Goal: Task Accomplishment & Management: Complete application form

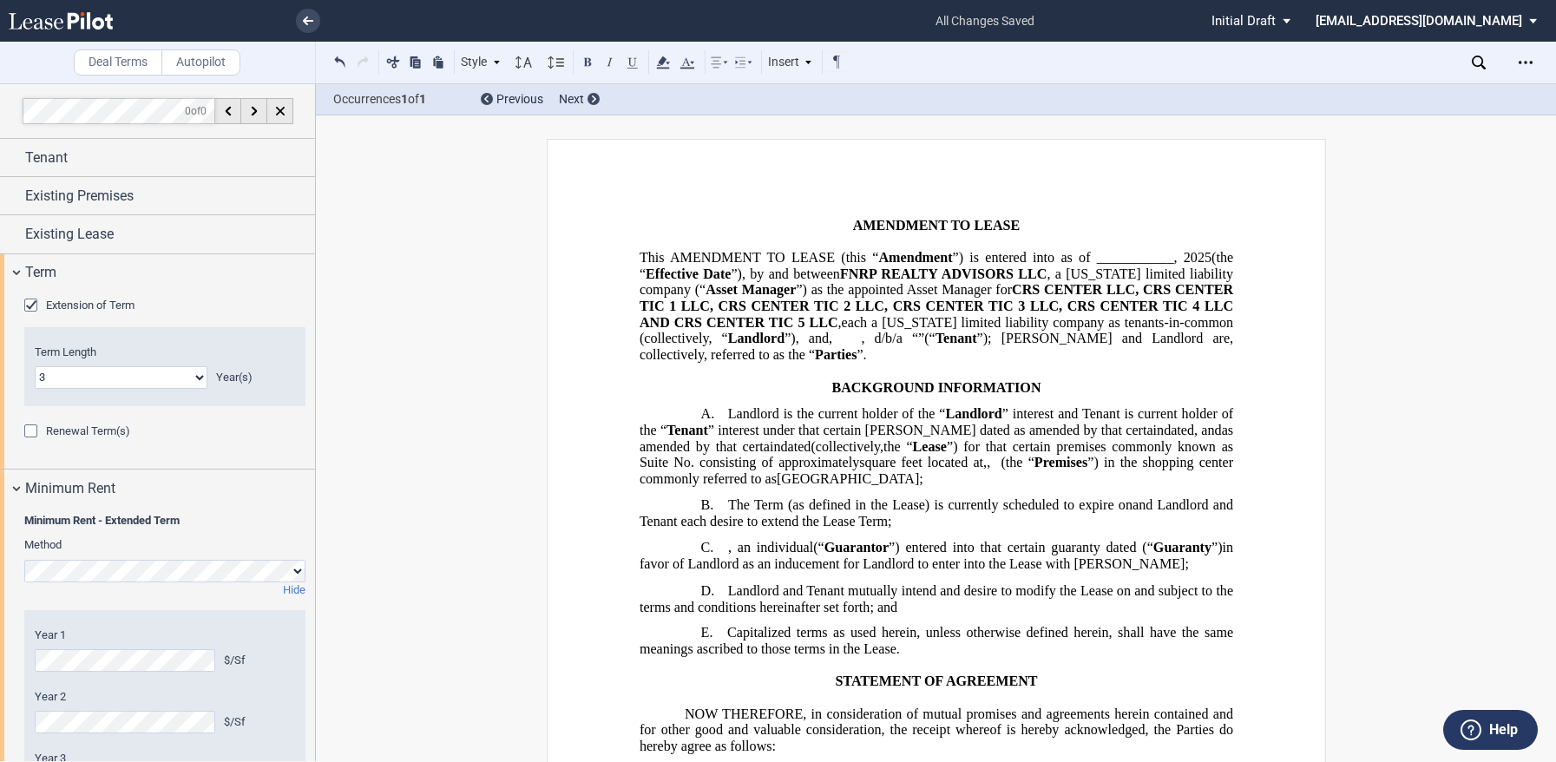
select select "number:3"
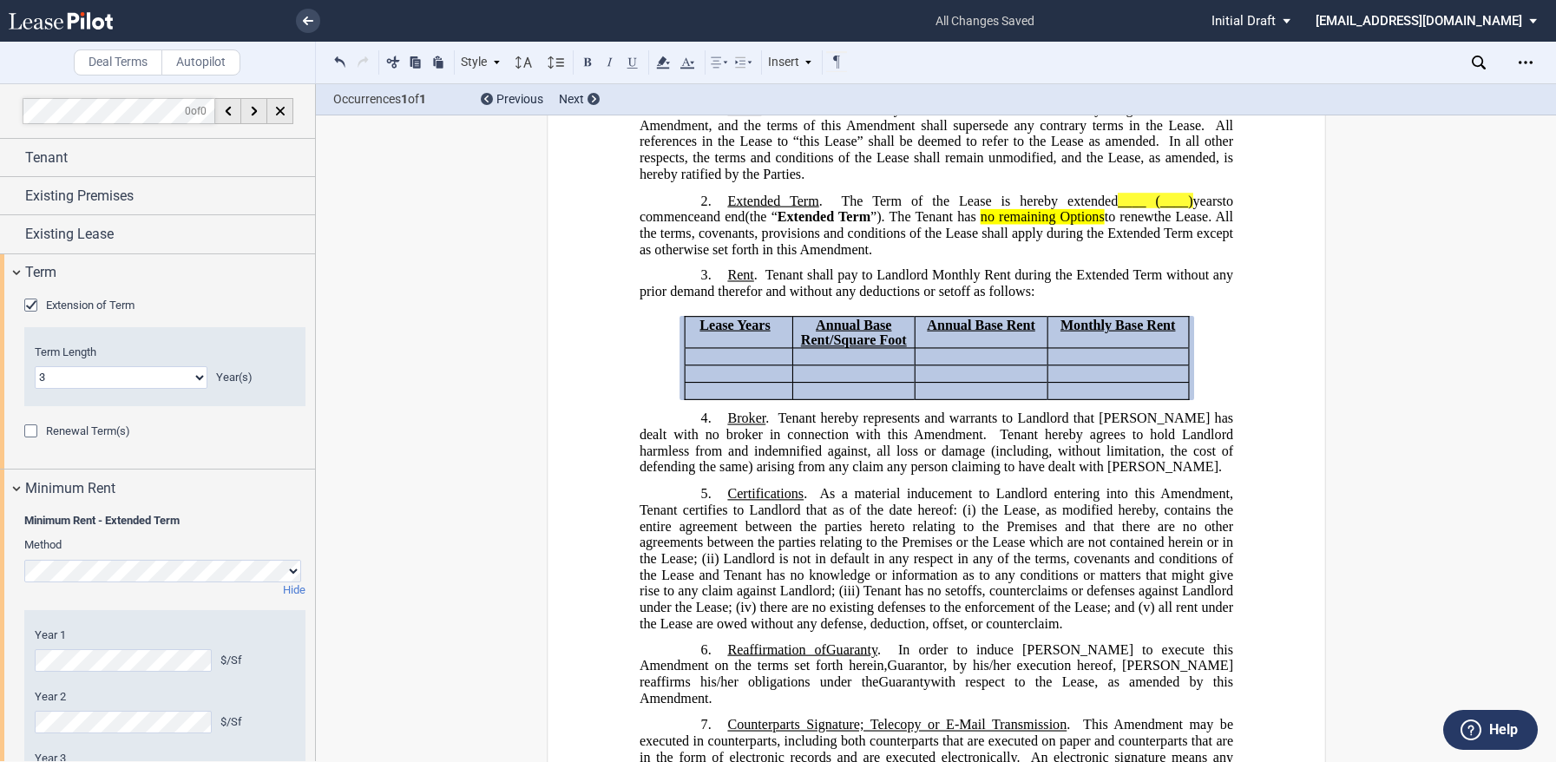
scroll to position [157, 0]
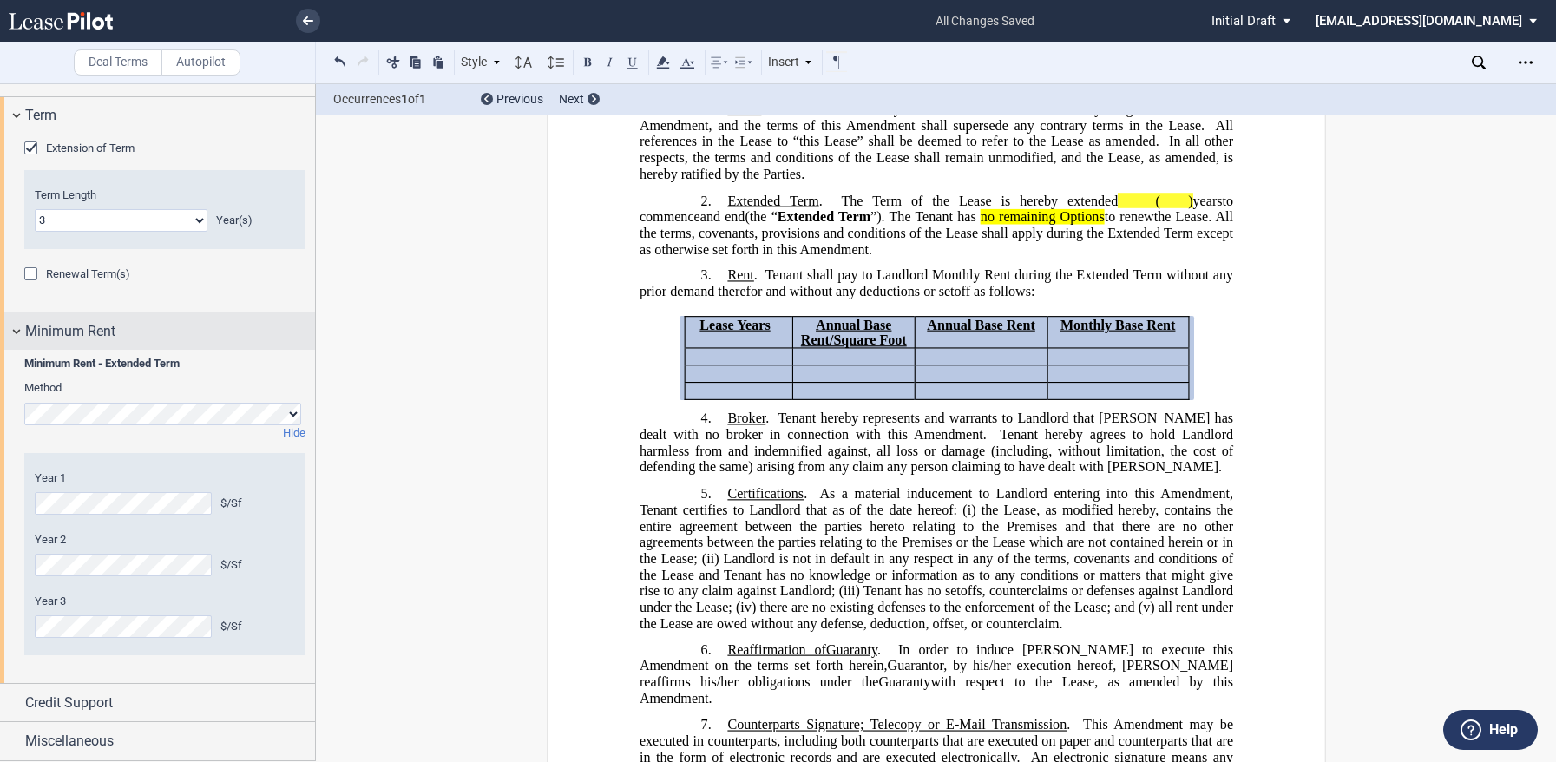
click at [8, 333] on div "Minimum Rent" at bounding box center [157, 330] width 315 height 37
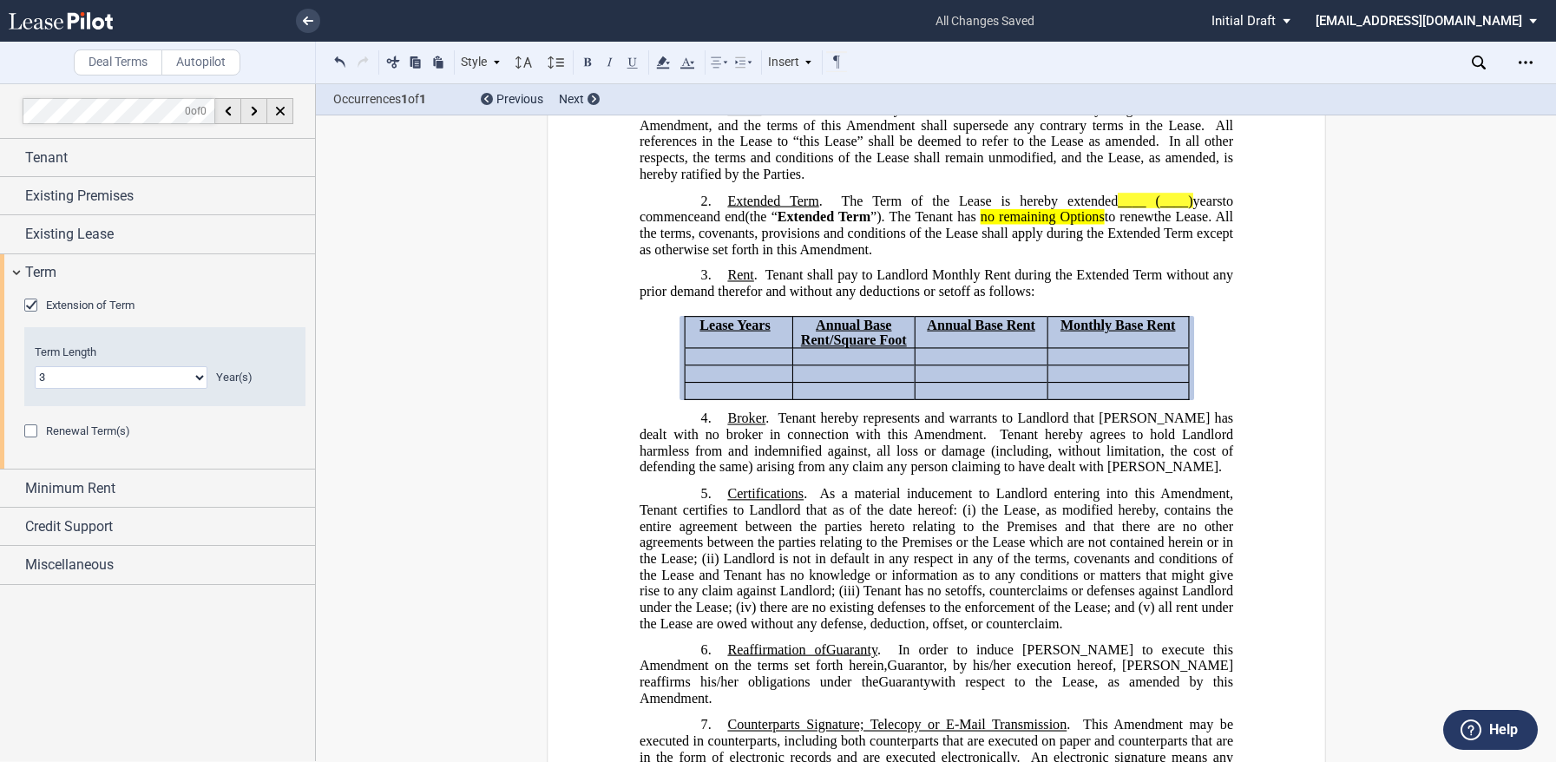
scroll to position [0, 0]
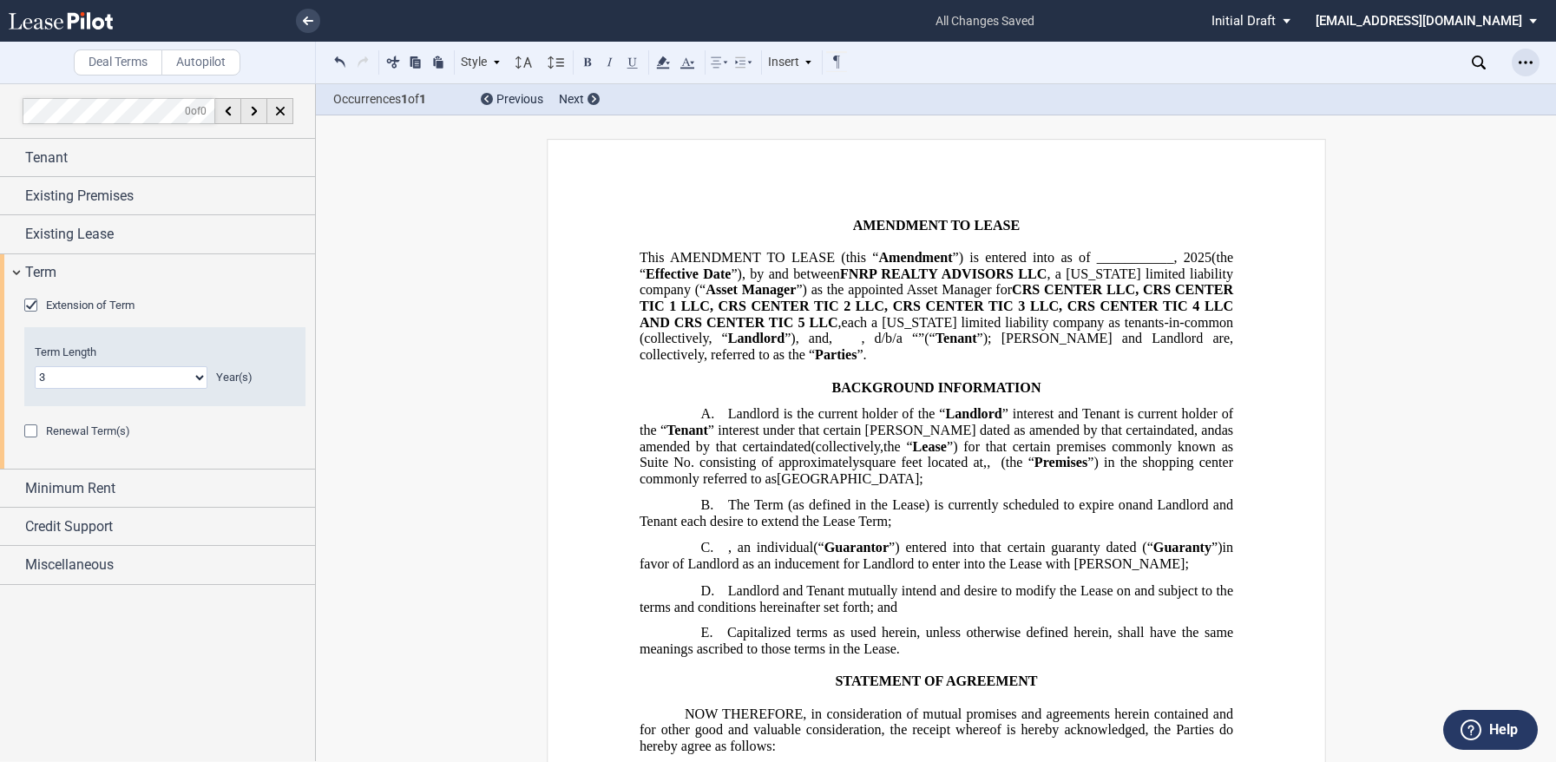
click at [1527, 51] on div "Open Lease options menu" at bounding box center [1526, 63] width 28 height 28
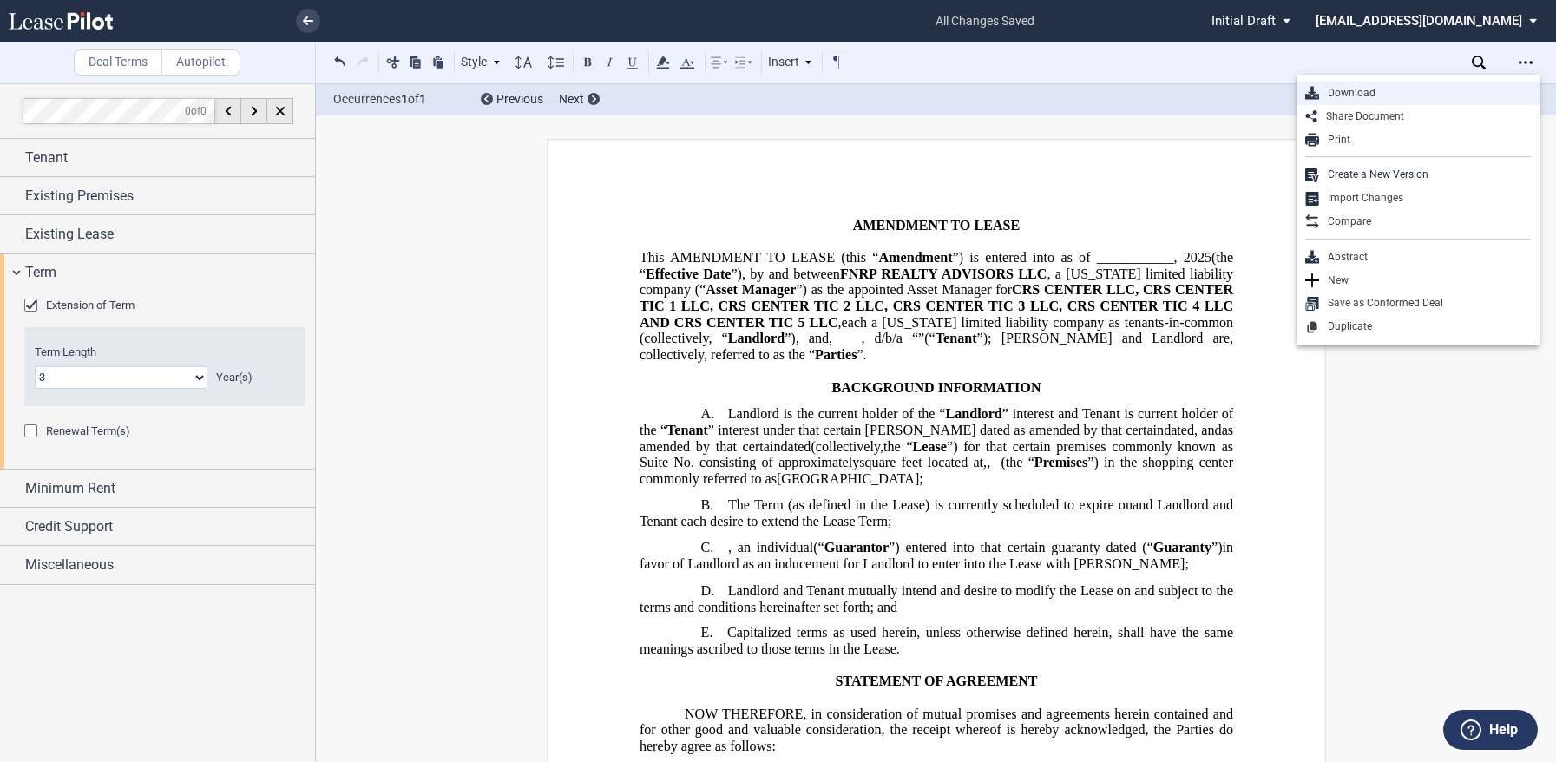
click at [1379, 103] on div "Download" at bounding box center [1417, 93] width 243 height 23
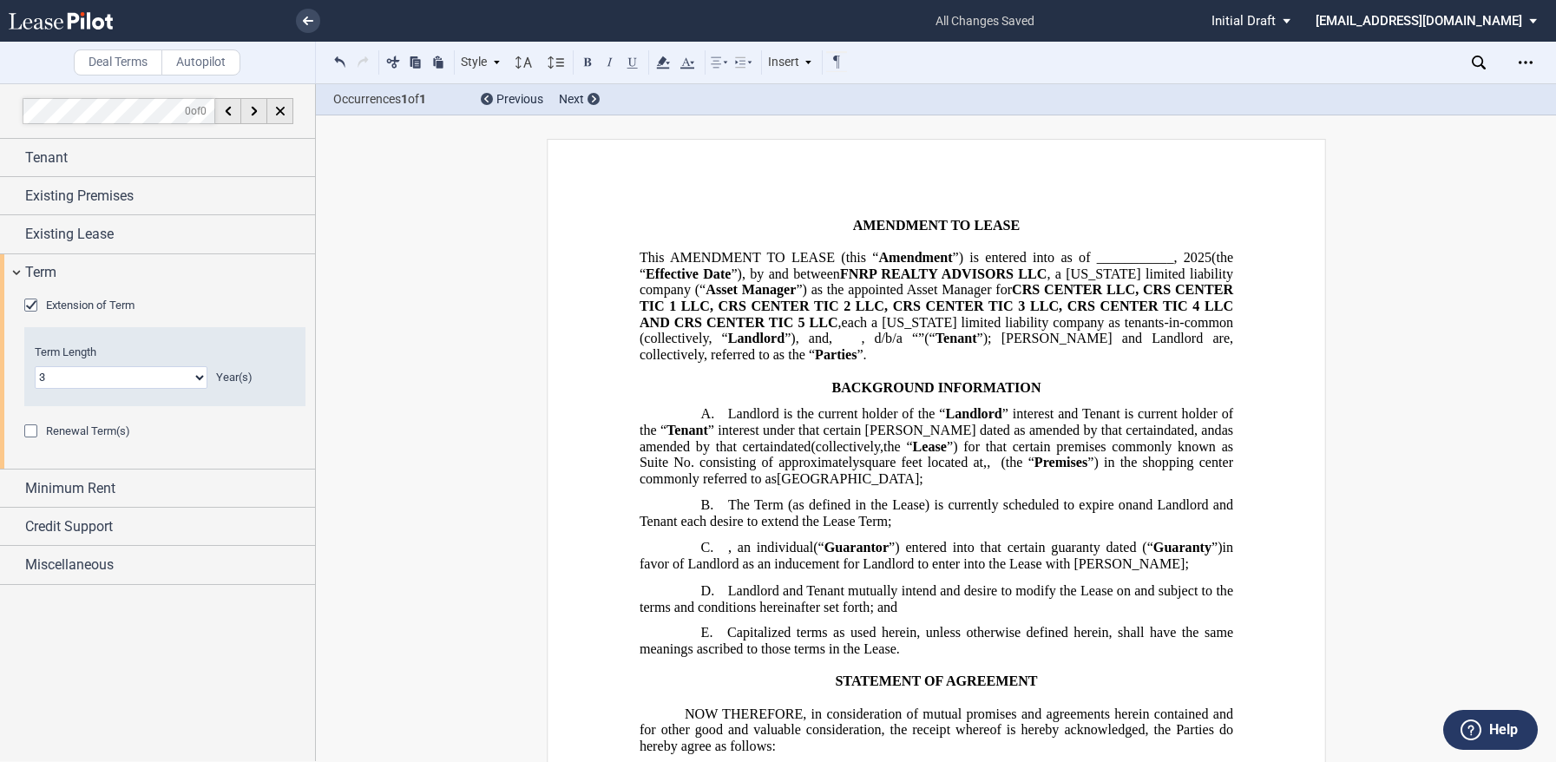
click at [81, 23] on icon at bounding box center [61, 20] width 104 height 17
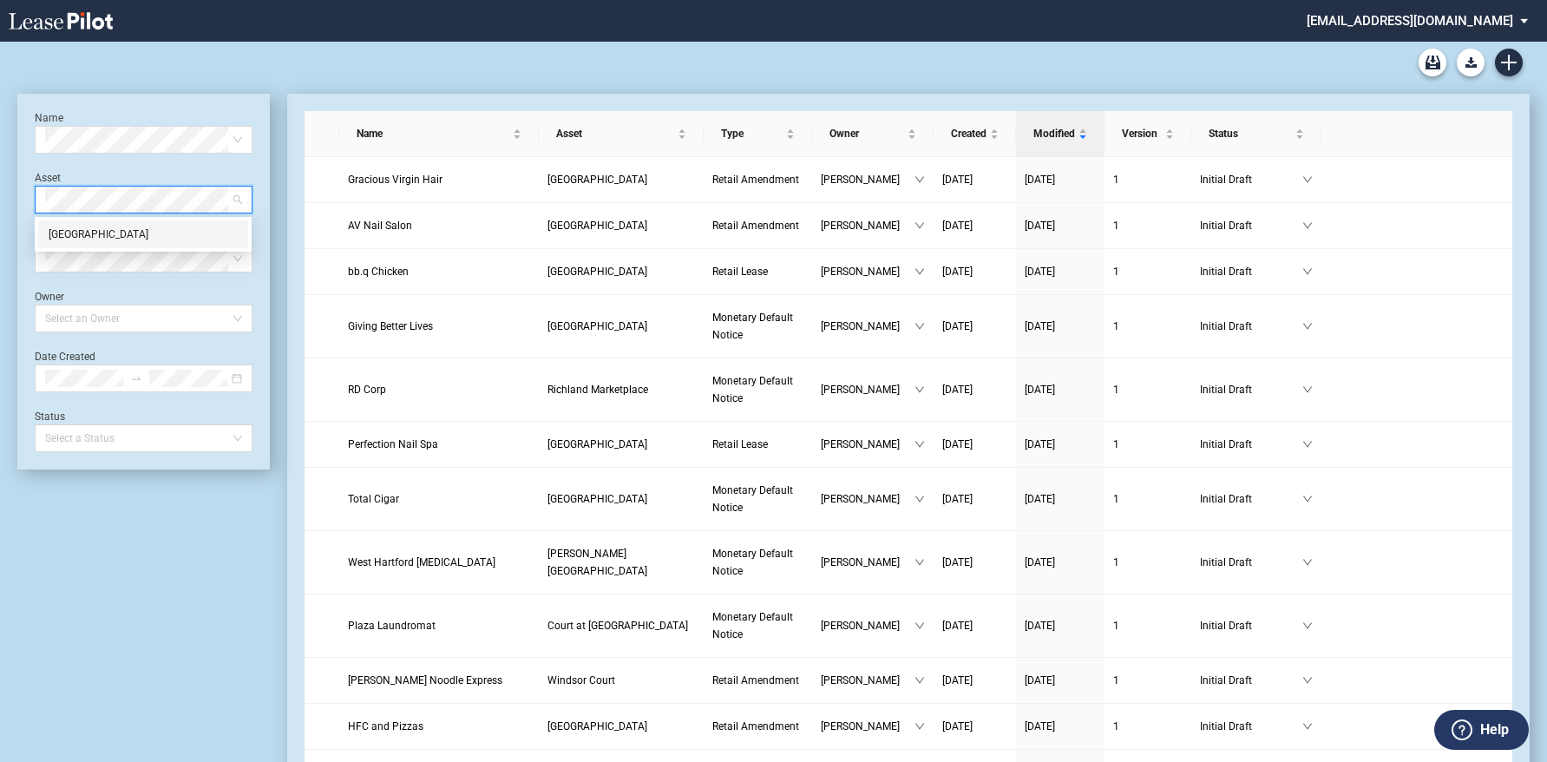
click at [157, 229] on div "Brook Highland Shopping Center" at bounding box center [143, 234] width 189 height 17
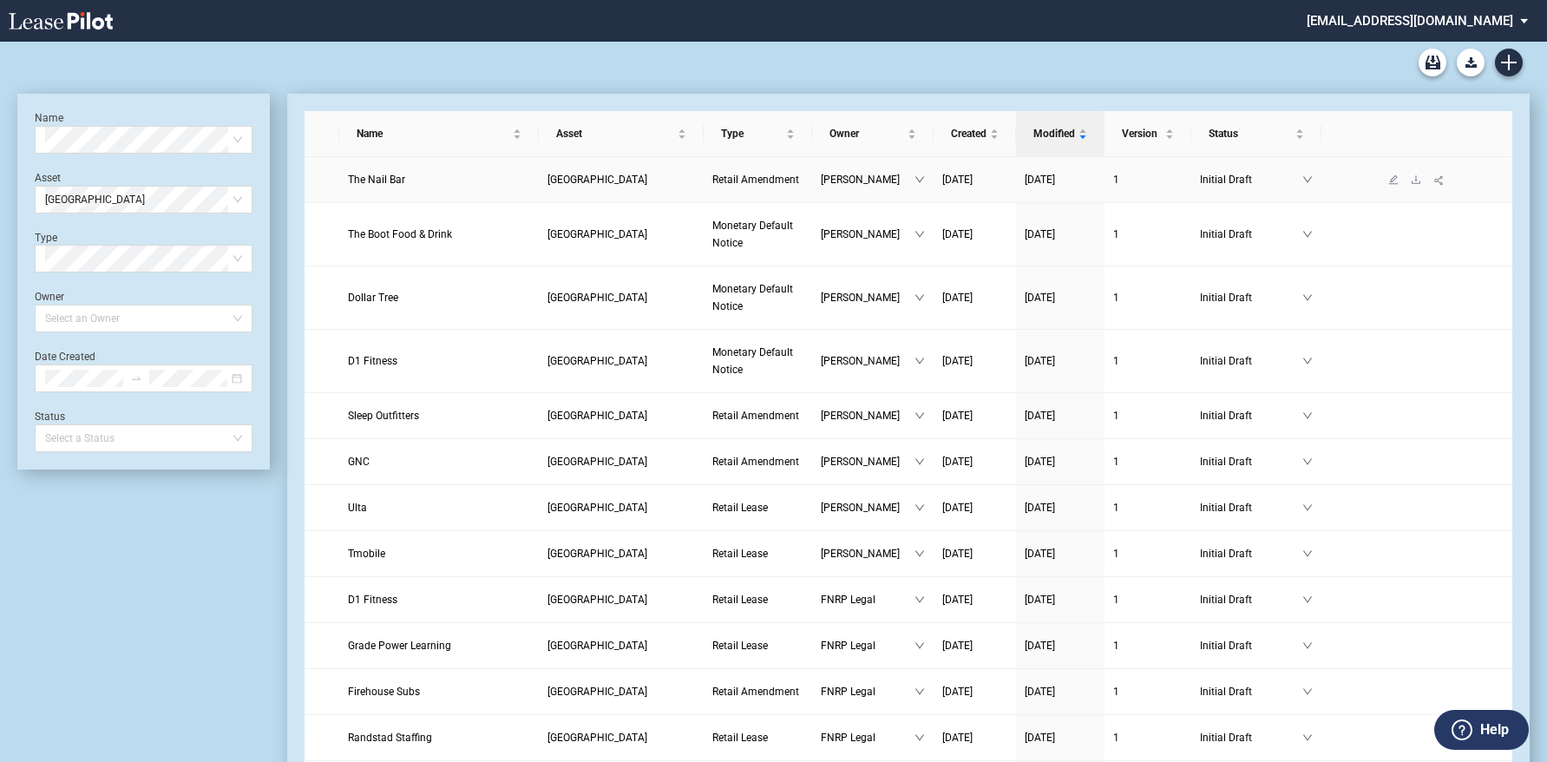
click at [377, 178] on span "The Nail Bar" at bounding box center [376, 180] width 57 height 12
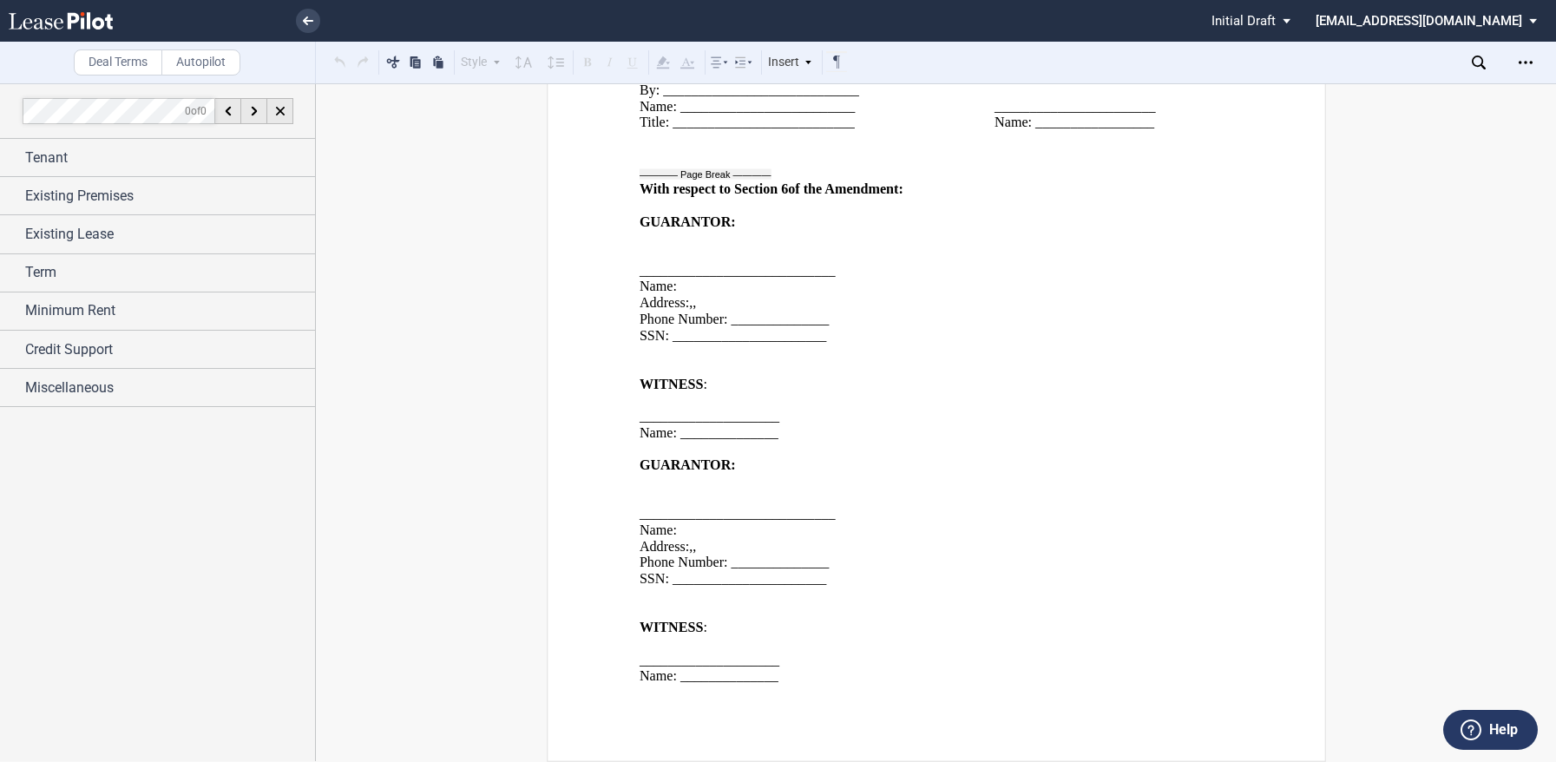
scroll to position [4344, 0]
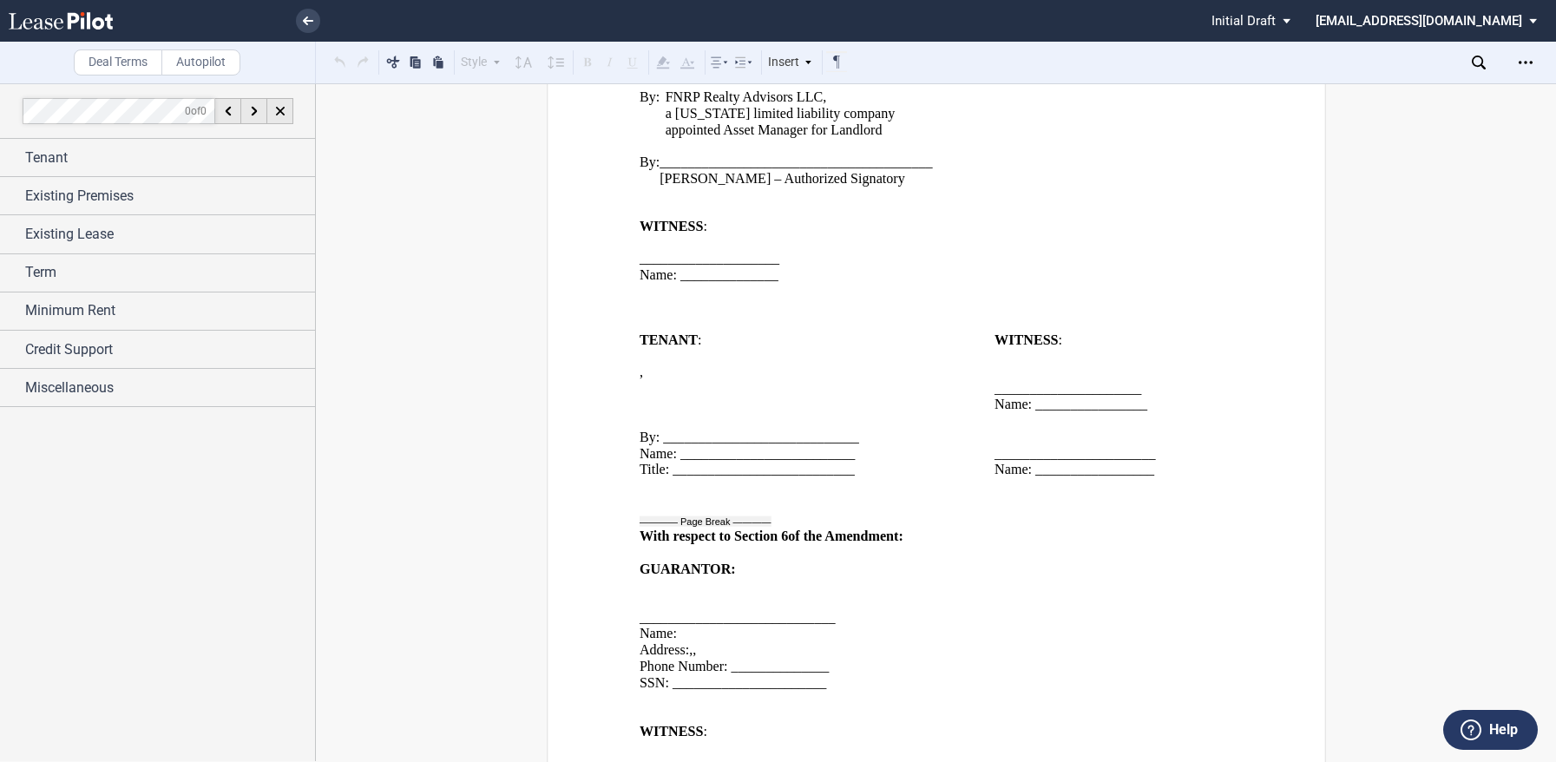
click at [69, 20] on use at bounding box center [61, 20] width 104 height 17
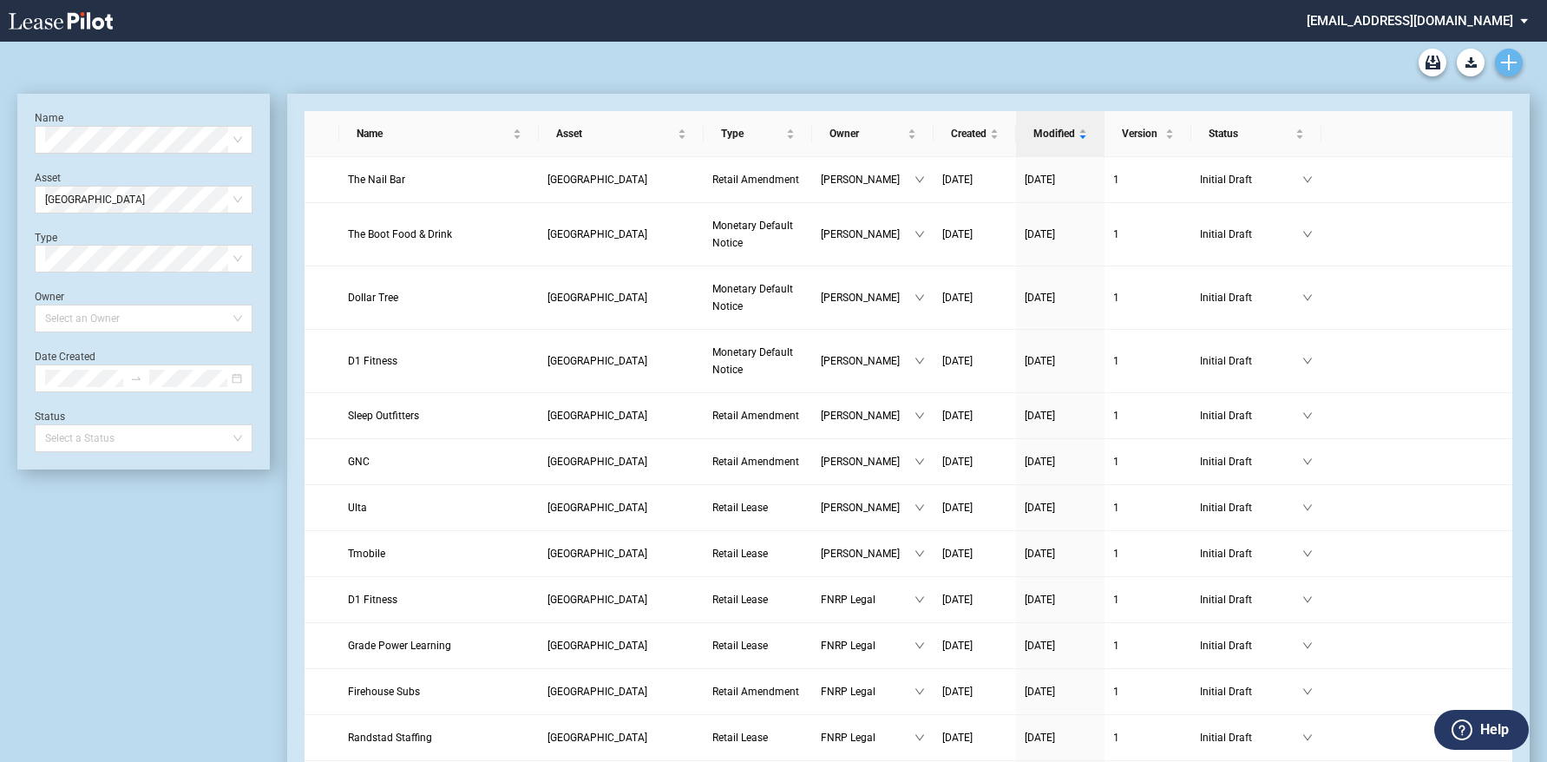
click at [1507, 69] on icon "Create new document" at bounding box center [1509, 63] width 16 height 16
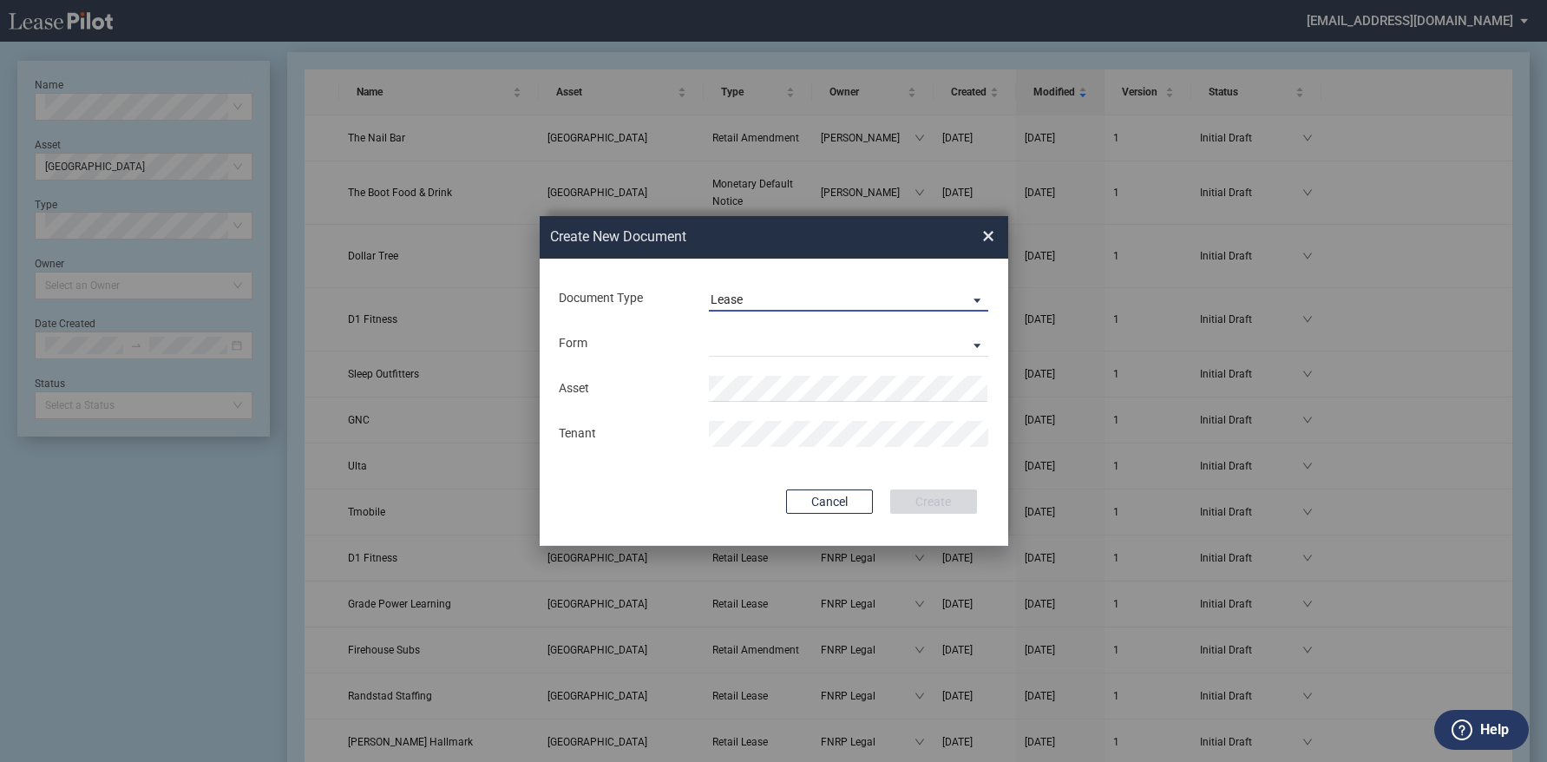
click at [797, 305] on span "Lease" at bounding box center [835, 300] width 249 height 17
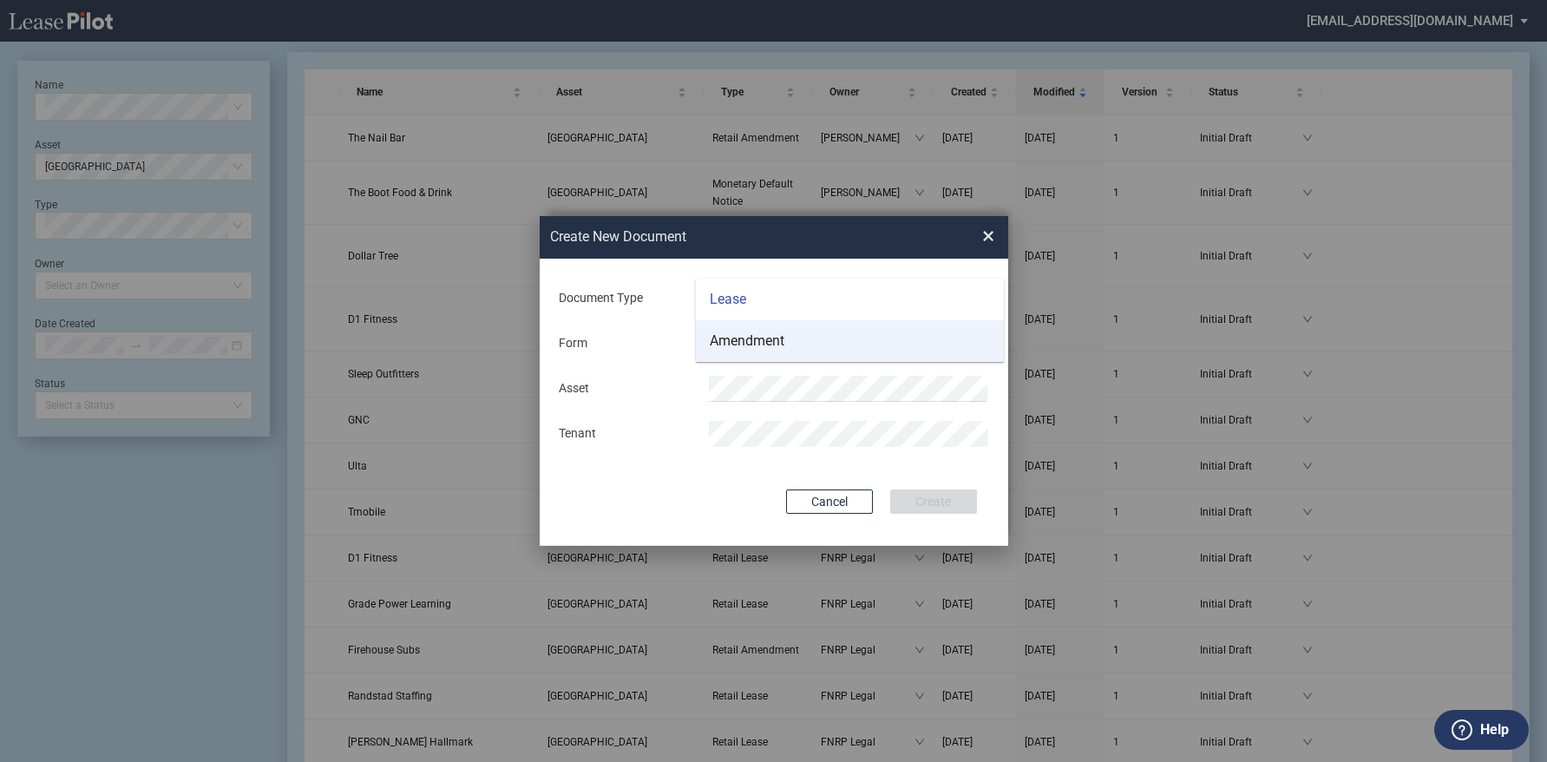
click at [792, 344] on md-option "Amendment" at bounding box center [850, 341] width 308 height 42
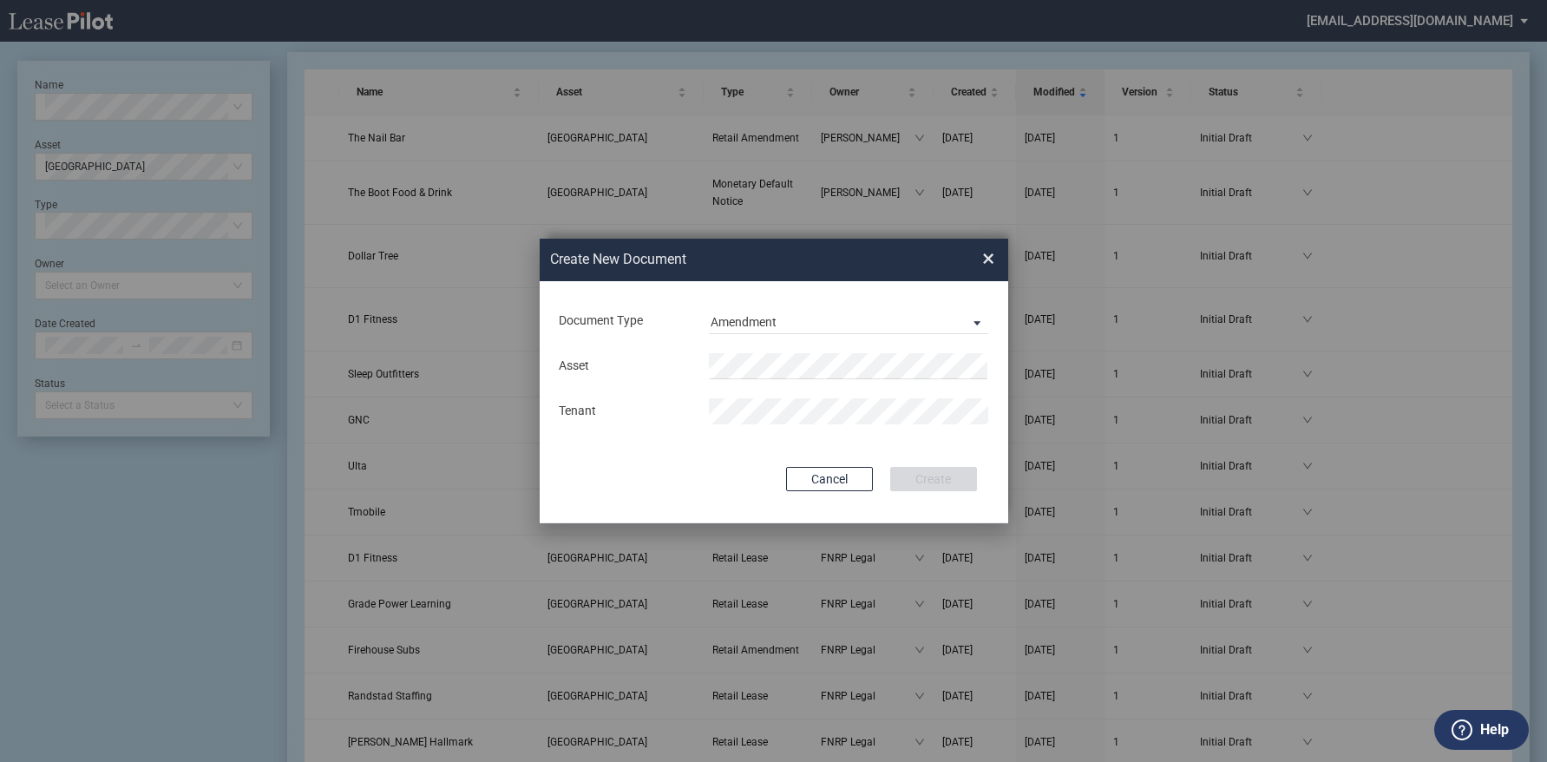
click at [787, 351] on md-input-container "Asset" at bounding box center [774, 366] width 434 height 30
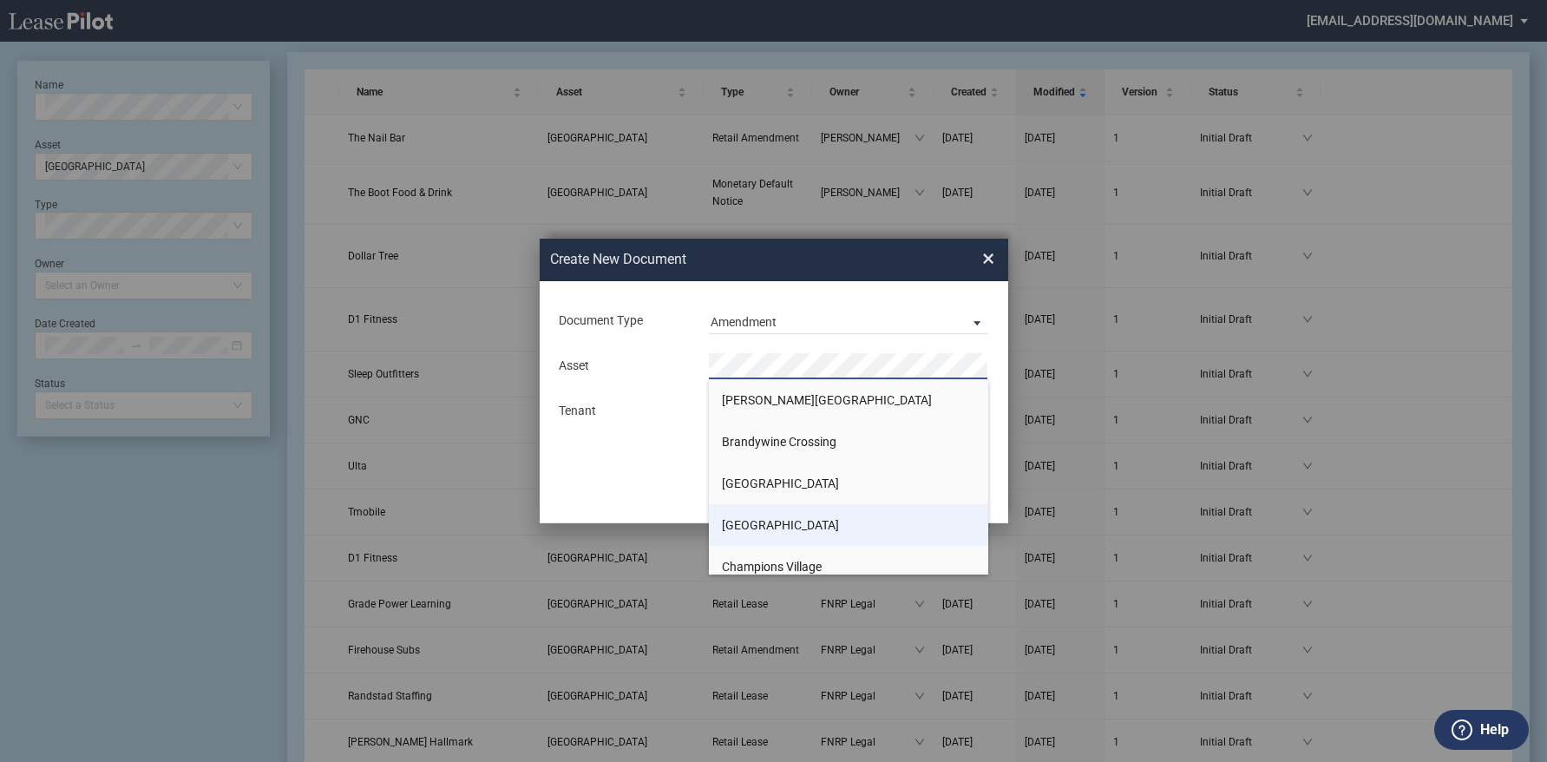
scroll to position [347, 0]
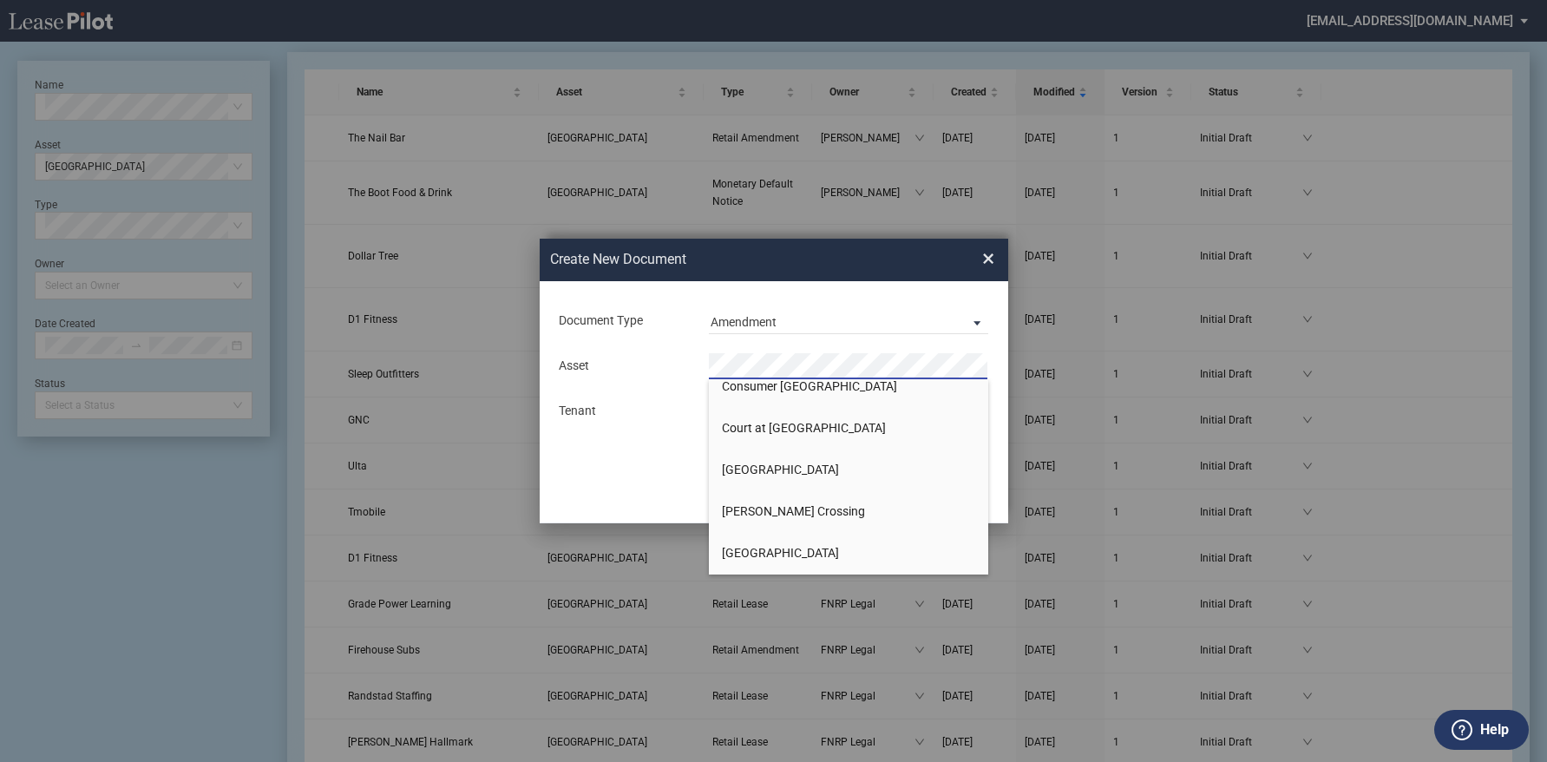
click at [781, 523] on li "Crowe's Crossing" at bounding box center [849, 511] width 280 height 42
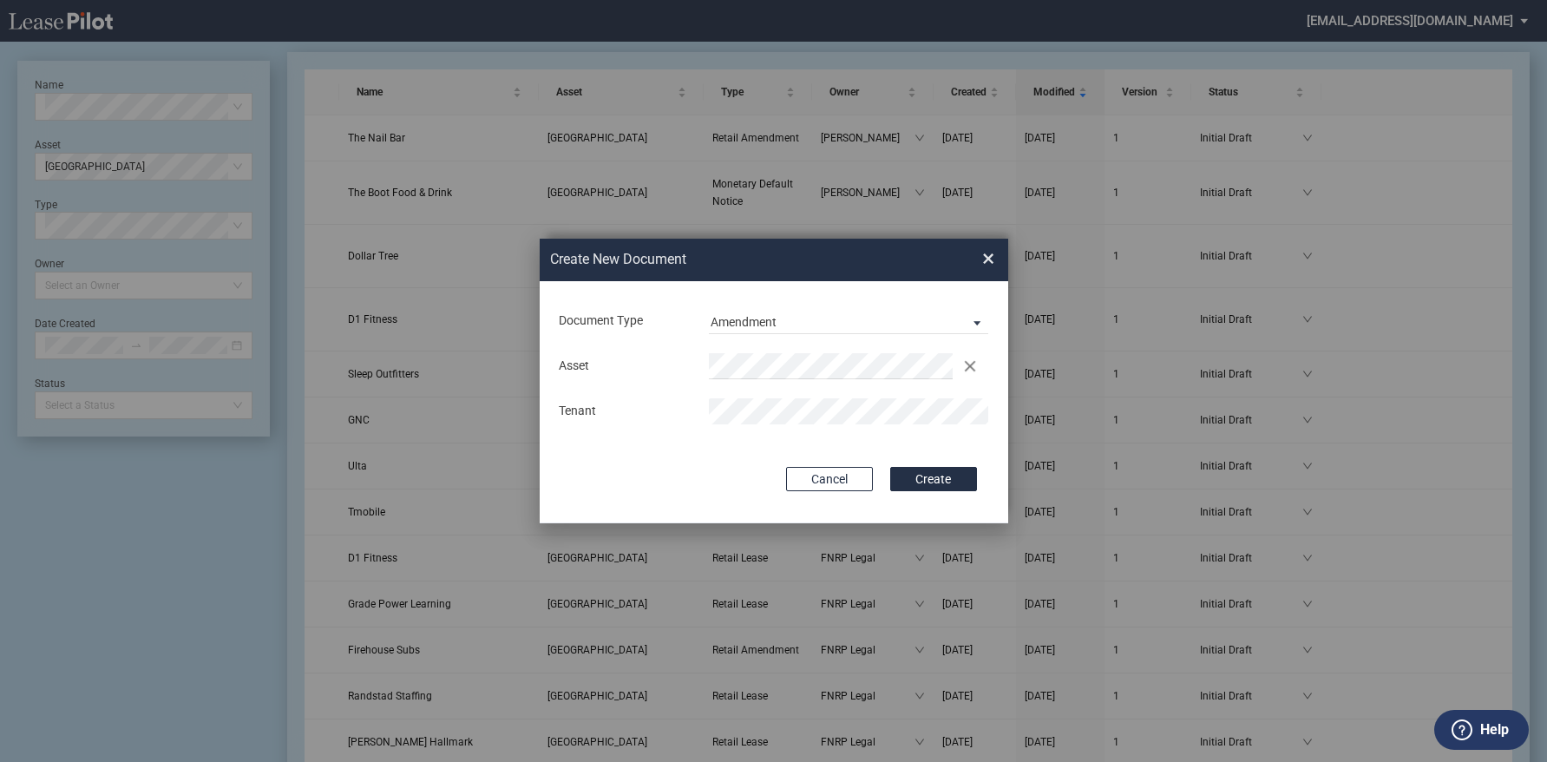
click at [890, 467] on button "Create" at bounding box center [933, 479] width 87 height 24
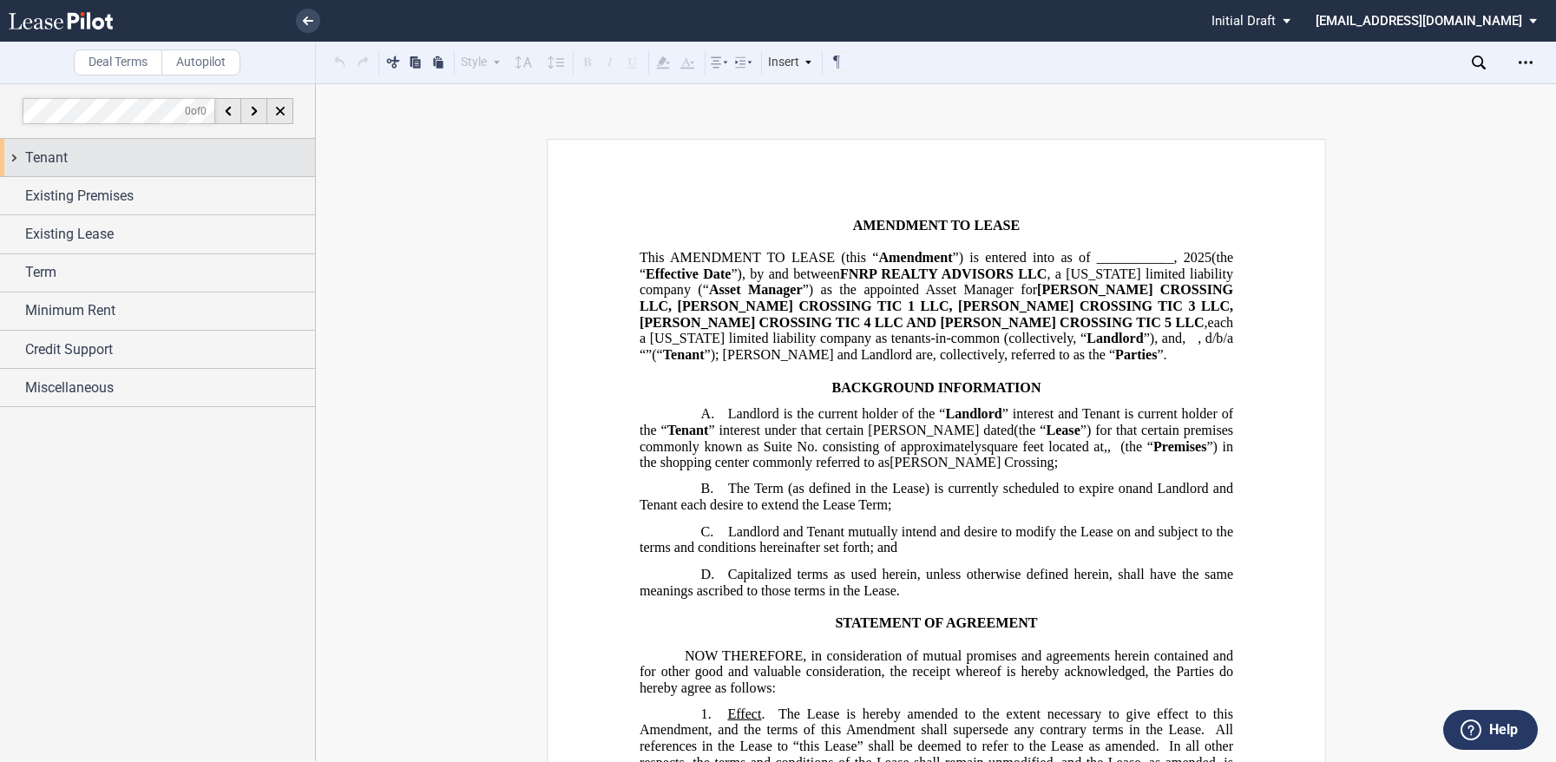
click at [56, 171] on div "Tenant" at bounding box center [157, 157] width 315 height 37
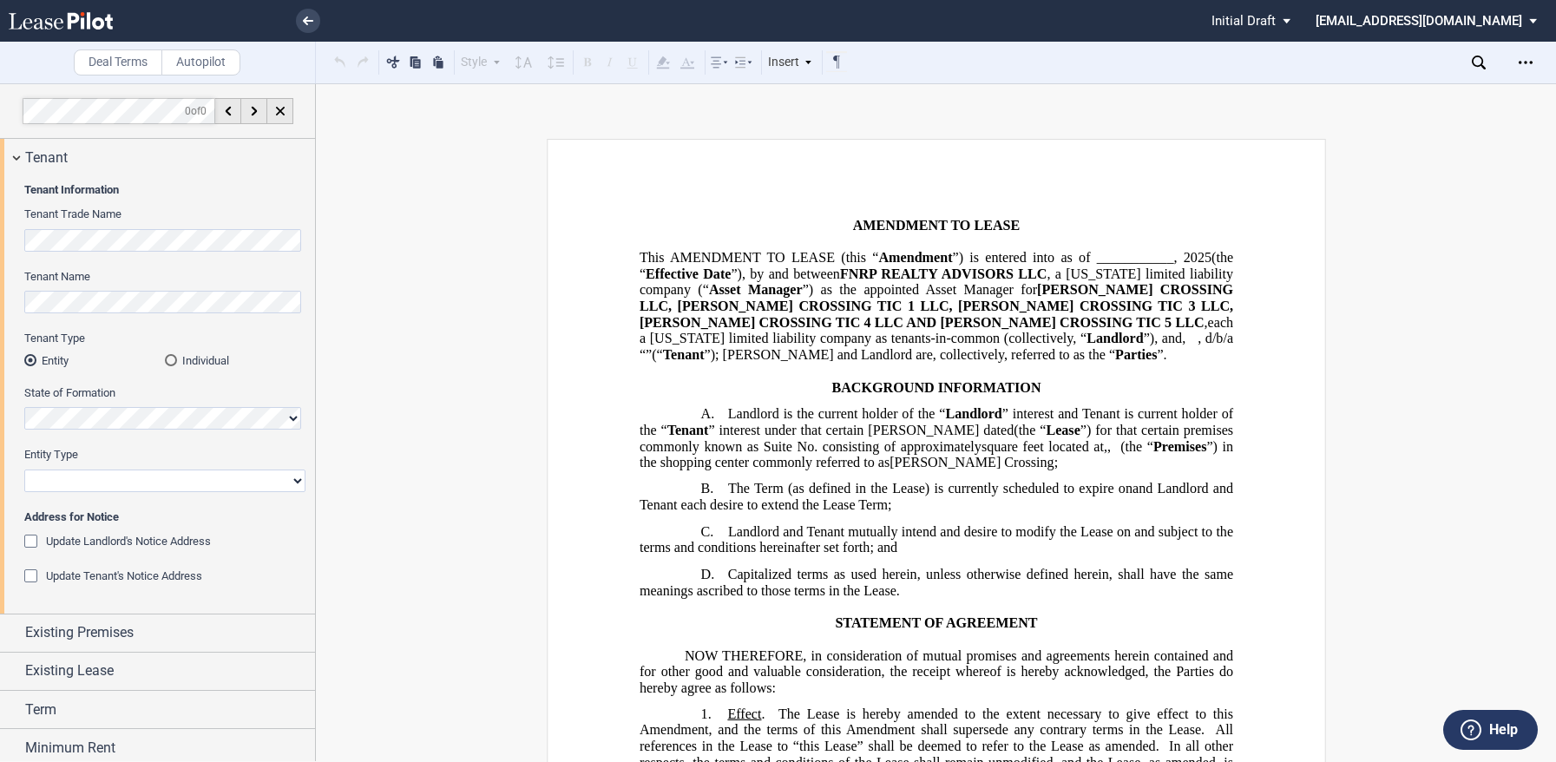
click at [75, 285] on div "Tenant Name" at bounding box center [164, 291] width 281 height 44
click at [70, 316] on div "Tenant Name" at bounding box center [164, 300] width 281 height 62
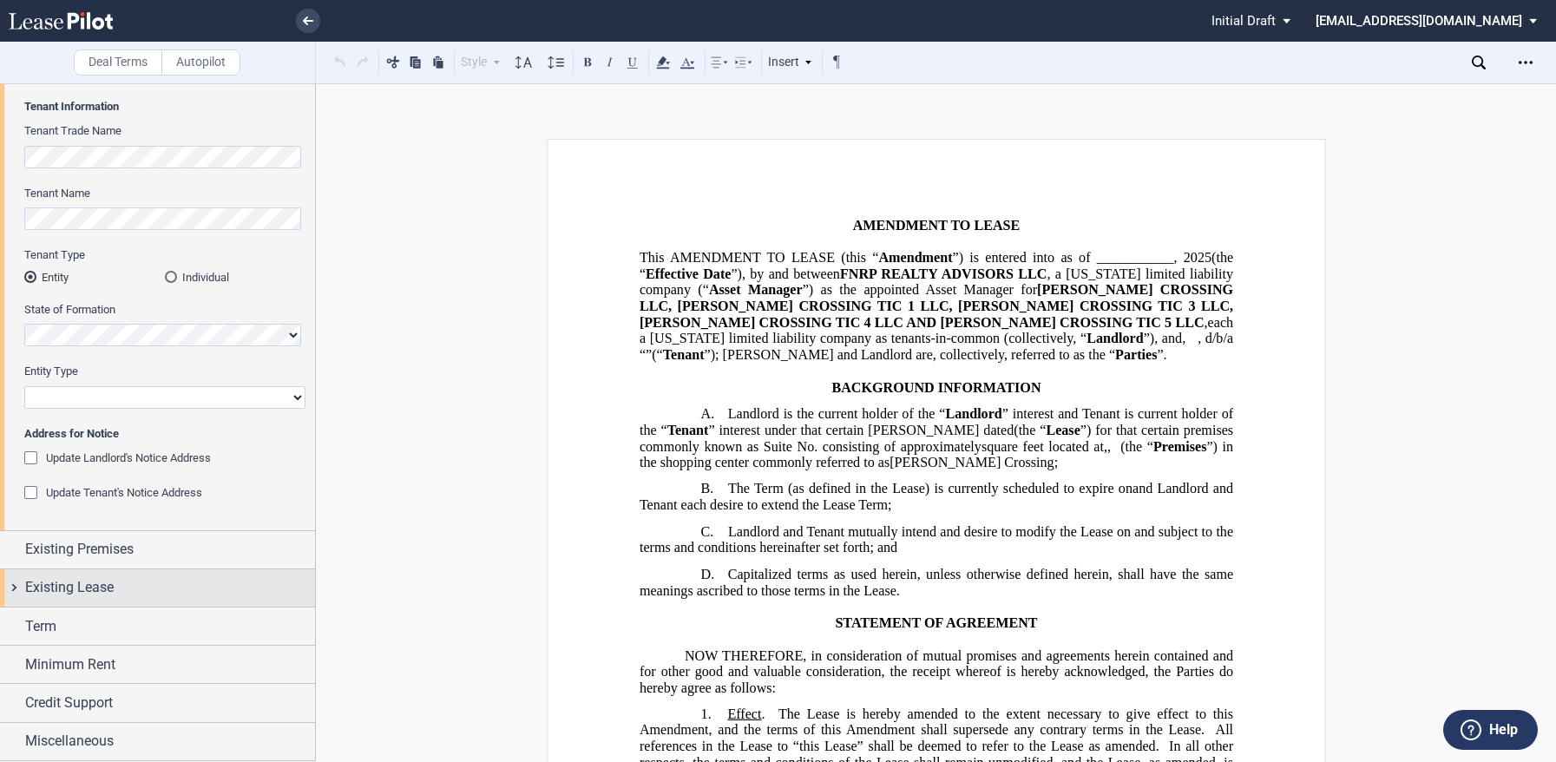
click at [69, 596] on span "Existing Lease" at bounding box center [69, 587] width 89 height 21
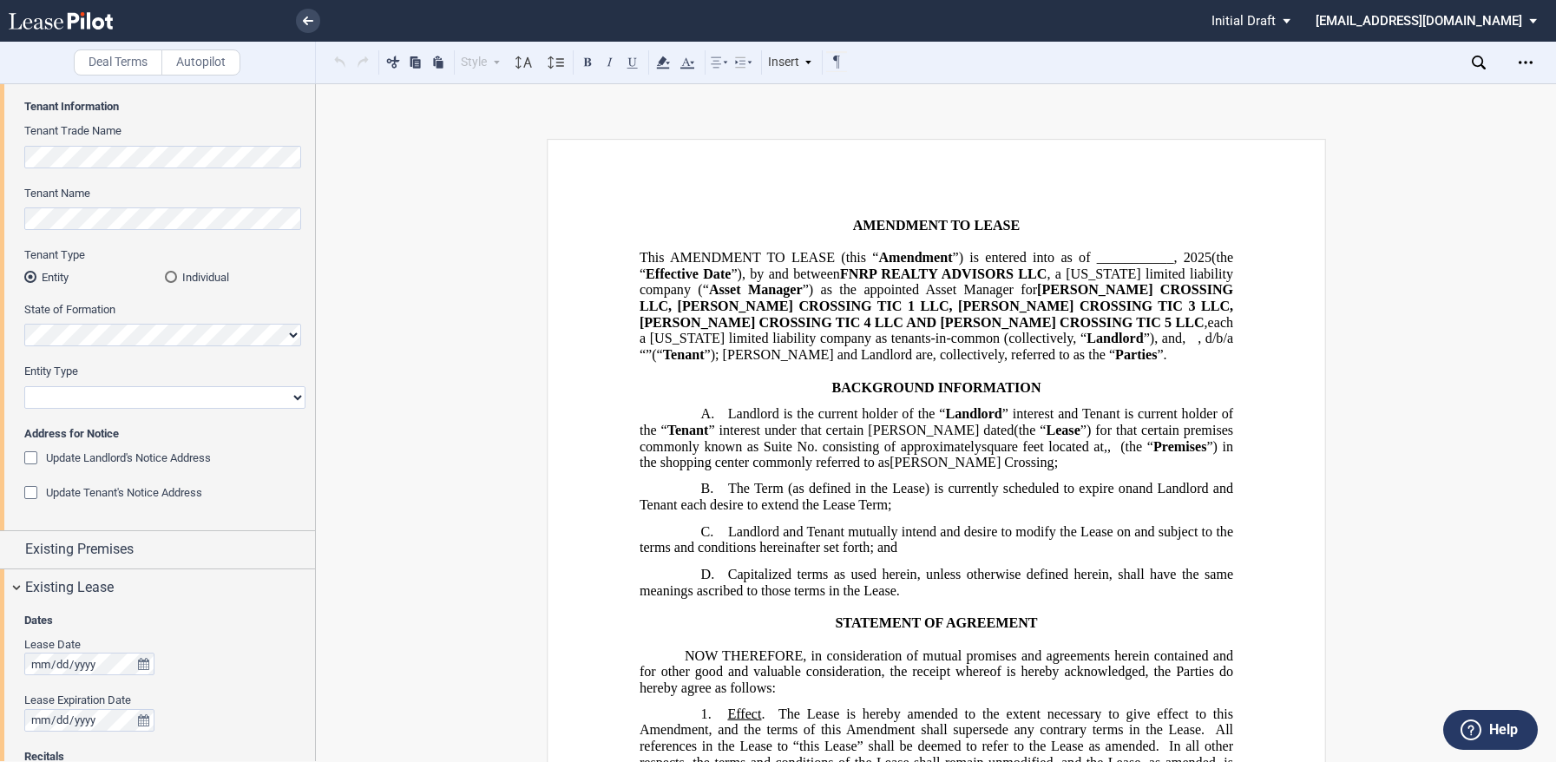
scroll to position [330, 0]
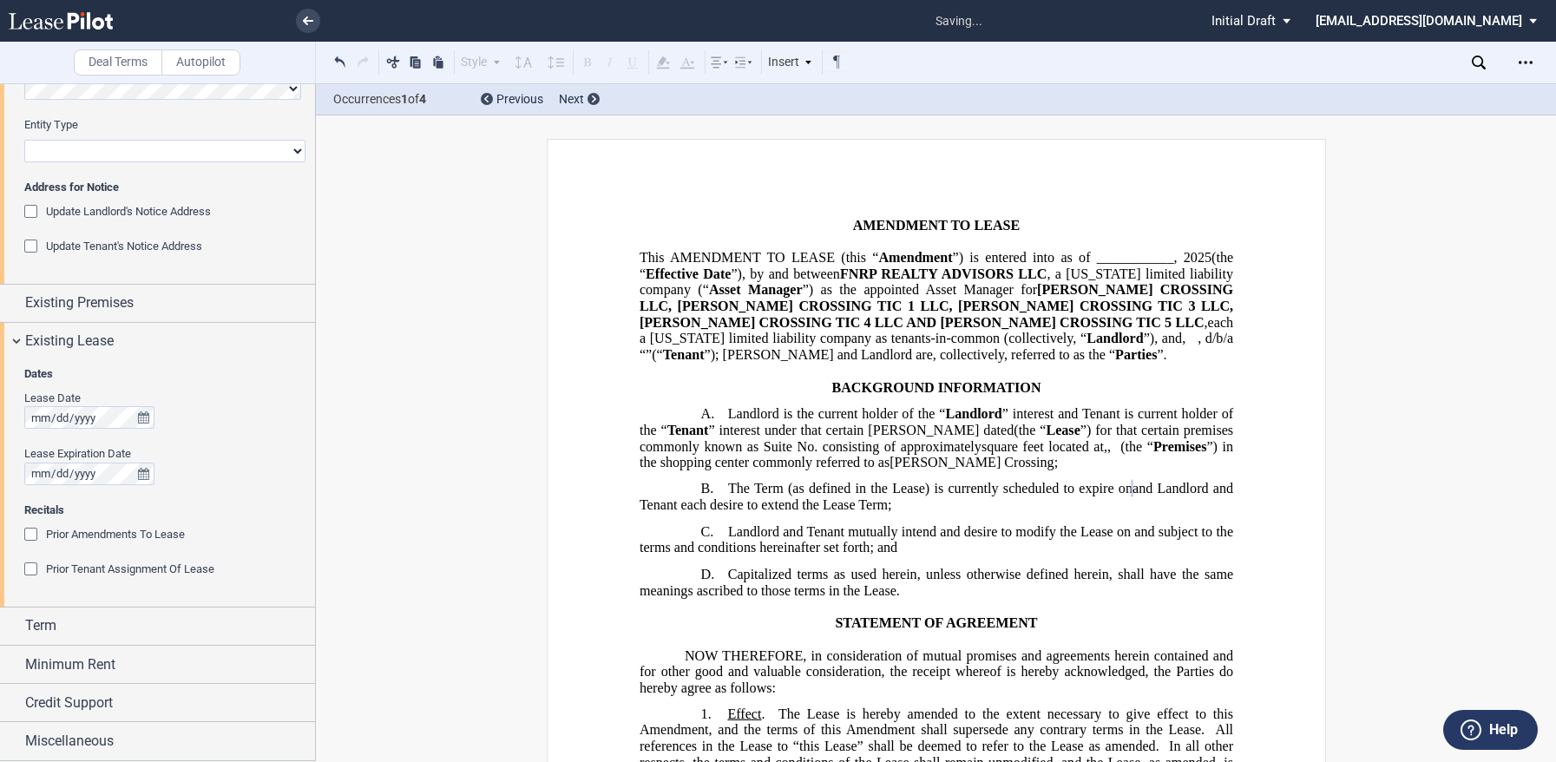
click at [31, 537] on div "Prior Amendments To Lease" at bounding box center [32, 536] width 17 height 17
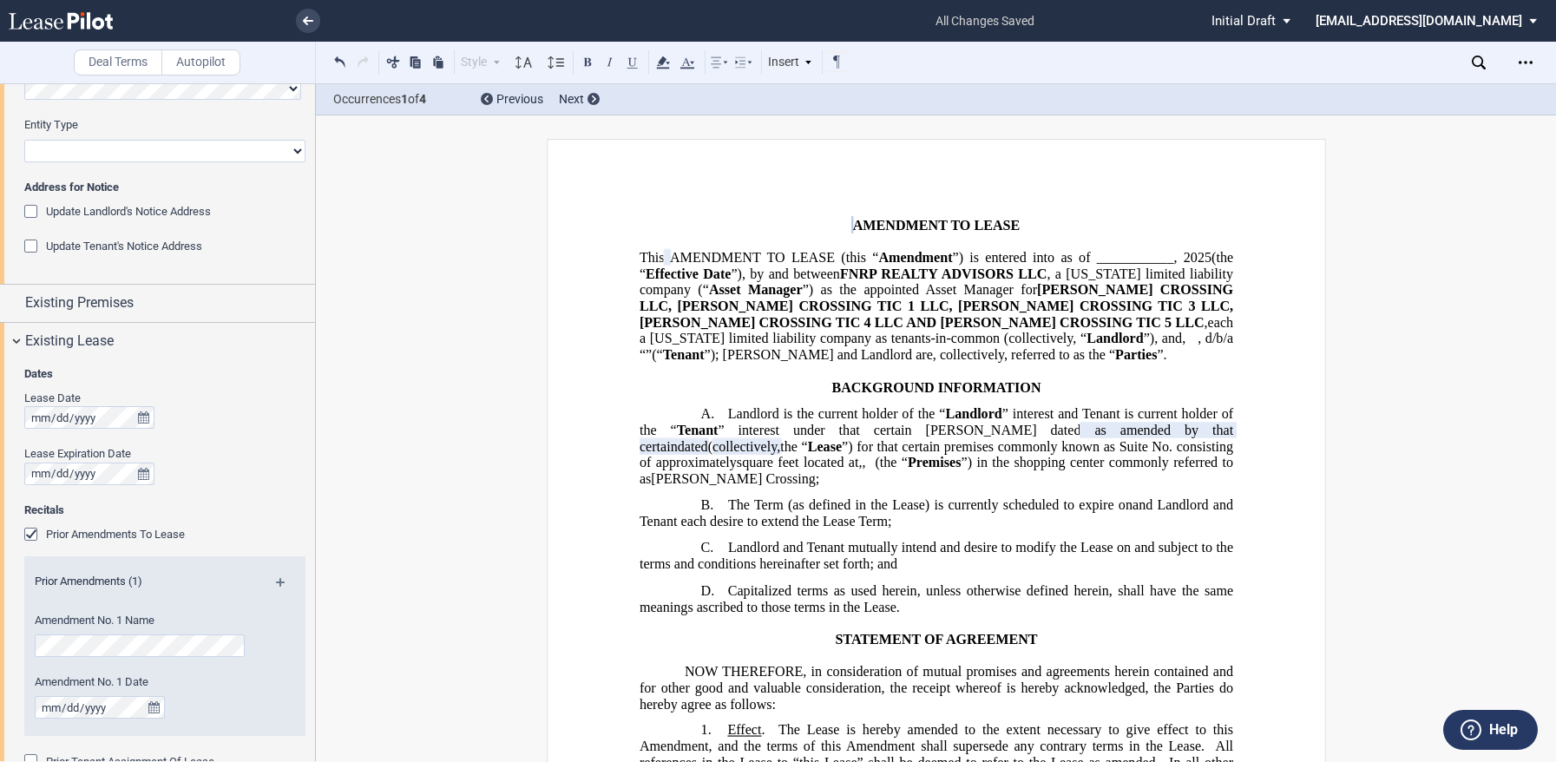
click at [890, 437] on span "” interest under that certain [PERSON_NAME] dated" at bounding box center [899, 430] width 363 height 16
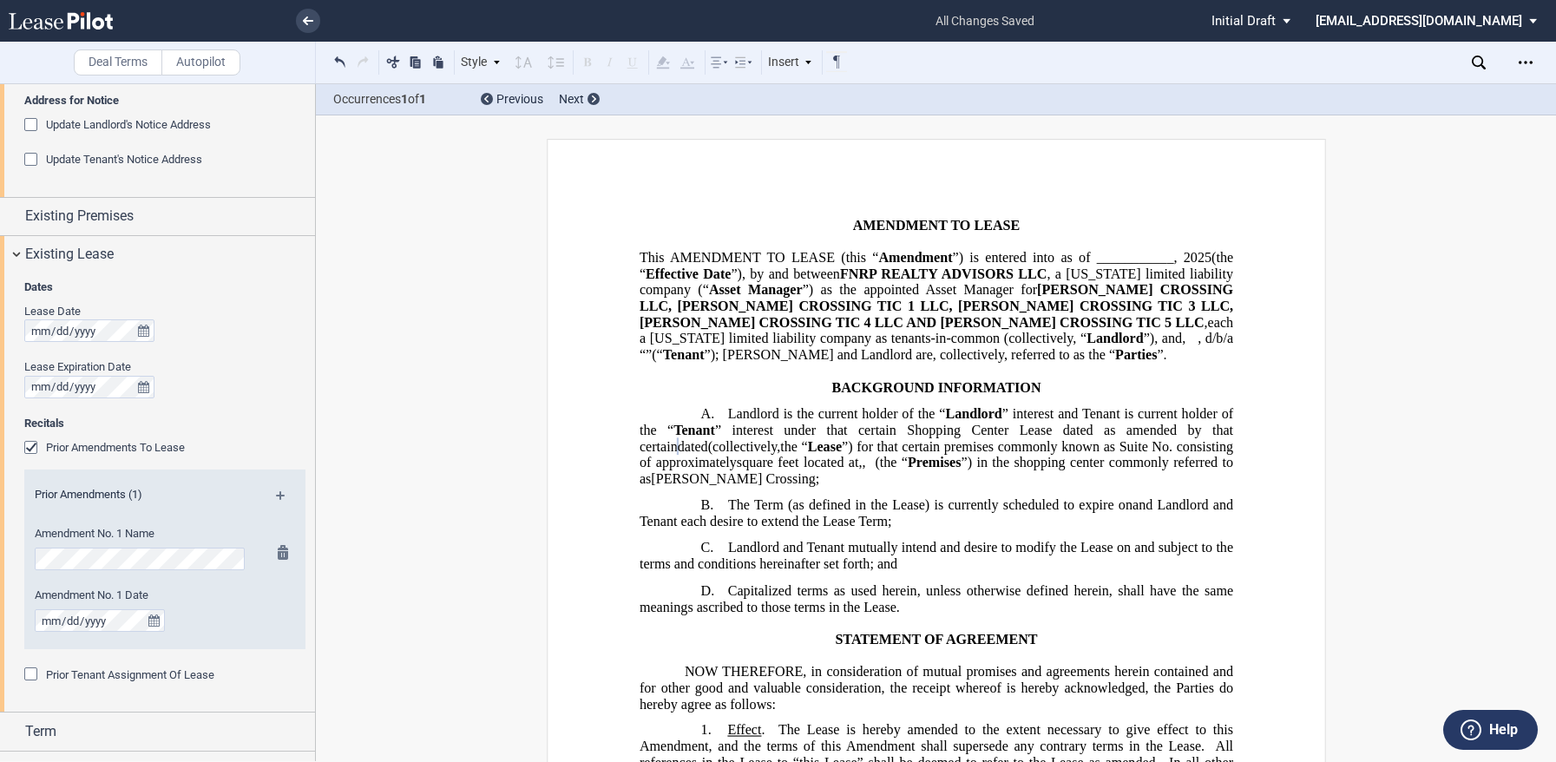
scroll to position [503, 0]
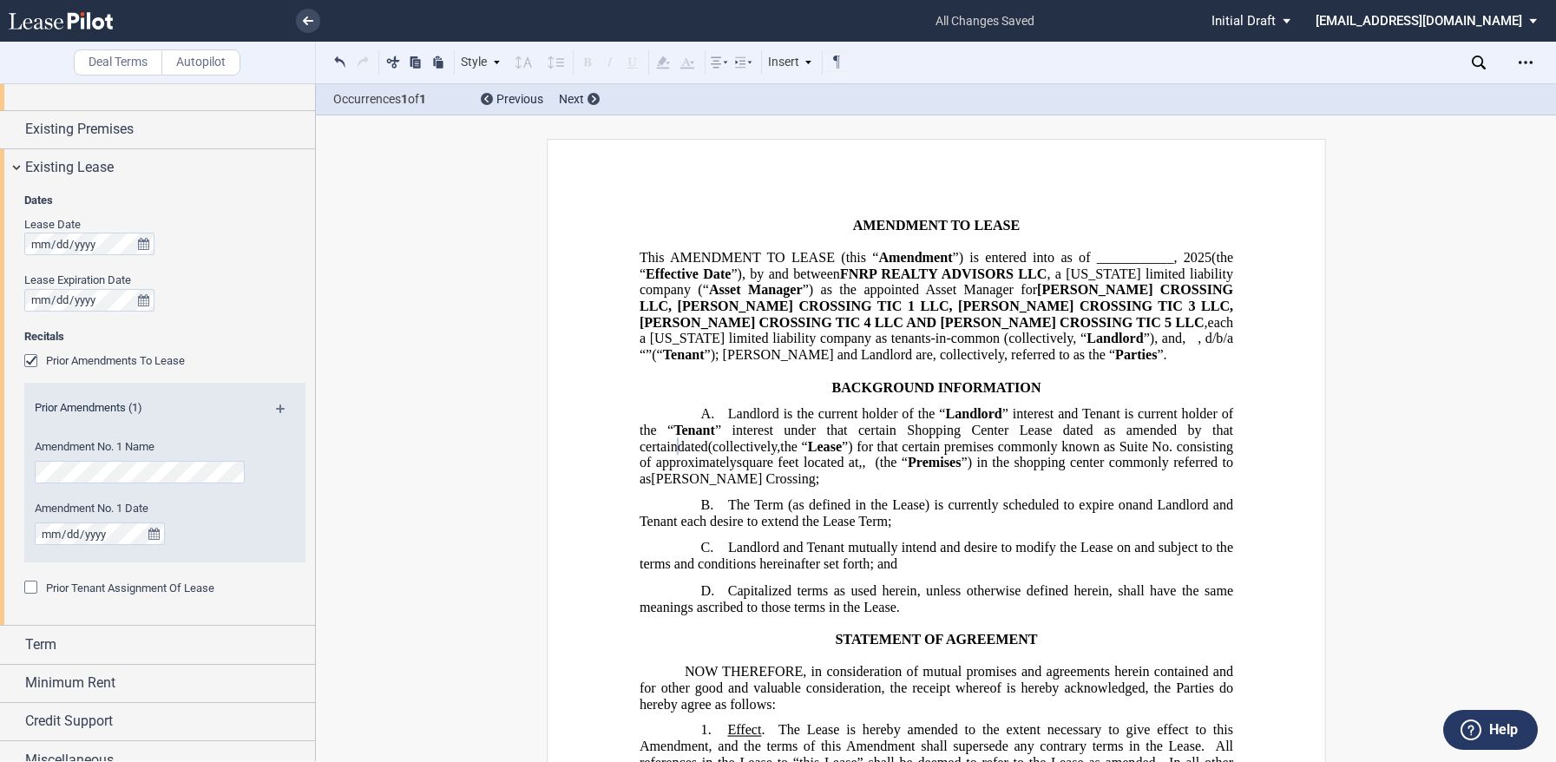
click at [282, 406] on md-icon at bounding box center [287, 414] width 23 height 21
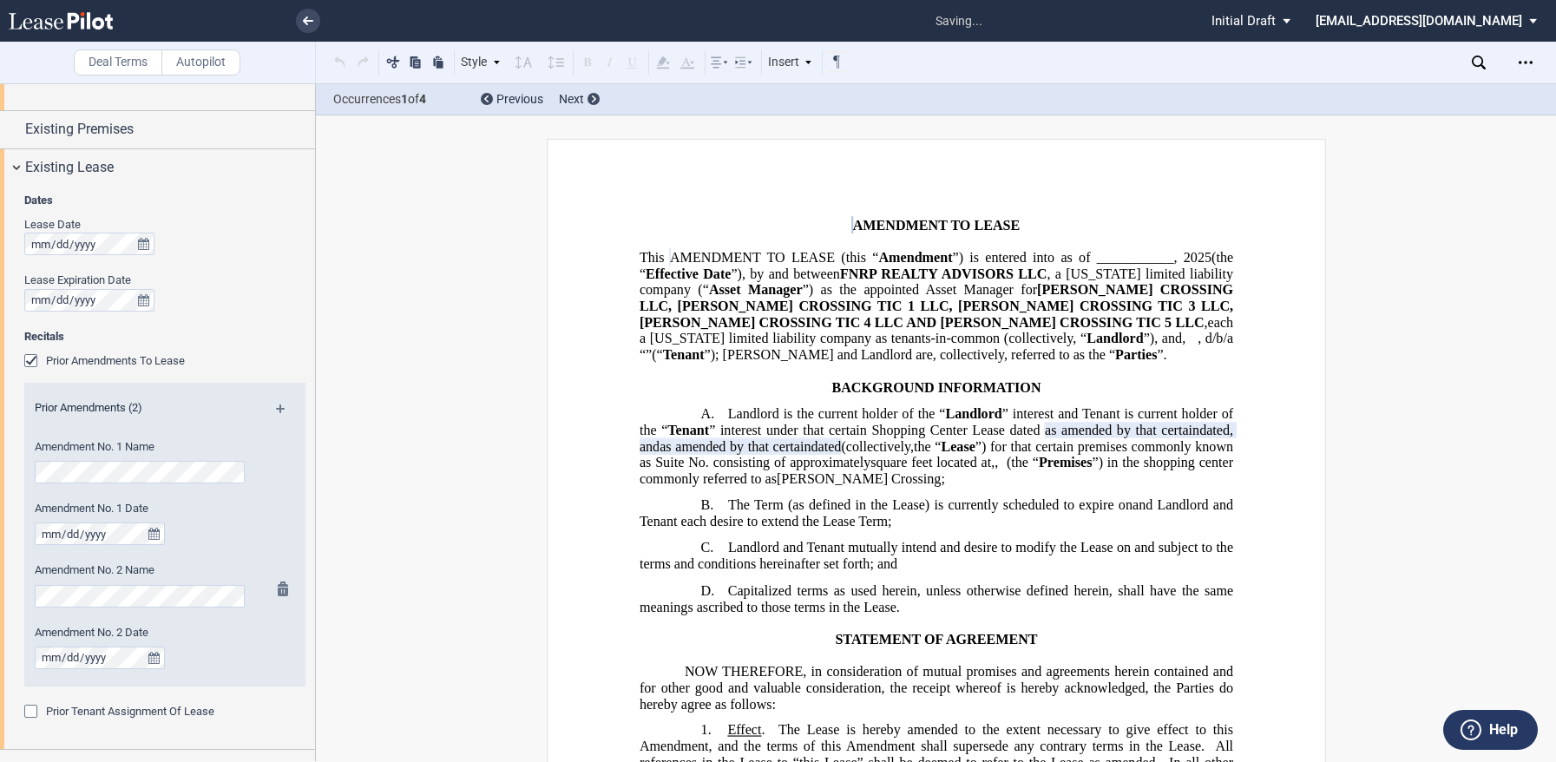
scroll to position [646, 0]
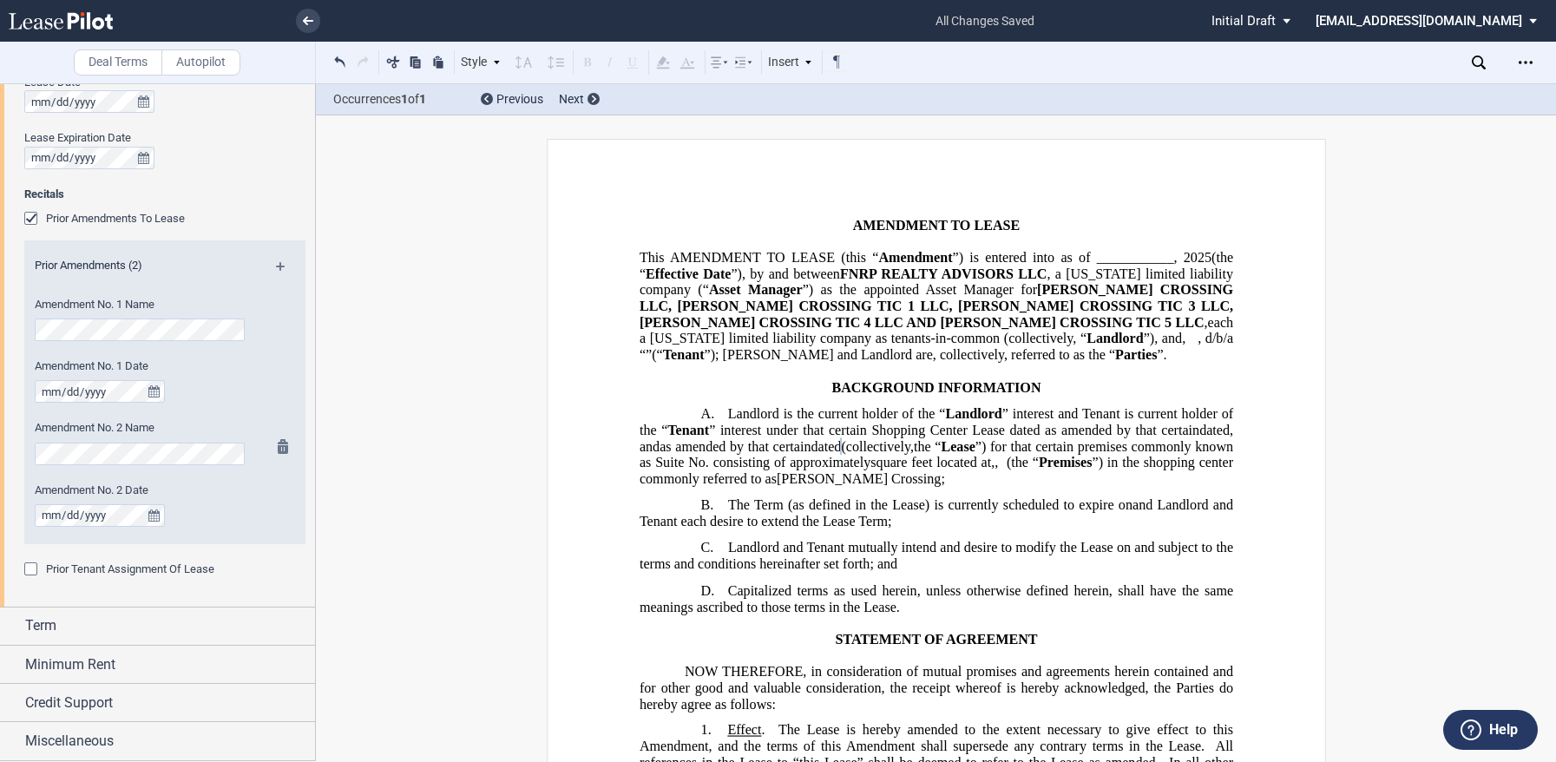
click at [225, 496] on label "Amendment No. 2 Date" at bounding box center [141, 490] width 213 height 16
click at [281, 265] on md-icon at bounding box center [287, 272] width 23 height 21
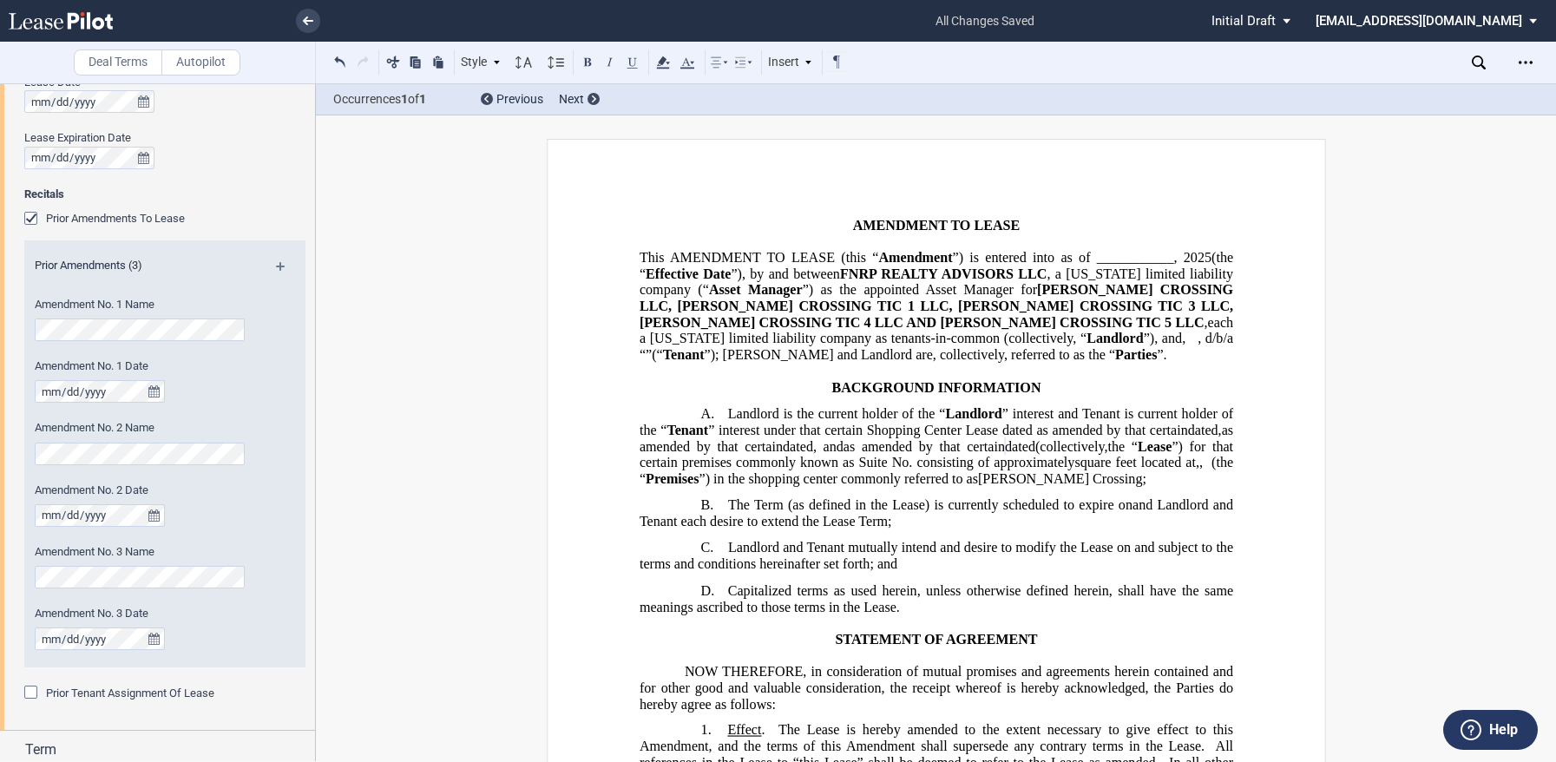
scroll to position [0, 0]
click at [276, 263] on md-icon at bounding box center [287, 272] width 23 height 21
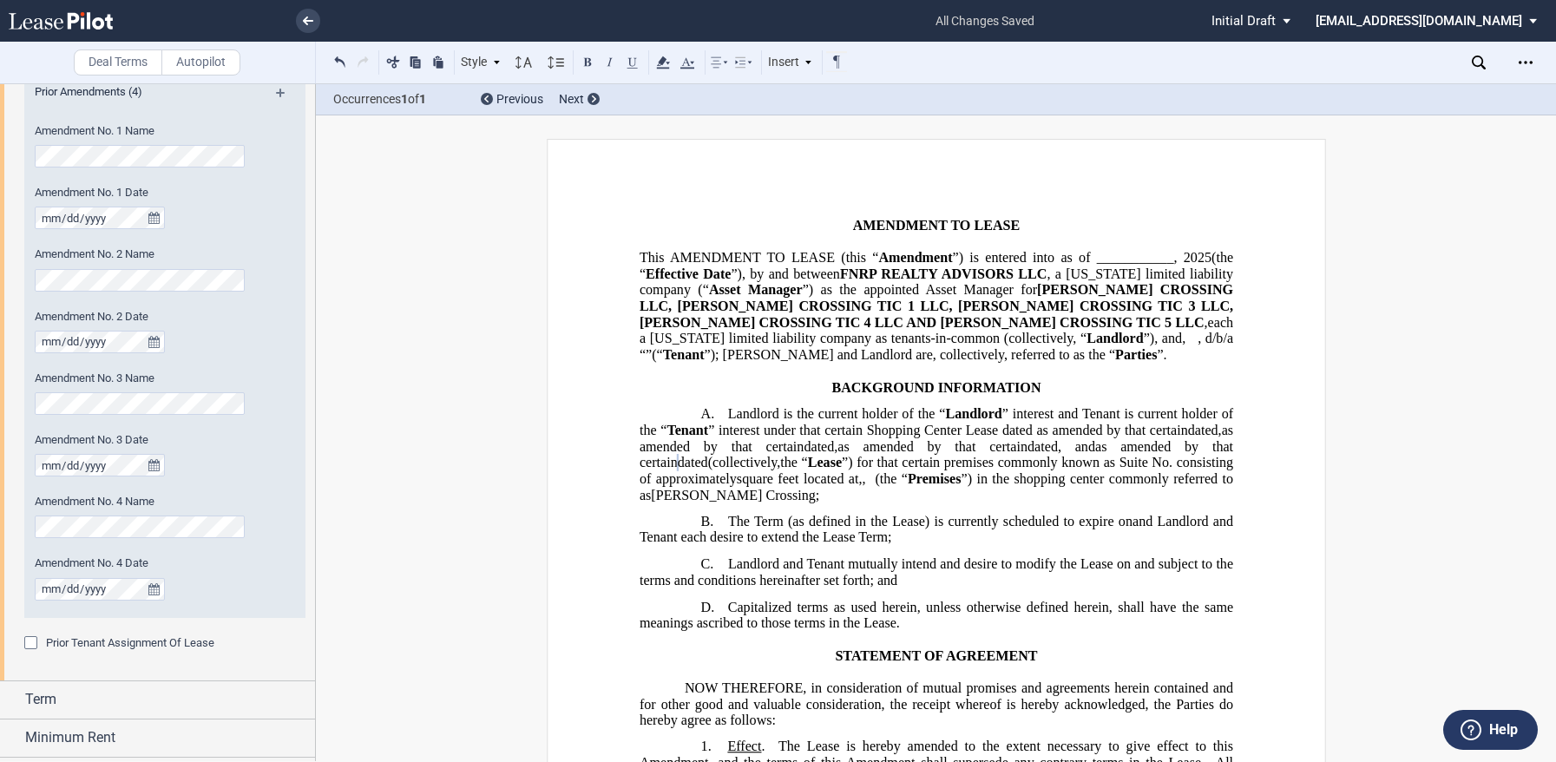
scroll to position [892, 0]
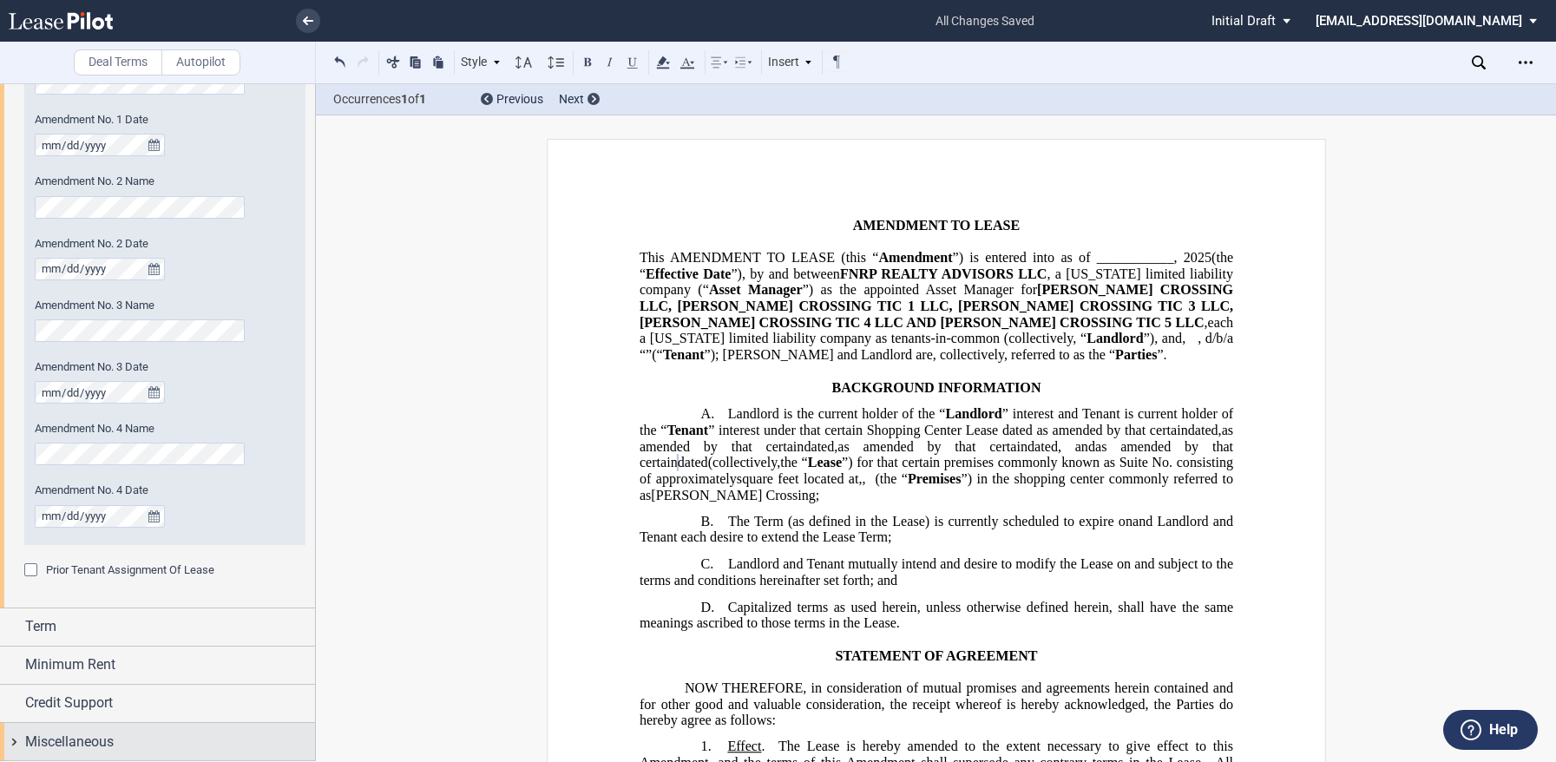
click at [95, 740] on span "Miscellaneous" at bounding box center [69, 741] width 89 height 21
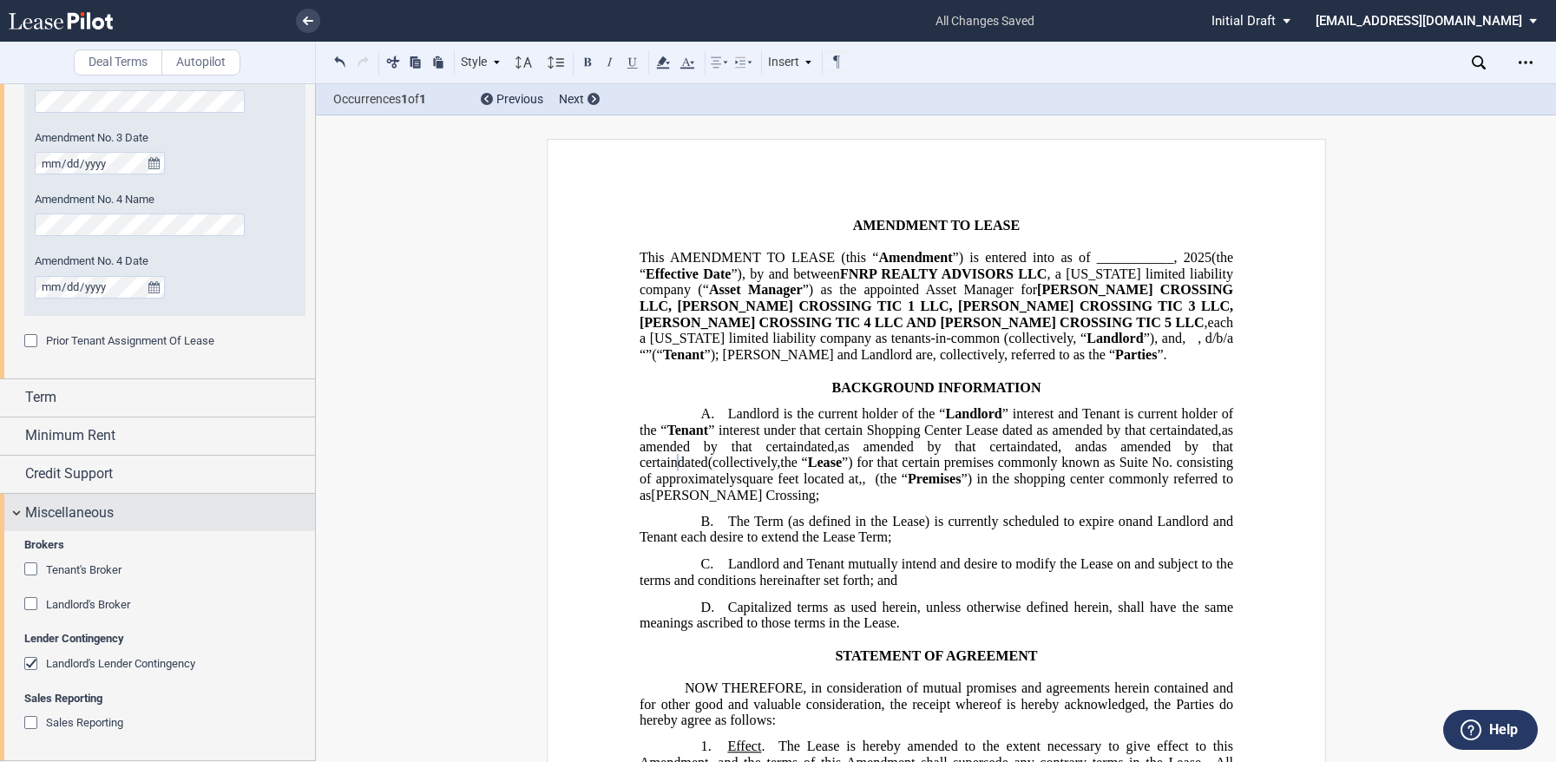
click at [20, 508] on div "Miscellaneous" at bounding box center [157, 512] width 315 height 37
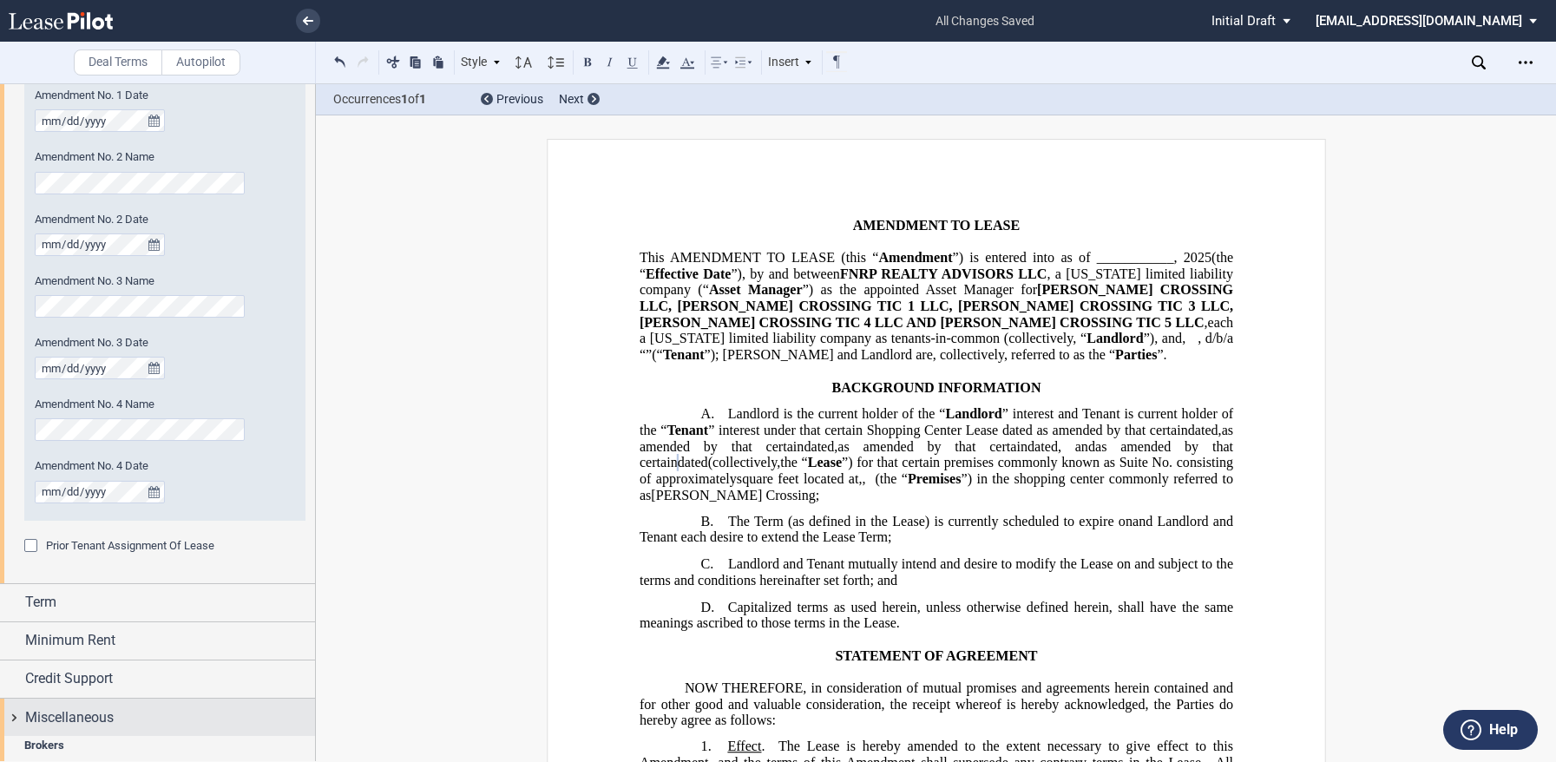
scroll to position [892, 0]
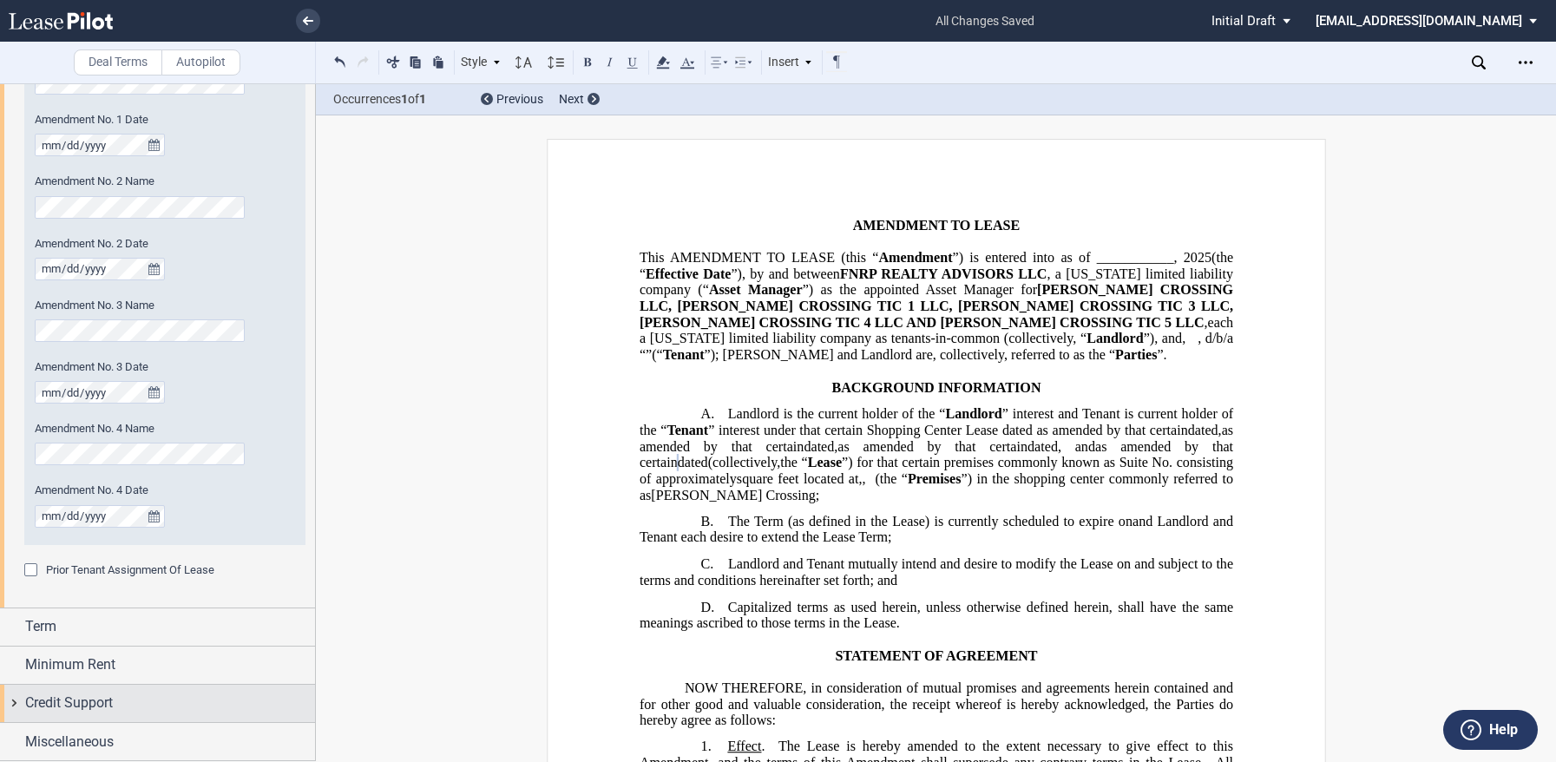
click at [56, 703] on span "Credit Support" at bounding box center [69, 702] width 88 height 21
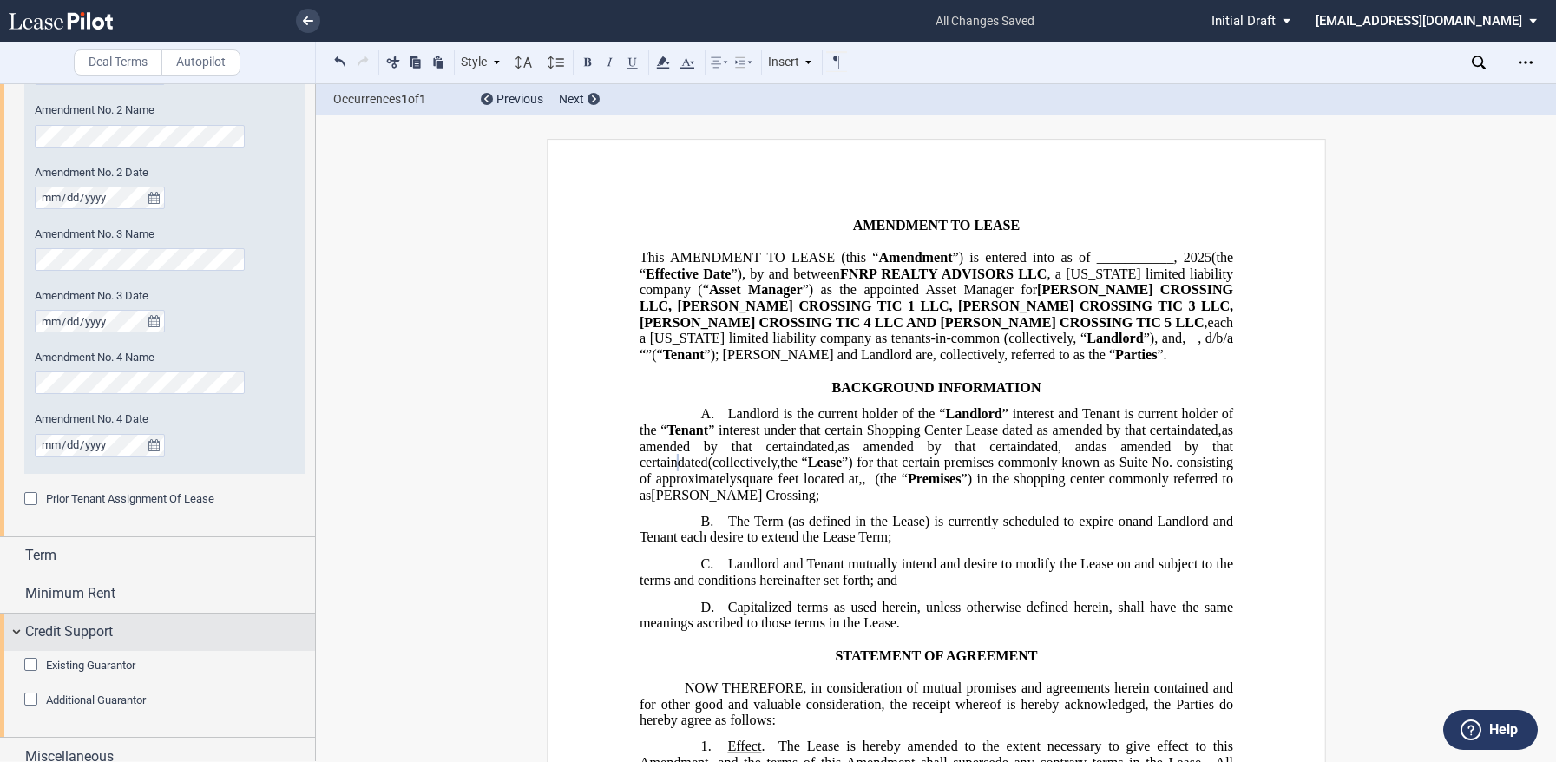
scroll to position [978, 0]
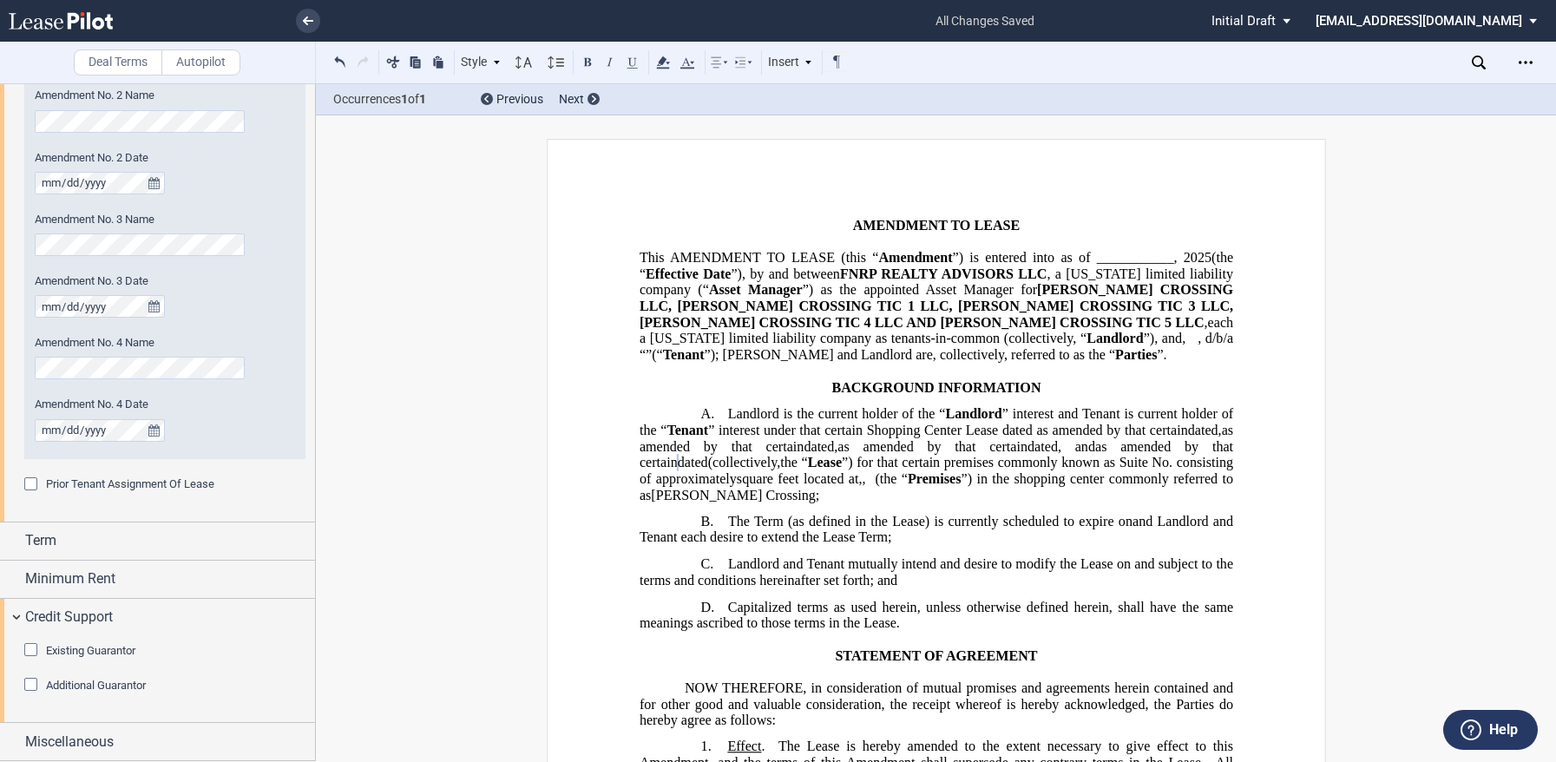
click at [33, 648] on div "Existing Guarantor" at bounding box center [32, 651] width 17 height 17
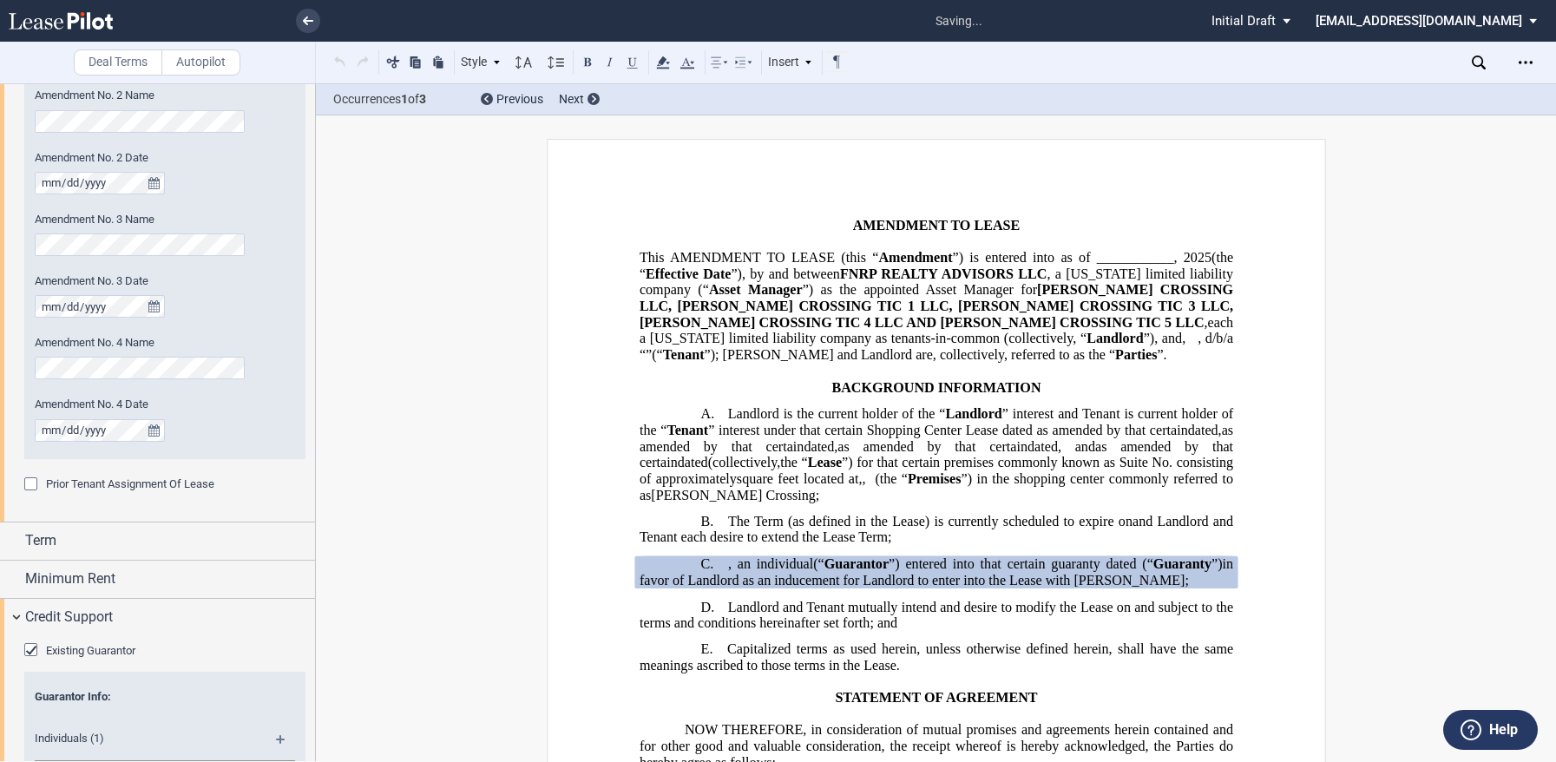
scroll to position [1151, 0]
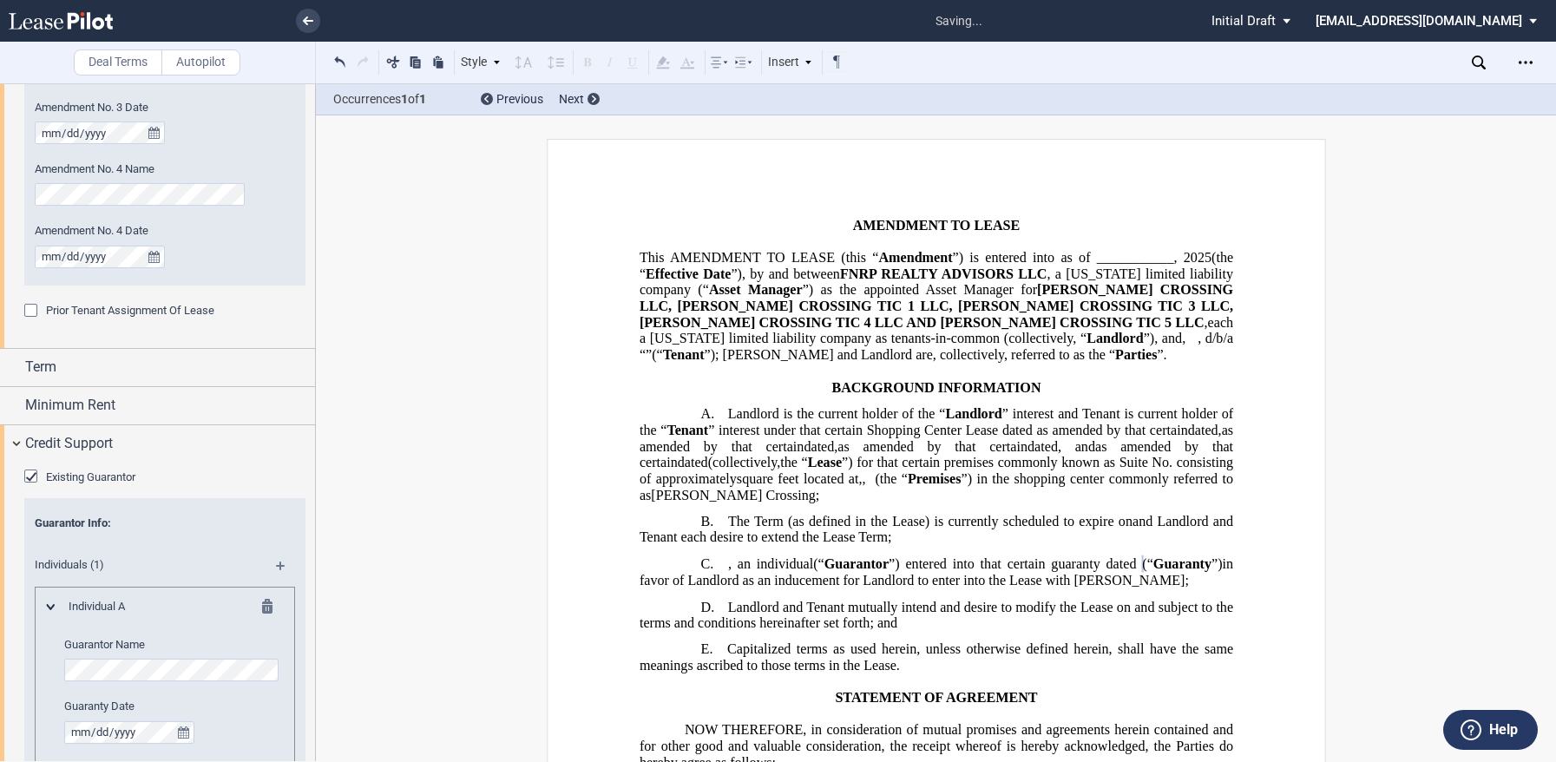
click at [202, 525] on div "Guarantor Info :" at bounding box center [165, 523] width 260 height 16
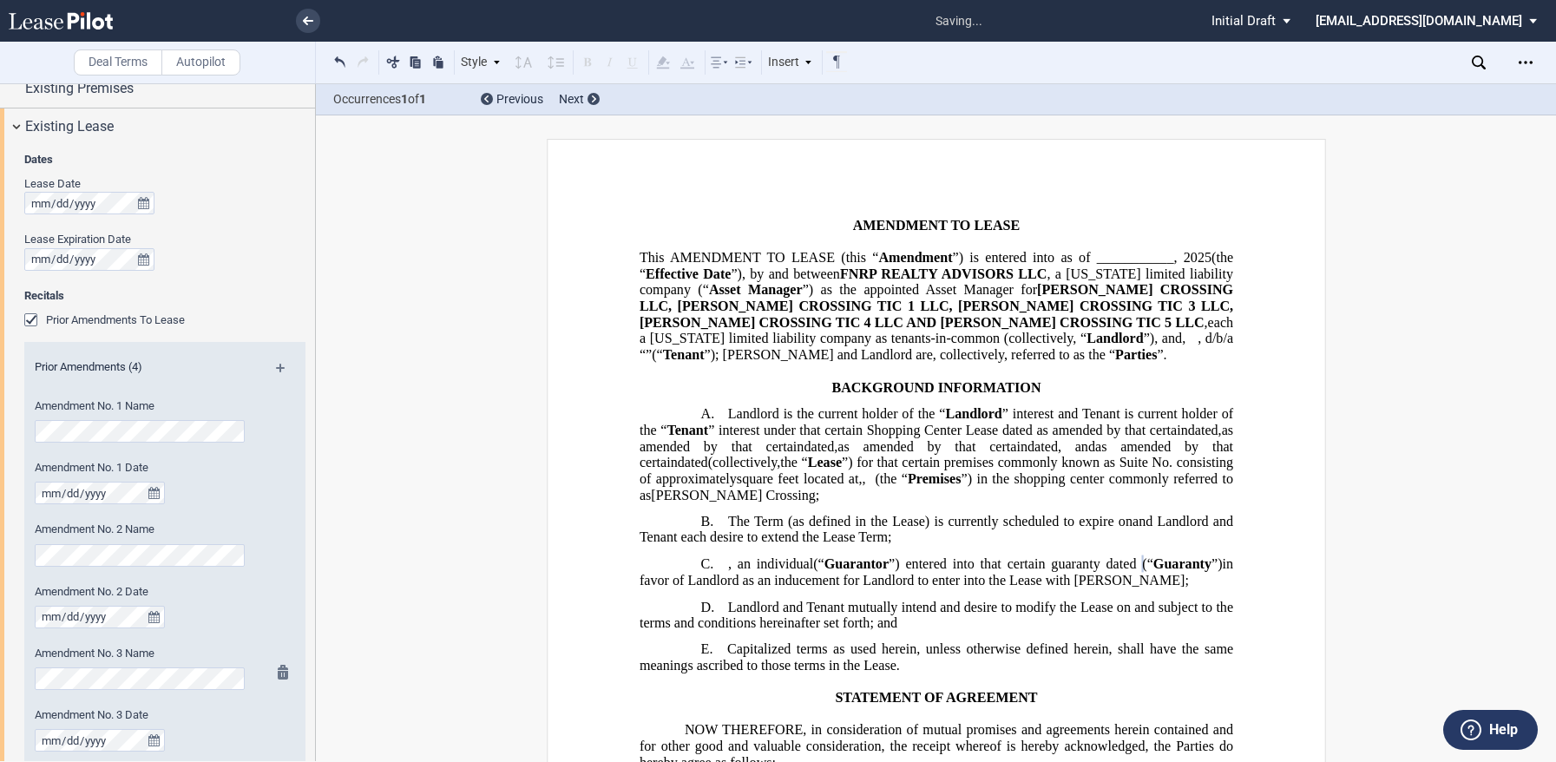
scroll to position [197, 0]
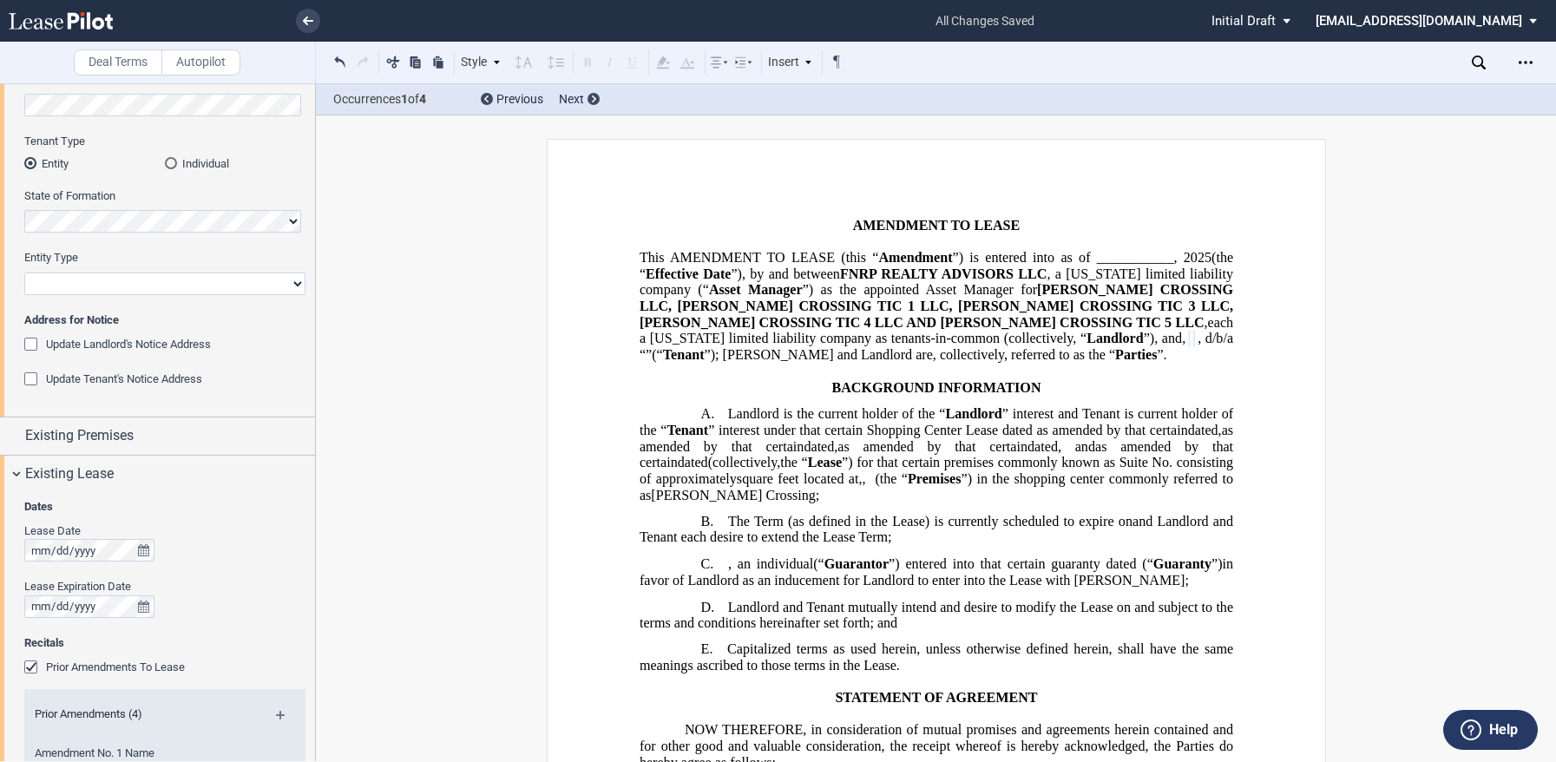
click at [128, 289] on select "Corporation Limited Liability Company General Partnership Limited Partnership O…" at bounding box center [164, 283] width 281 height 23
select select "corporation"
click at [24, 272] on select "Corporation Limited Liability Company General Partnership Limited Partnership O…" at bounding box center [164, 283] width 281 height 23
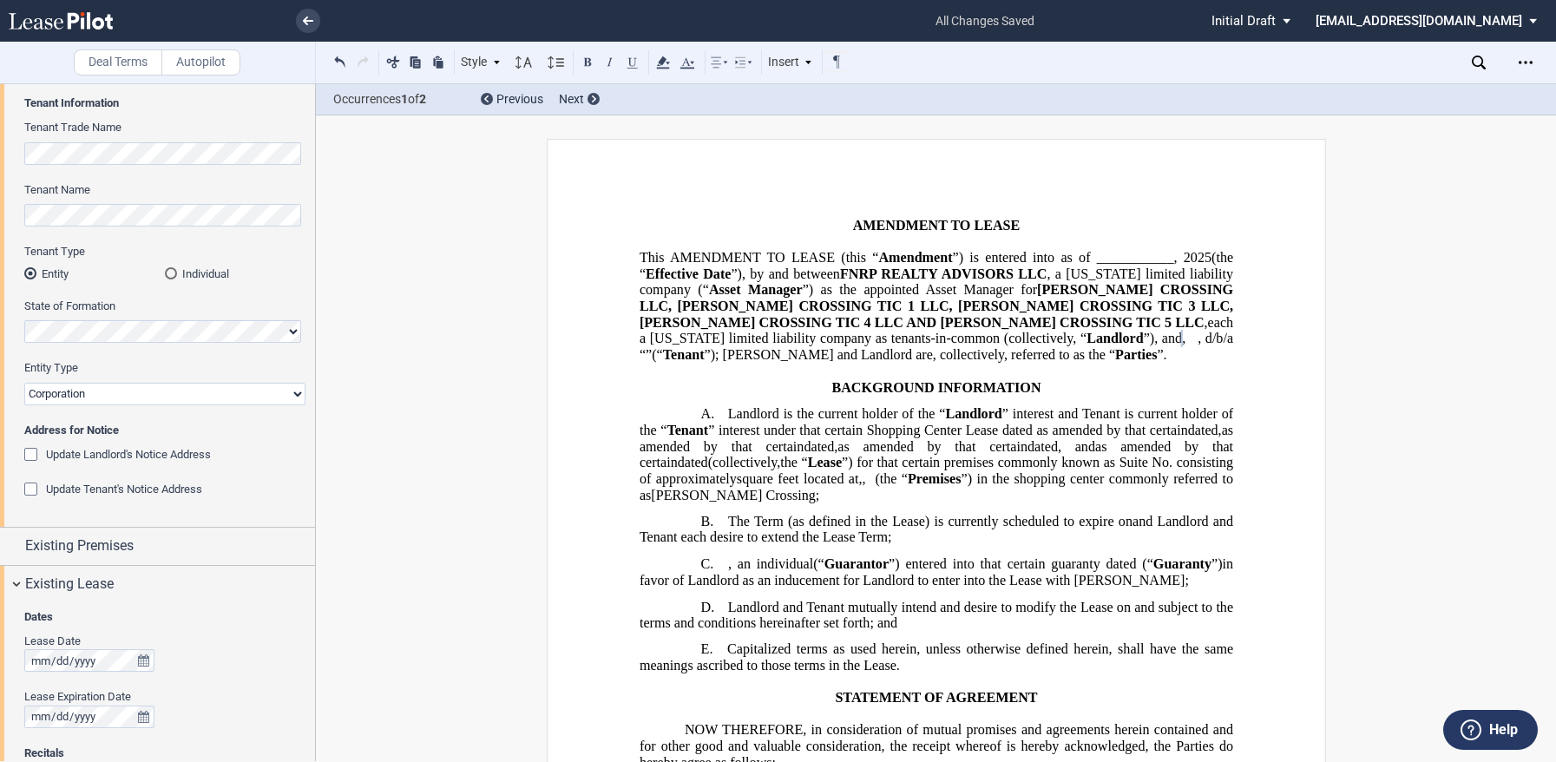
scroll to position [0, 0]
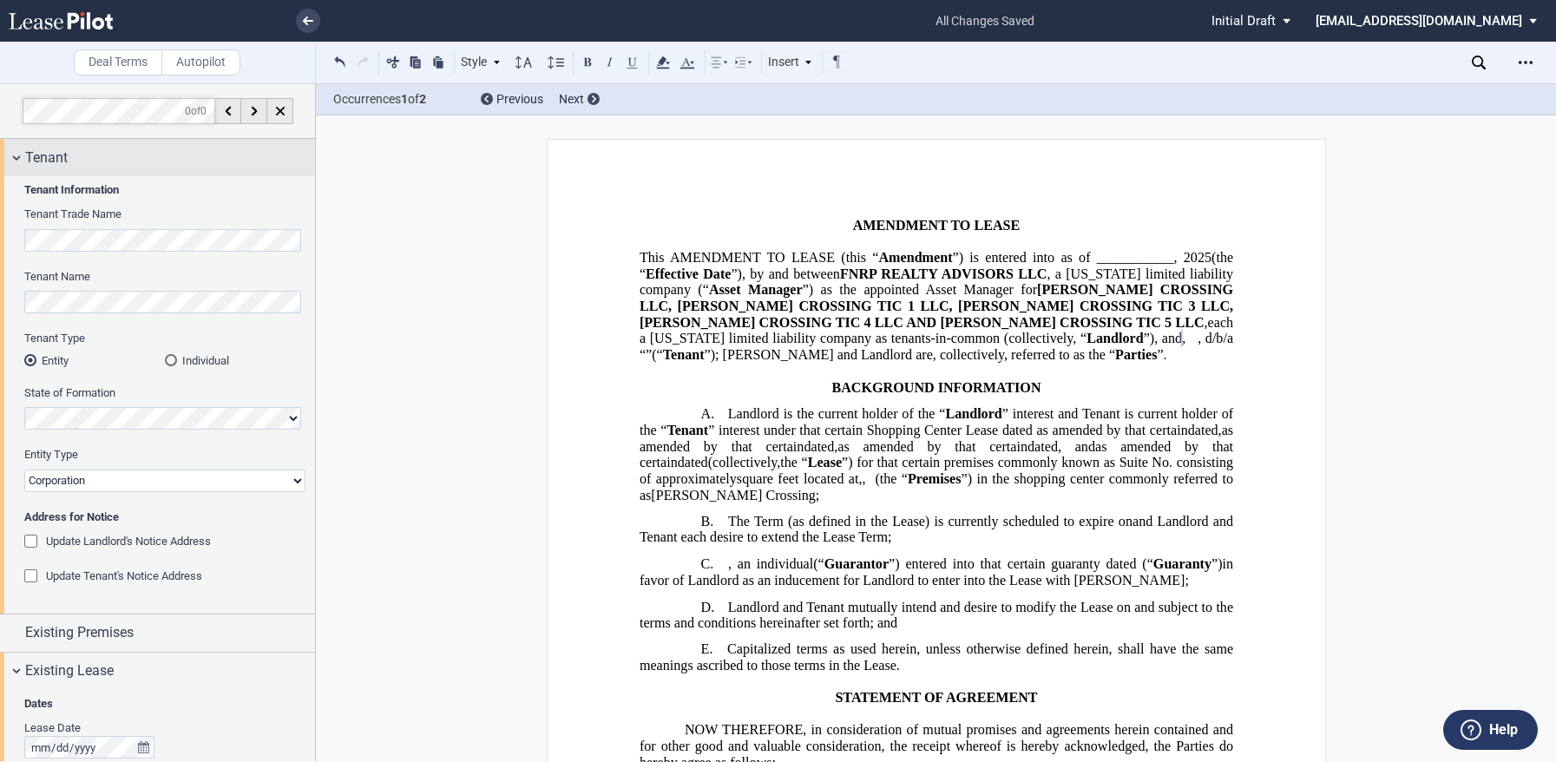
click at [16, 161] on div "Tenant" at bounding box center [157, 157] width 315 height 37
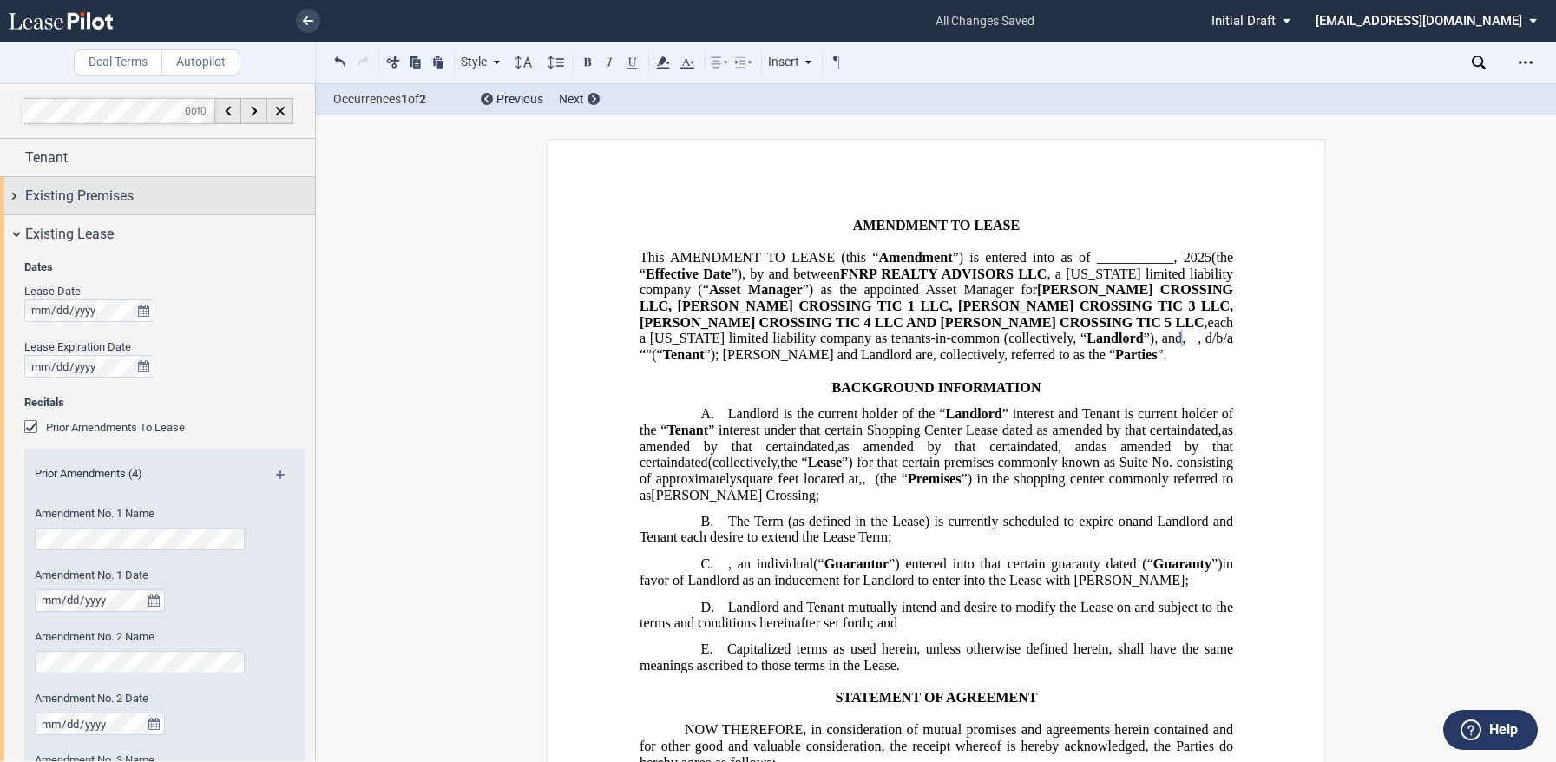
click at [40, 203] on span "Existing Premises" at bounding box center [79, 196] width 108 height 21
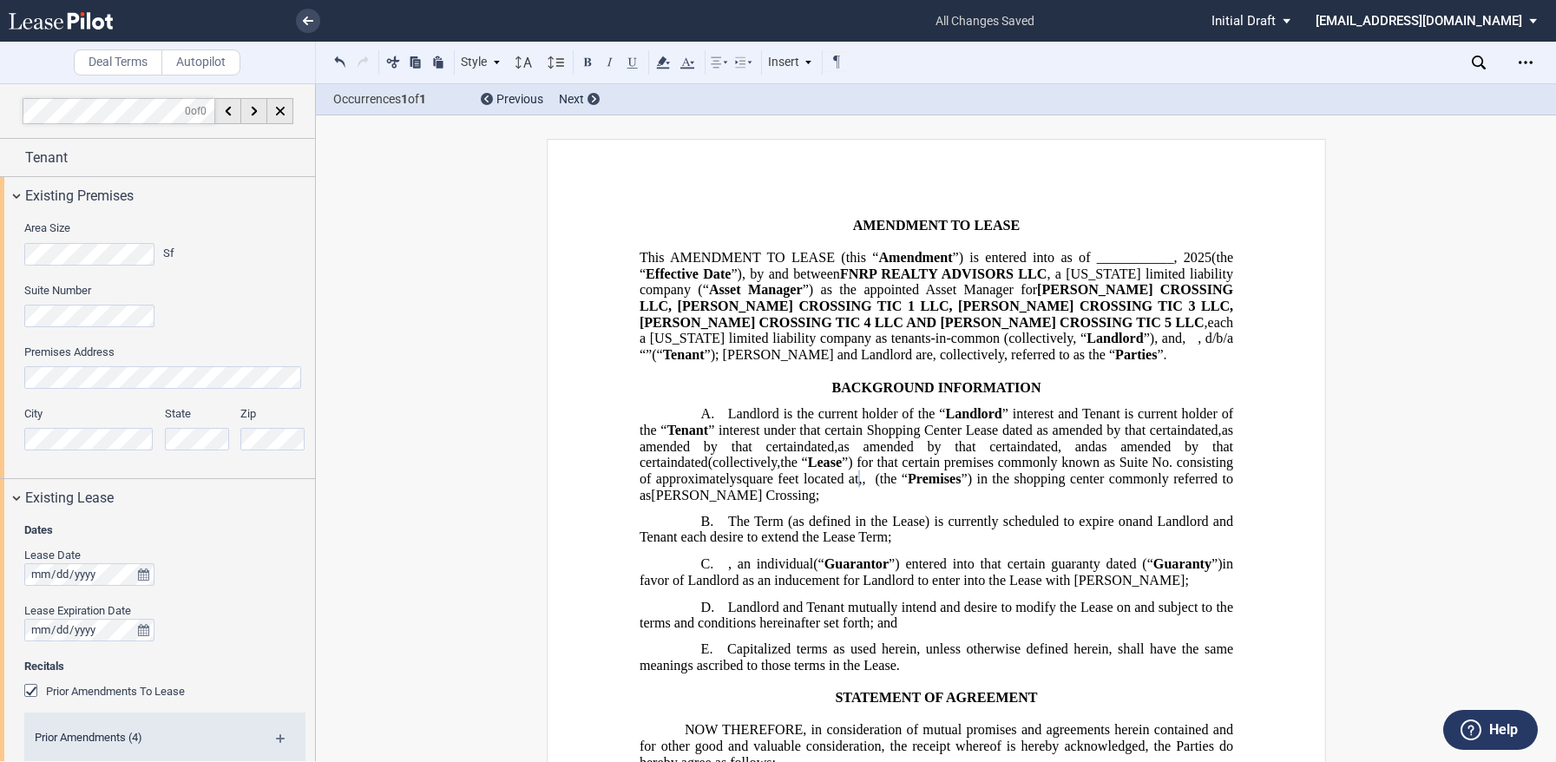
click at [222, 317] on div "Suite Number" at bounding box center [164, 305] width 281 height 44
click at [16, 196] on div "Existing Premises" at bounding box center [157, 195] width 315 height 37
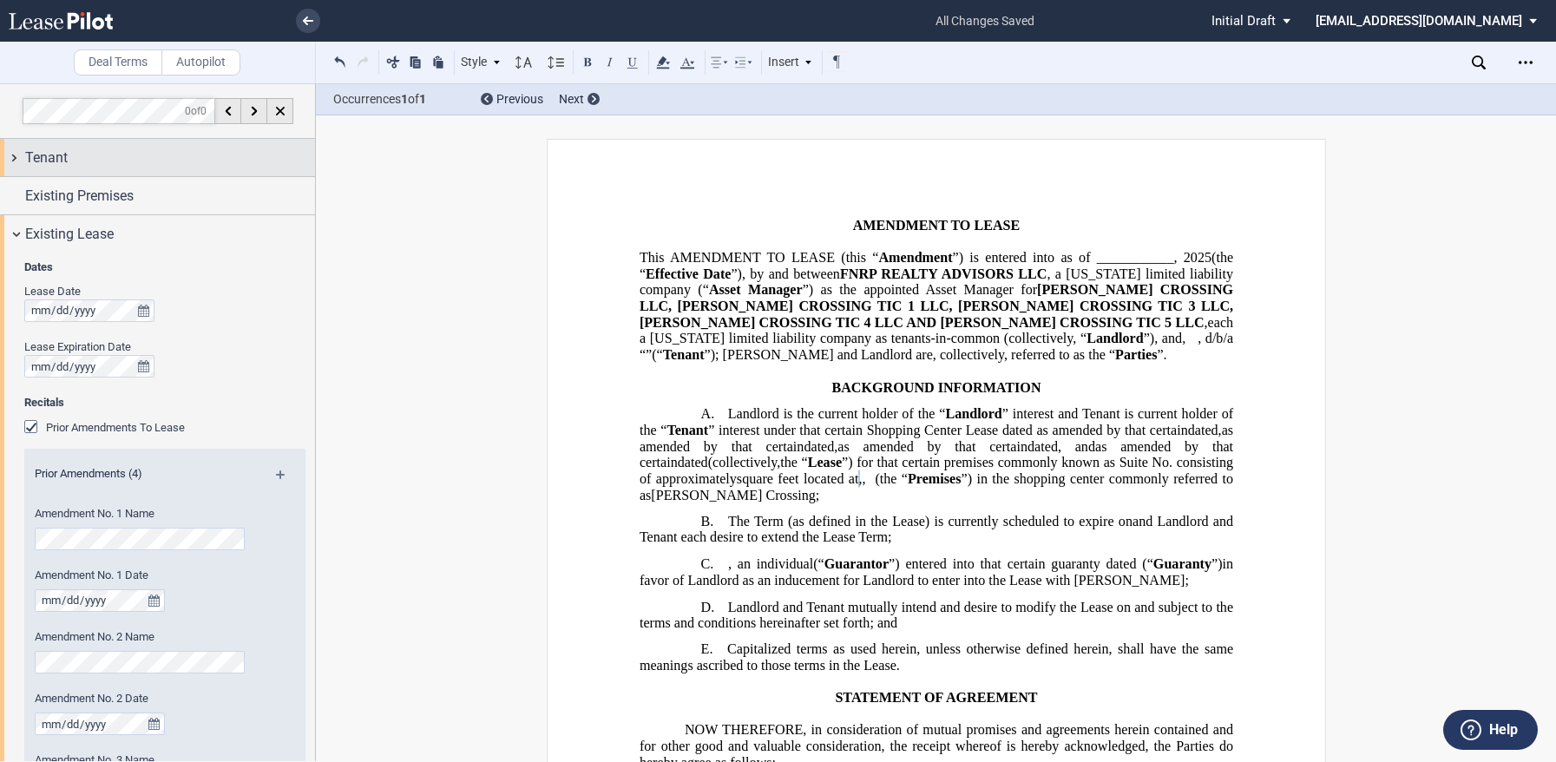
click at [15, 159] on div "Tenant" at bounding box center [157, 157] width 315 height 37
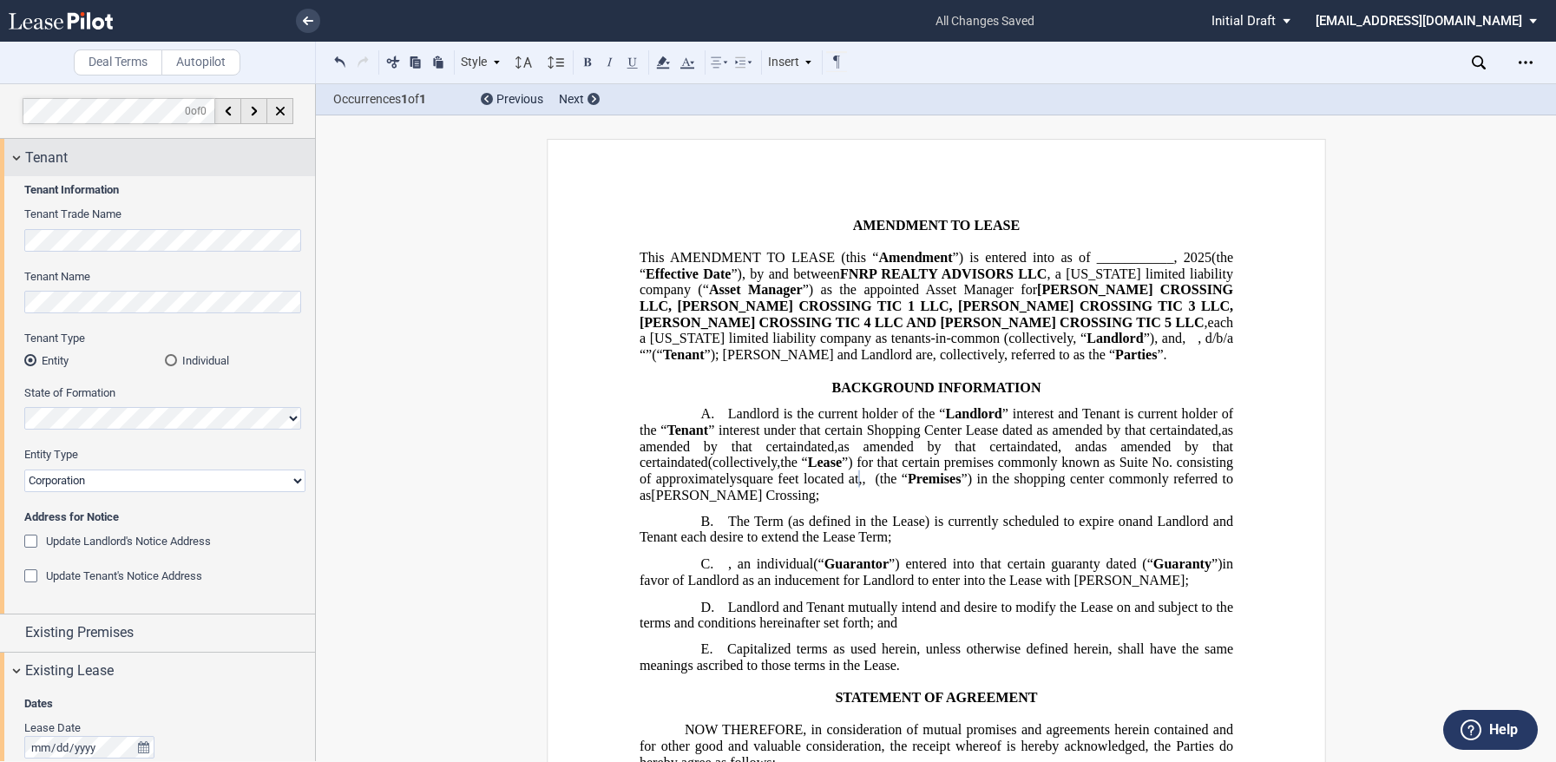
click at [15, 159] on div "Tenant" at bounding box center [157, 157] width 315 height 37
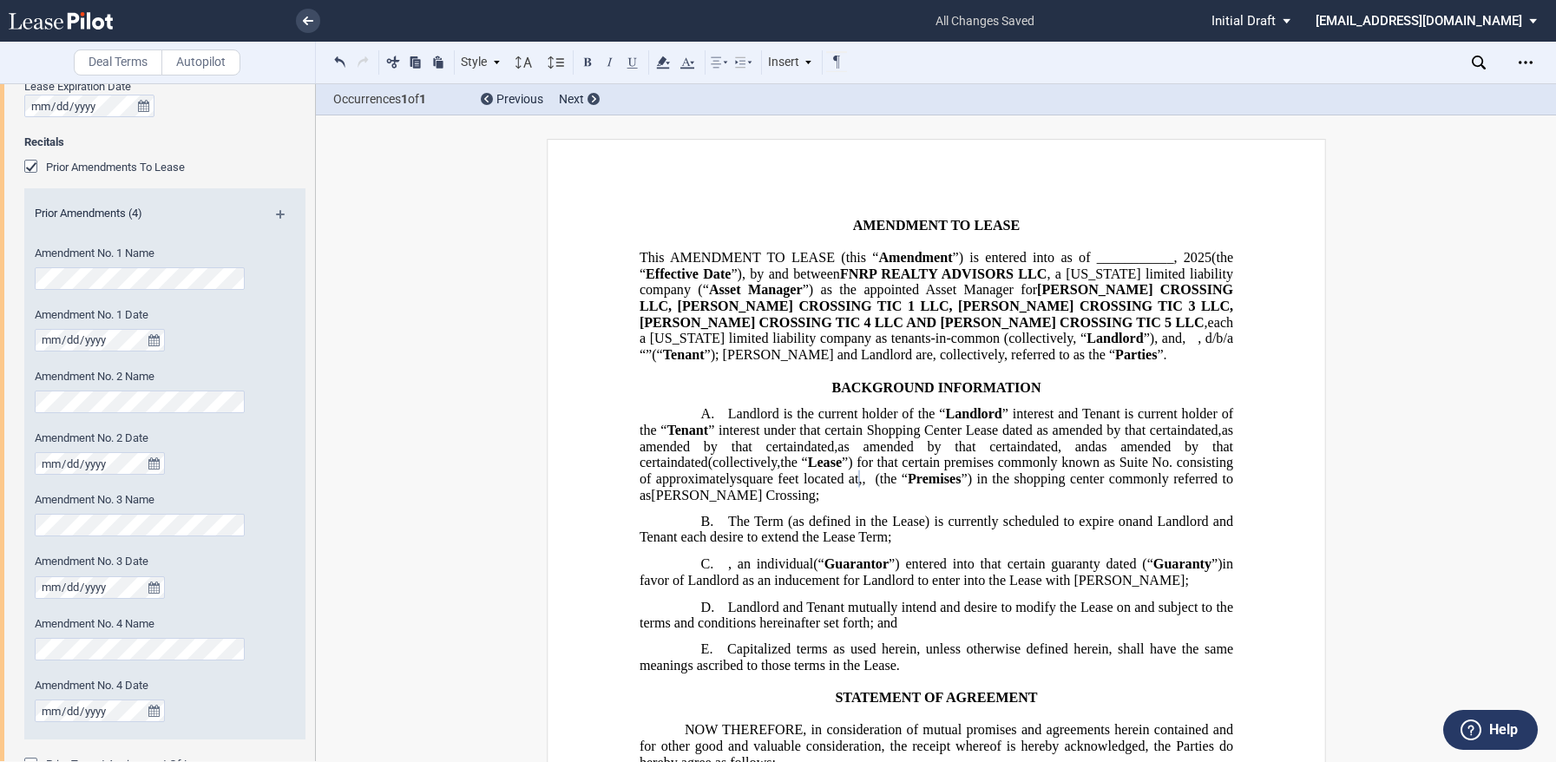
scroll to position [87, 0]
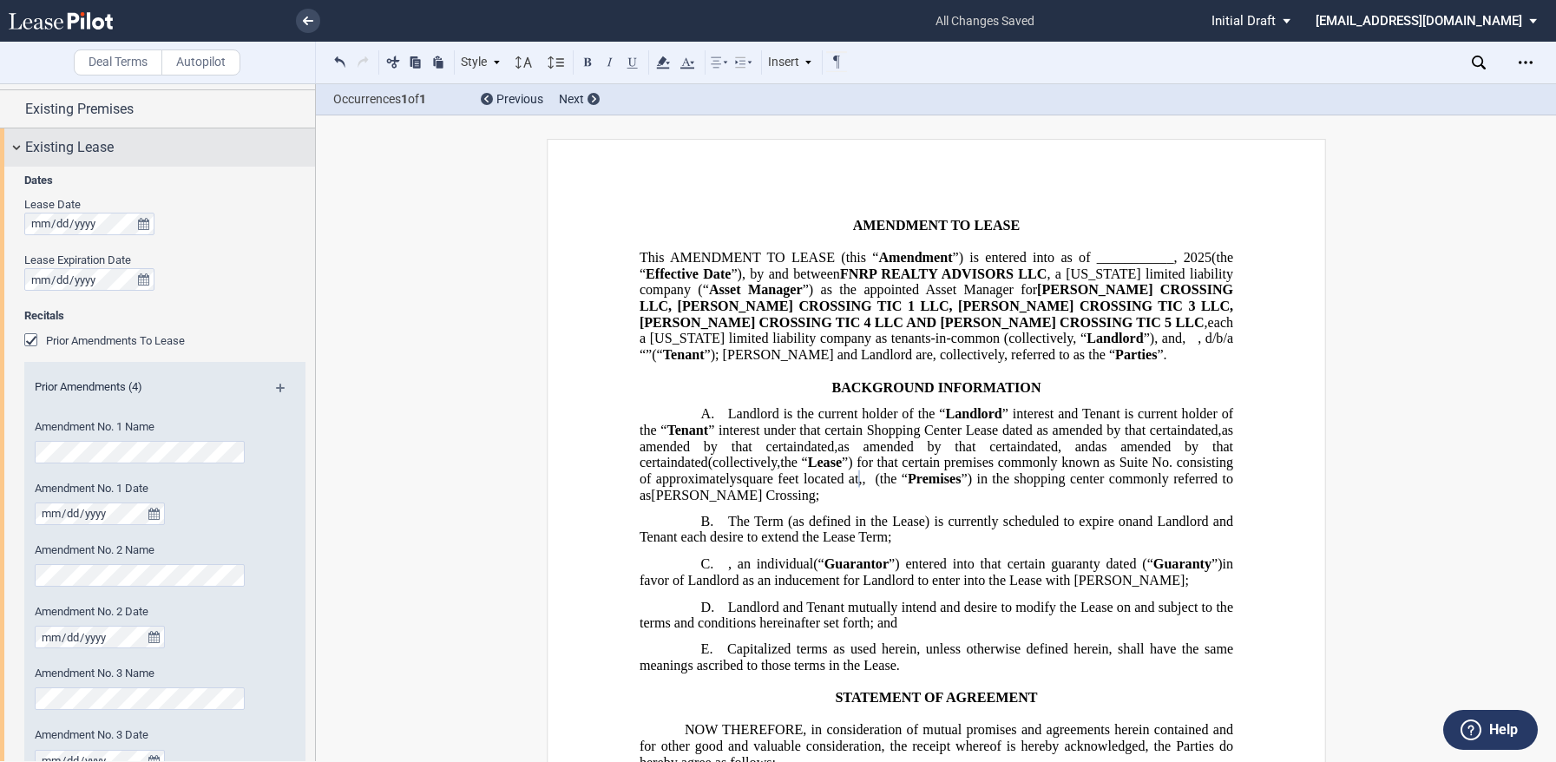
click at [17, 146] on div "Existing Lease" at bounding box center [157, 146] width 315 height 37
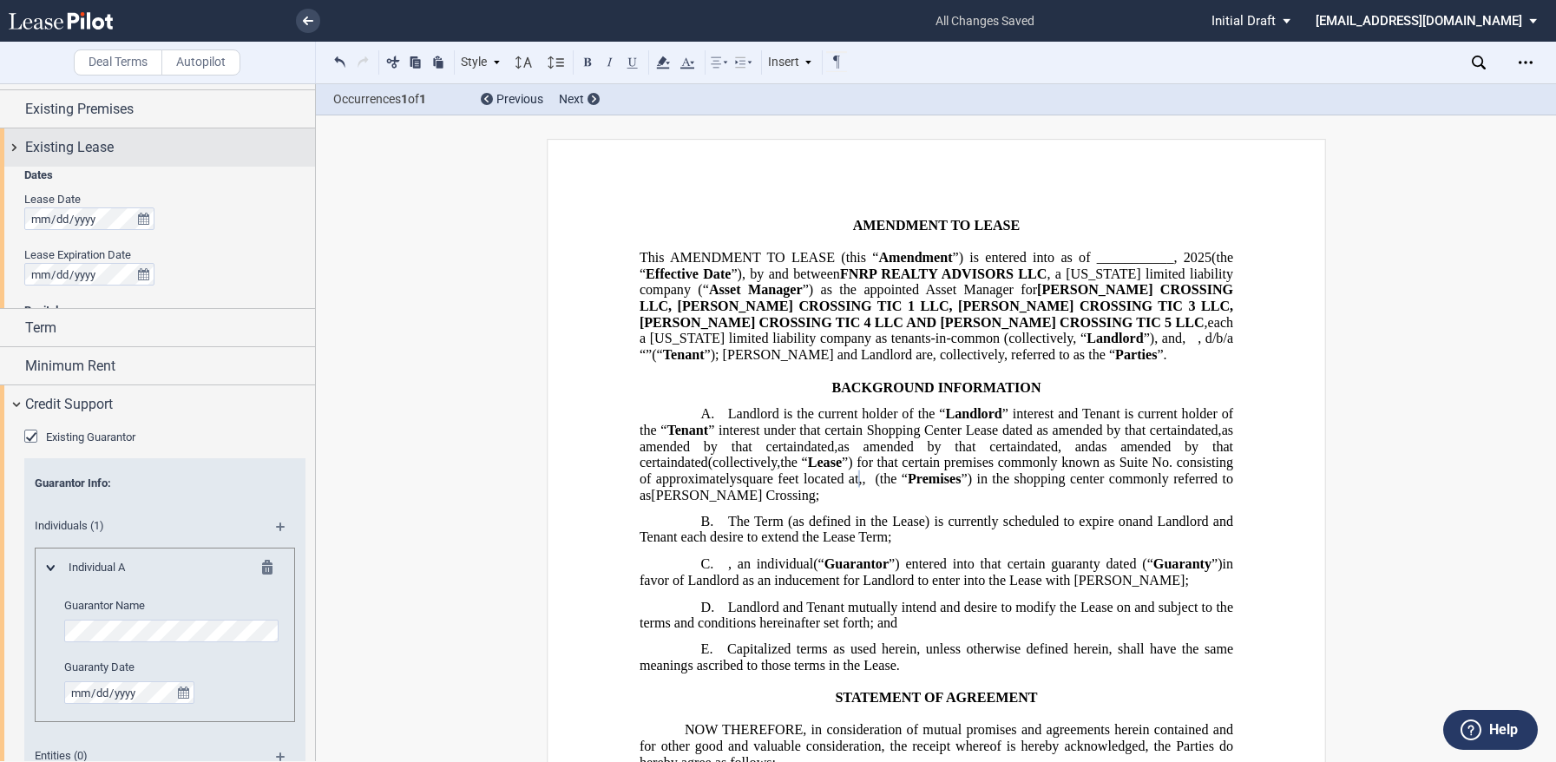
scroll to position [63, 0]
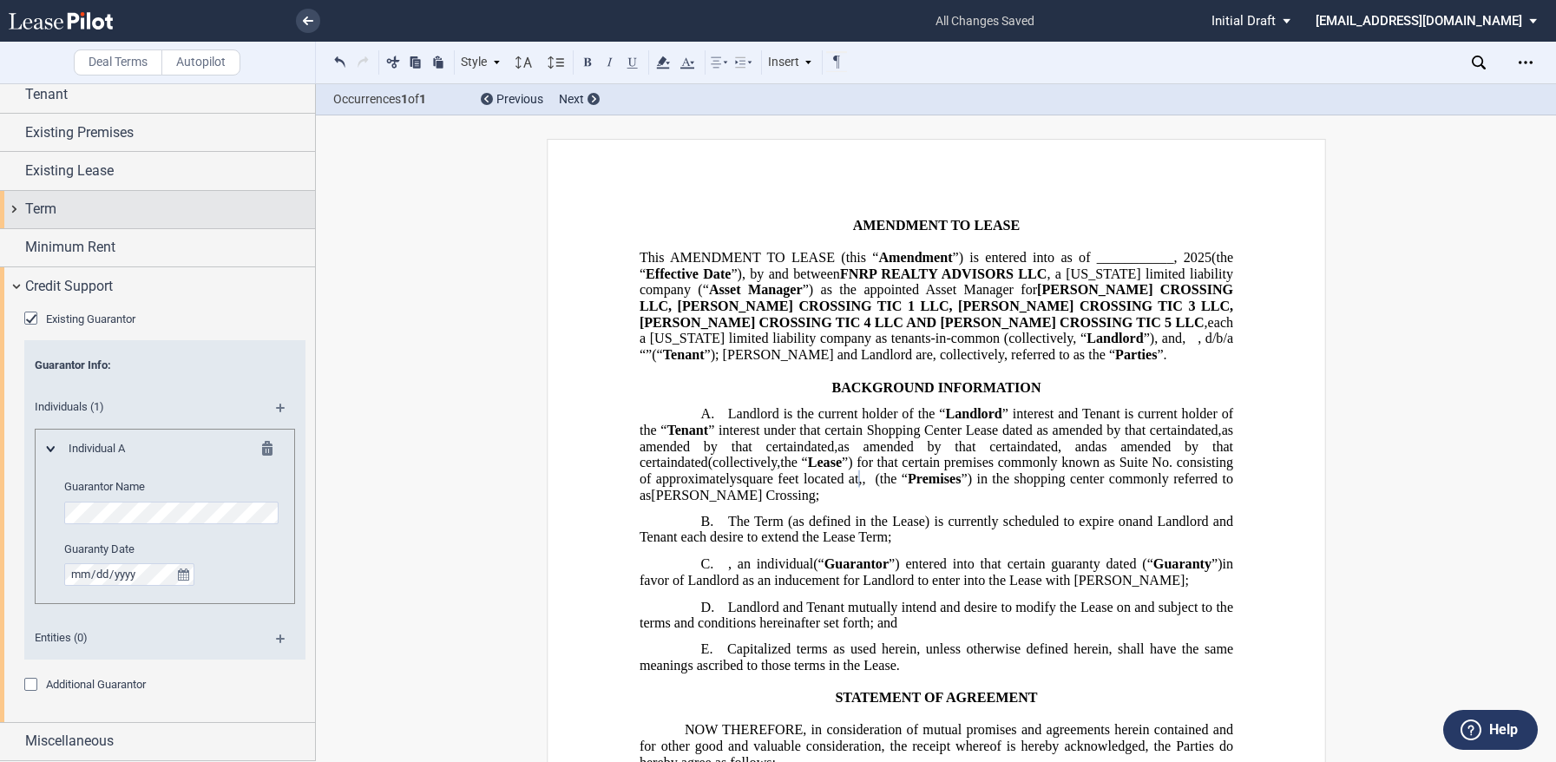
click at [16, 214] on div "Term" at bounding box center [157, 209] width 315 height 37
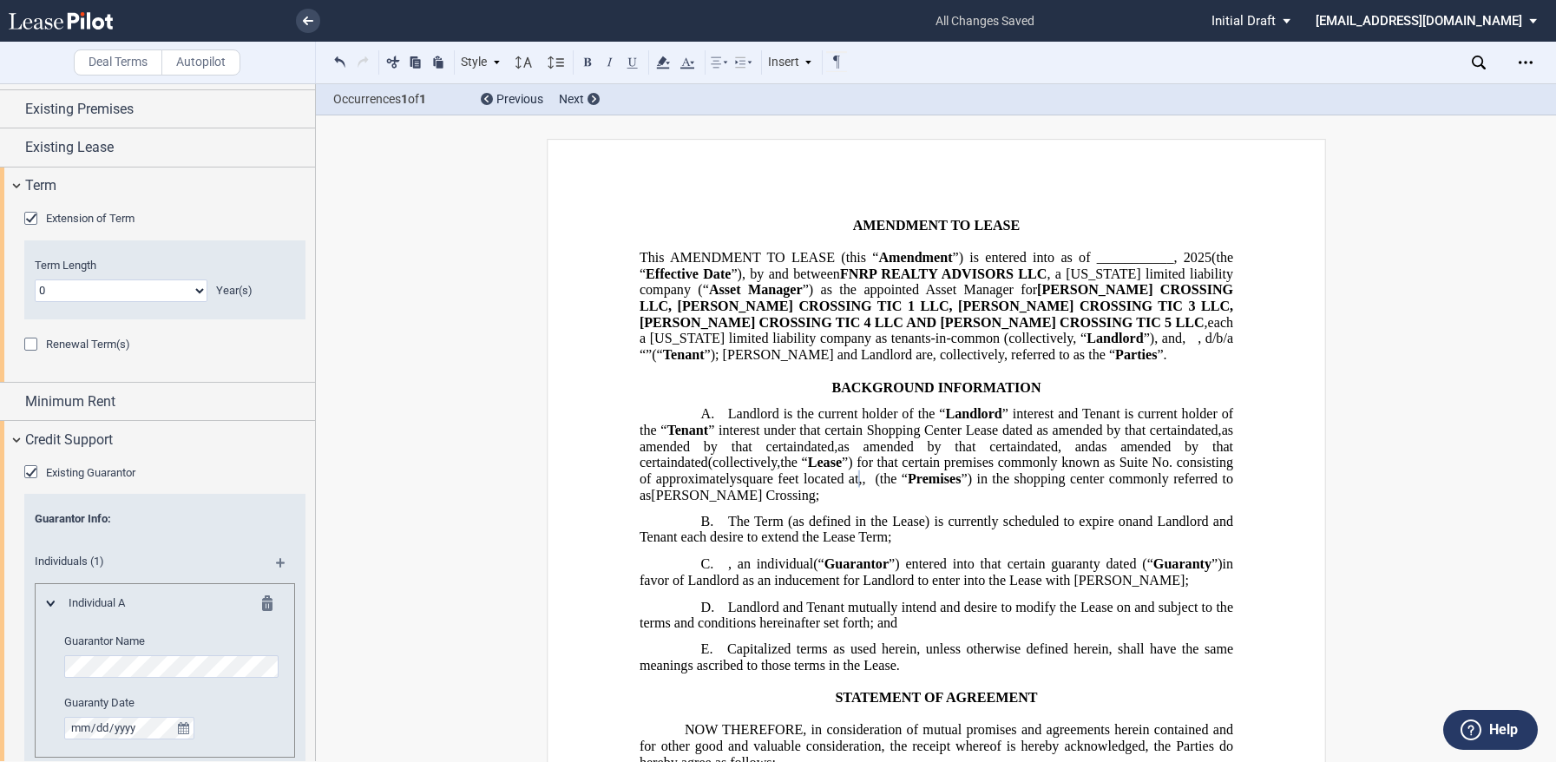
click at [56, 292] on select "0 1 2 3 4 5 6 7 8 9 10 11 12 13 14 15 16 17 18 19 20" at bounding box center [121, 290] width 173 height 23
select select "number:1"
click at [35, 279] on select "0 1 2 3 4 5 6 7 8 9 10 11 12 13 14 15 16 17 18 19 20" at bounding box center [121, 290] width 173 height 23
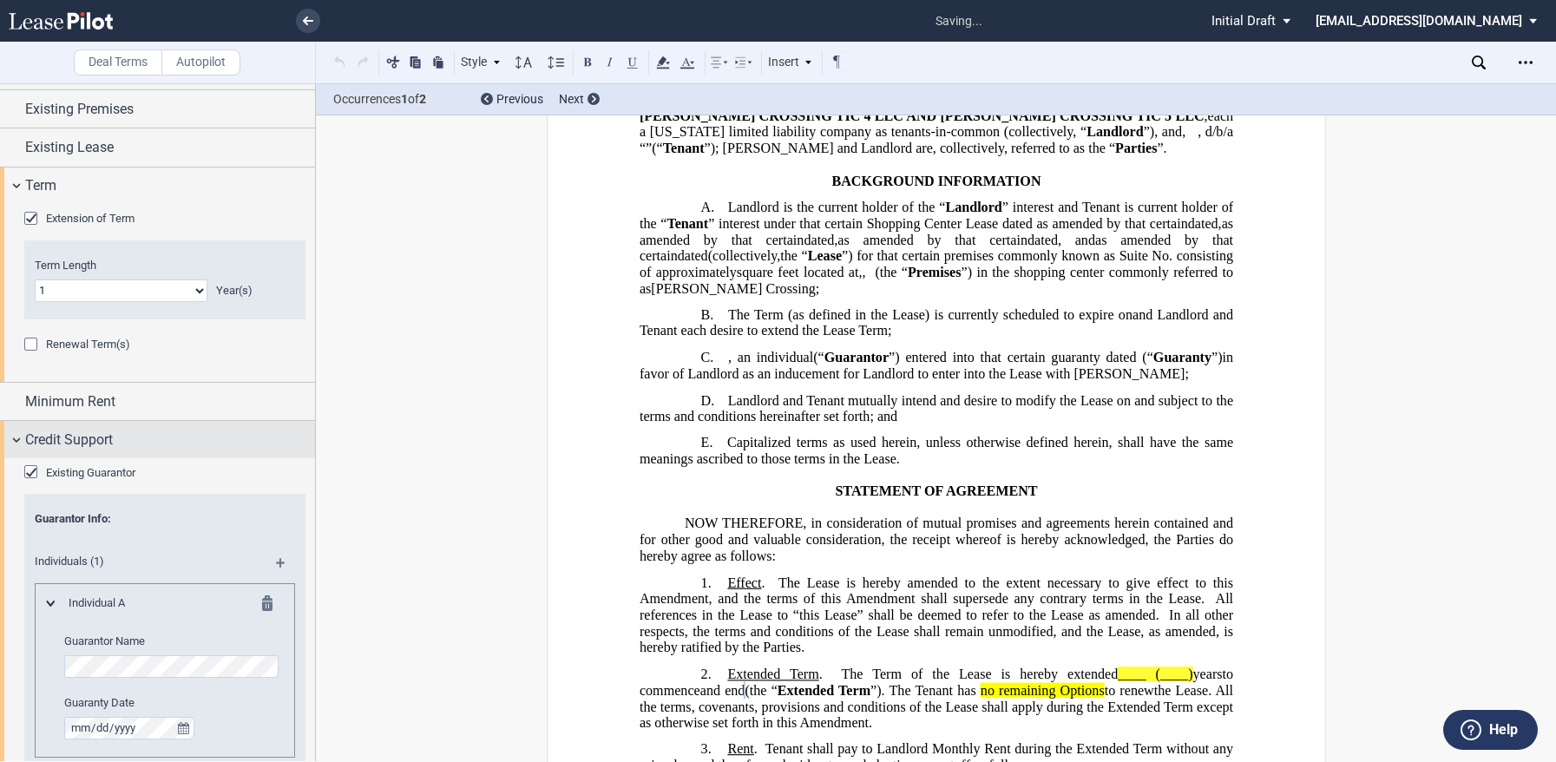
scroll to position [610, 0]
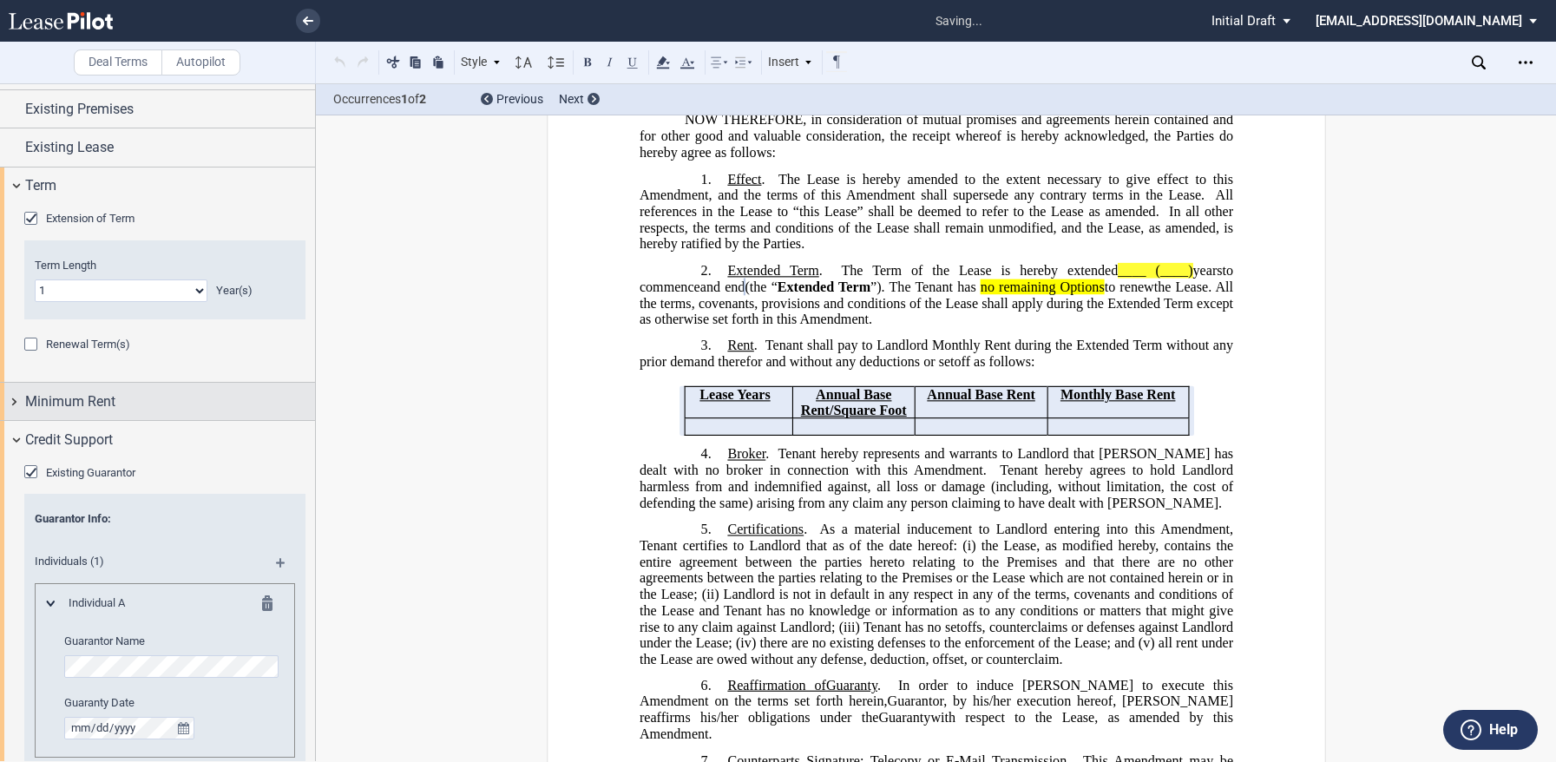
click at [38, 407] on span "Minimum Rent" at bounding box center [70, 401] width 90 height 21
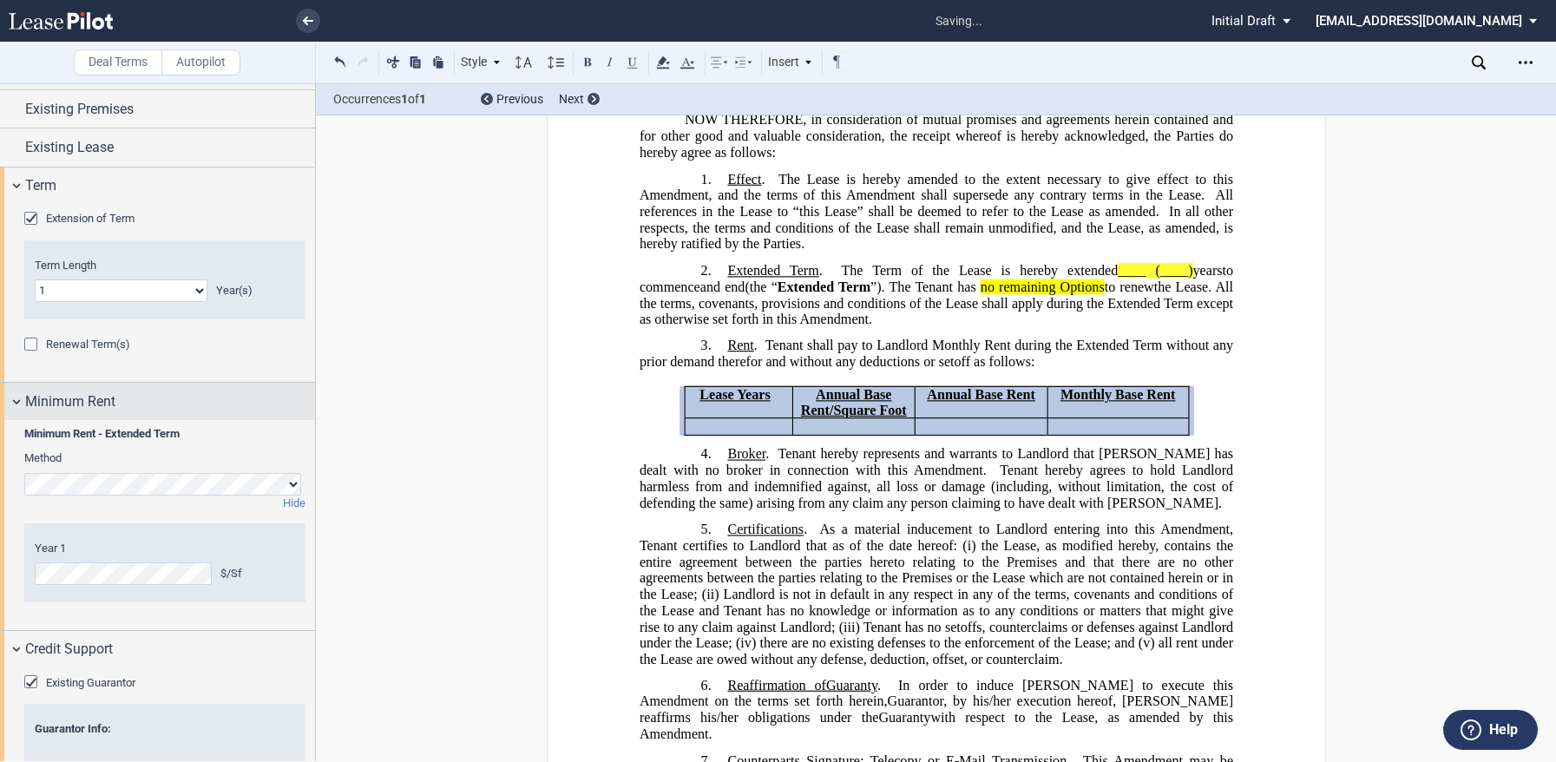
click at [167, 402] on div "Minimum Rent" at bounding box center [170, 401] width 290 height 21
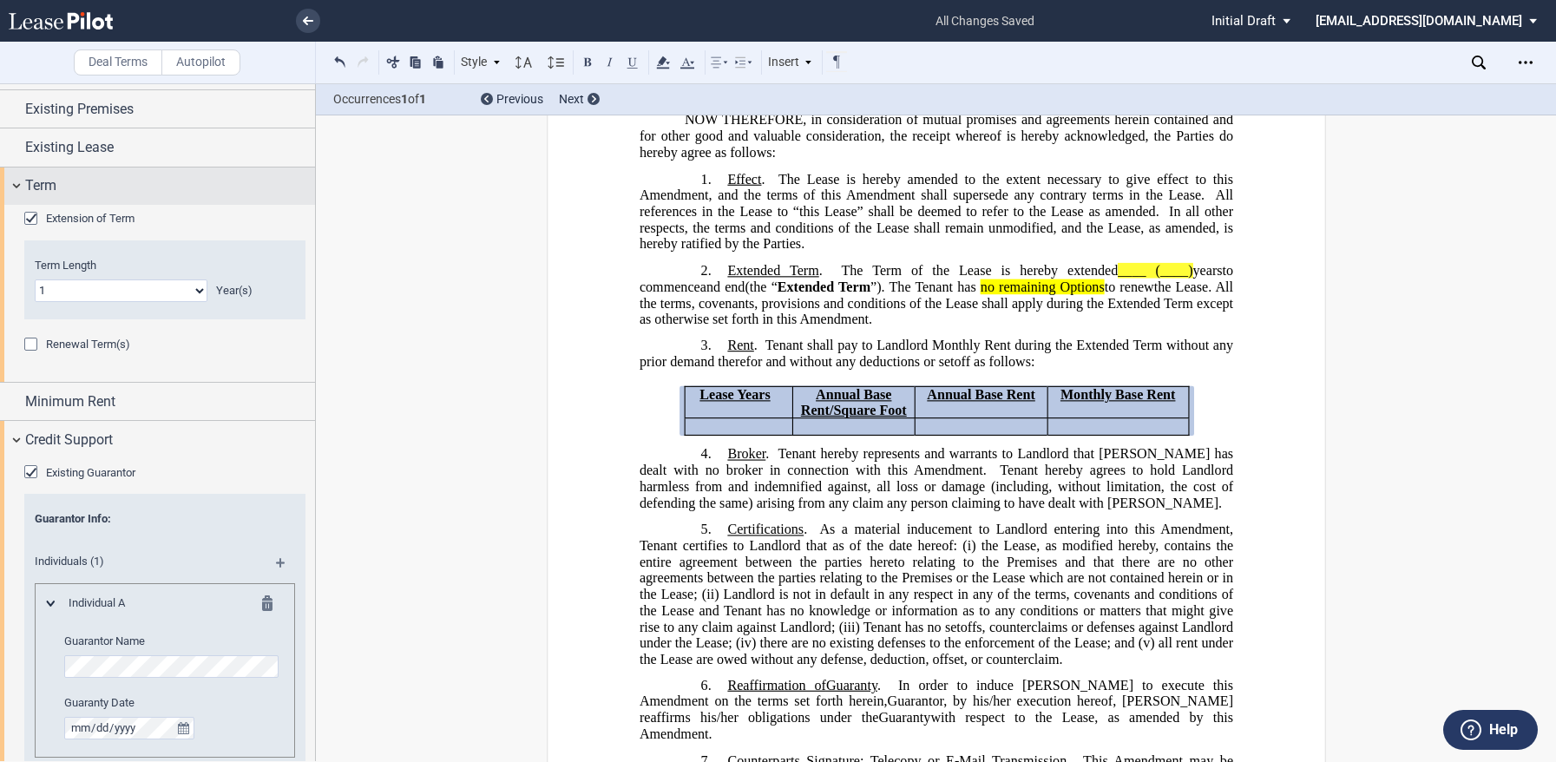
click at [15, 187] on div "Term" at bounding box center [157, 185] width 315 height 37
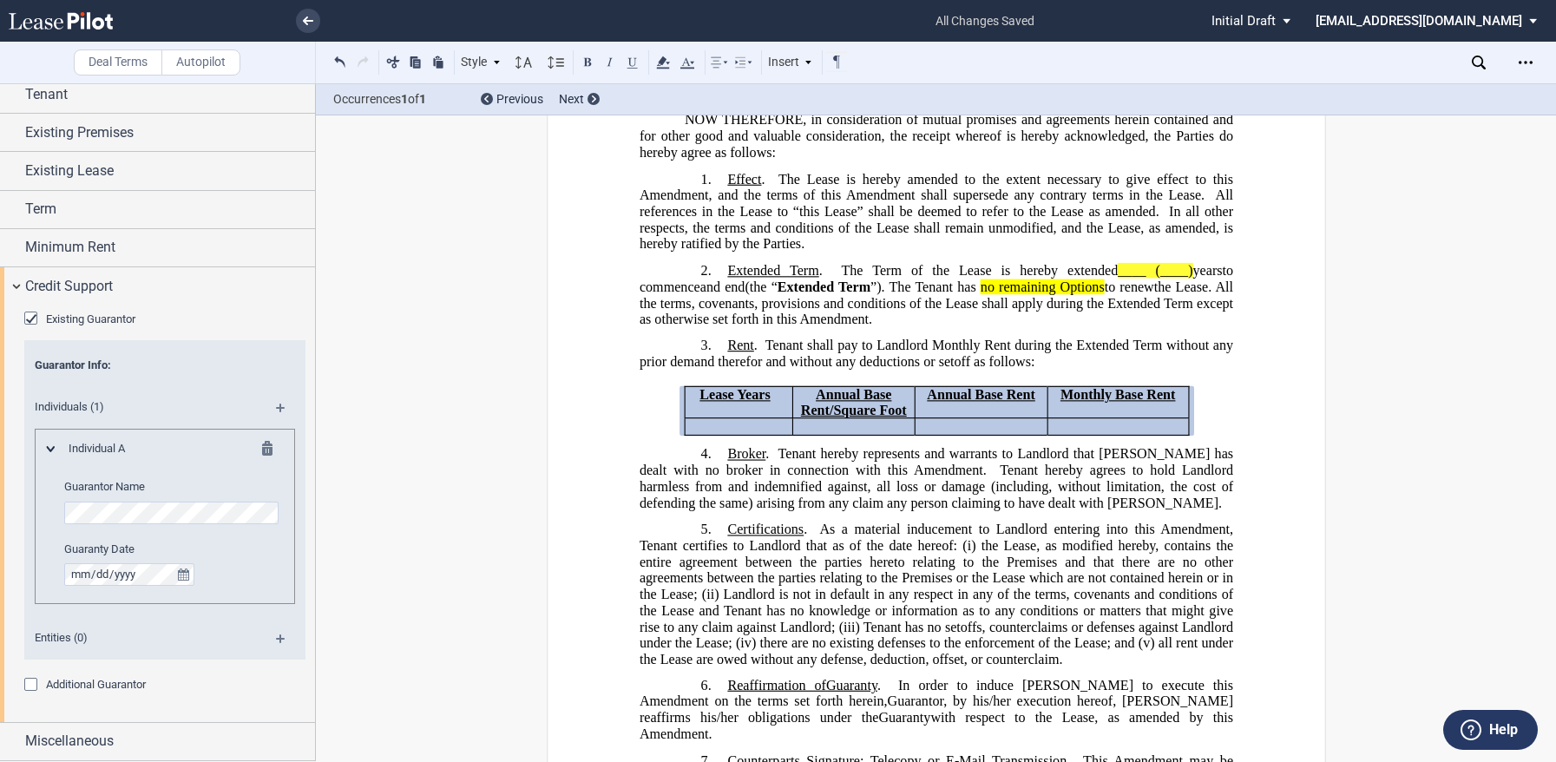
scroll to position [63, 0]
click at [1518, 67] on div "Open Lease options menu" at bounding box center [1526, 63] width 28 height 28
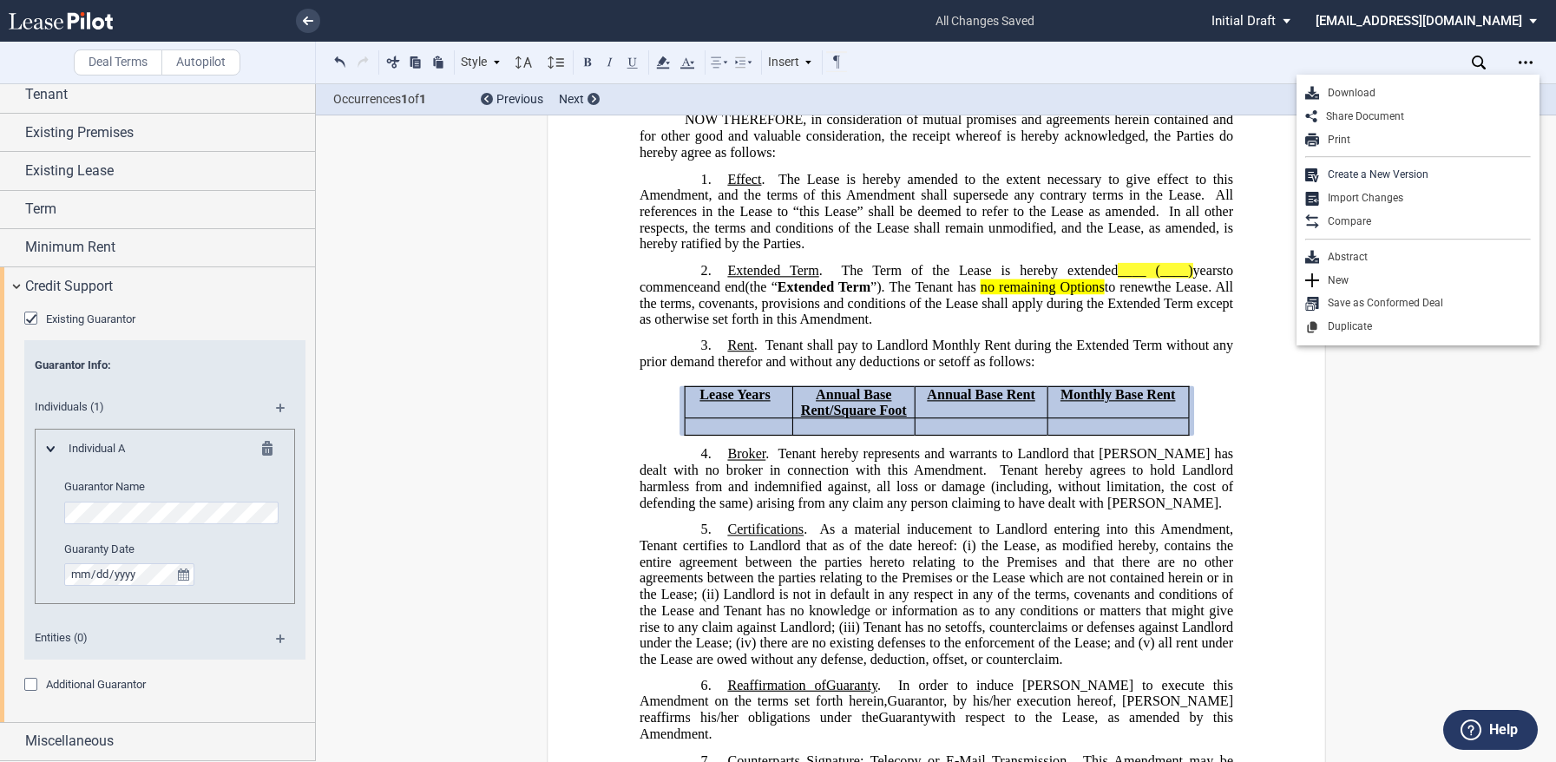
click at [1359, 95] on div "Download" at bounding box center [1425, 93] width 212 height 15
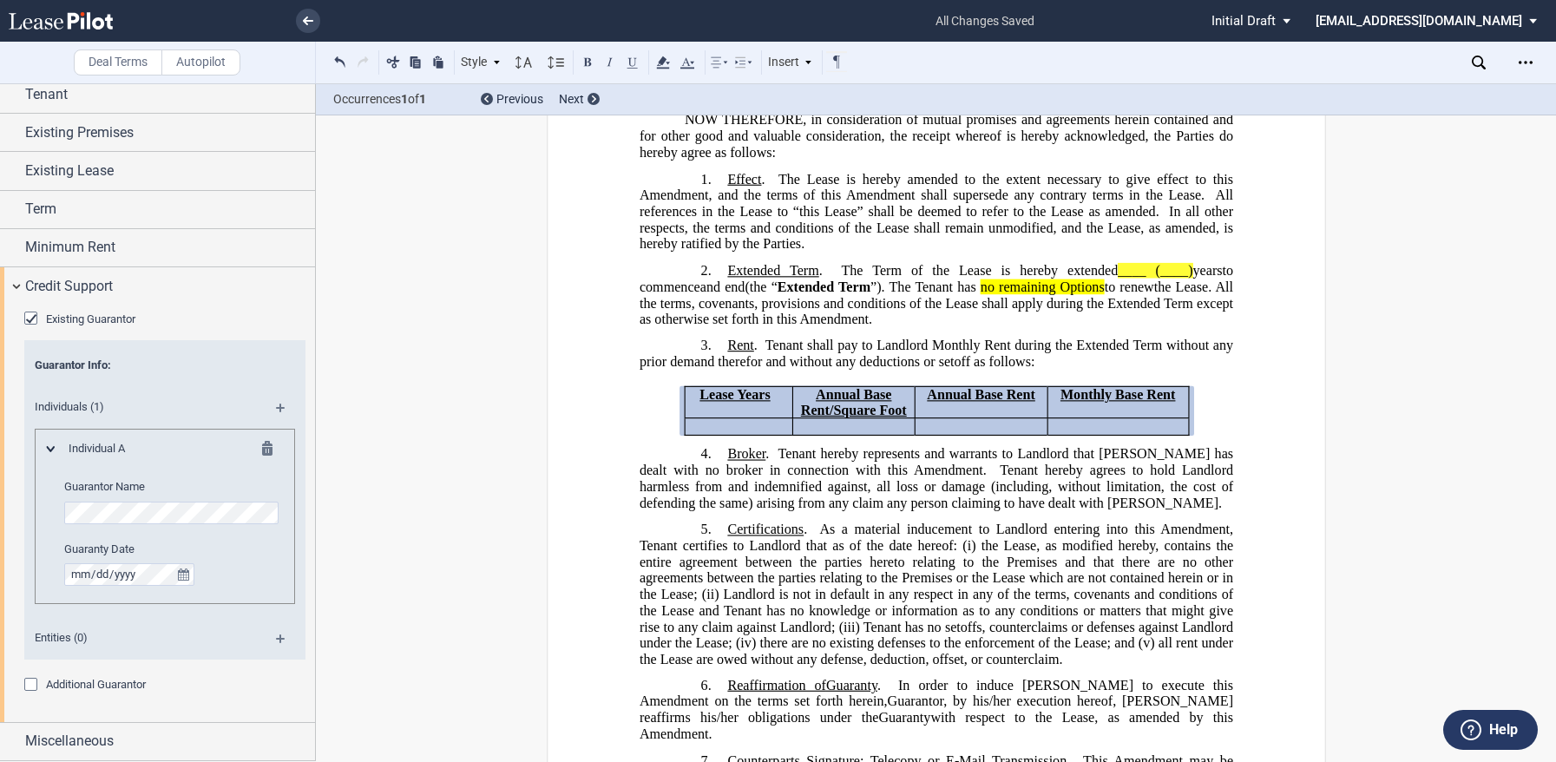
click at [49, 17] on icon at bounding box center [61, 20] width 104 height 17
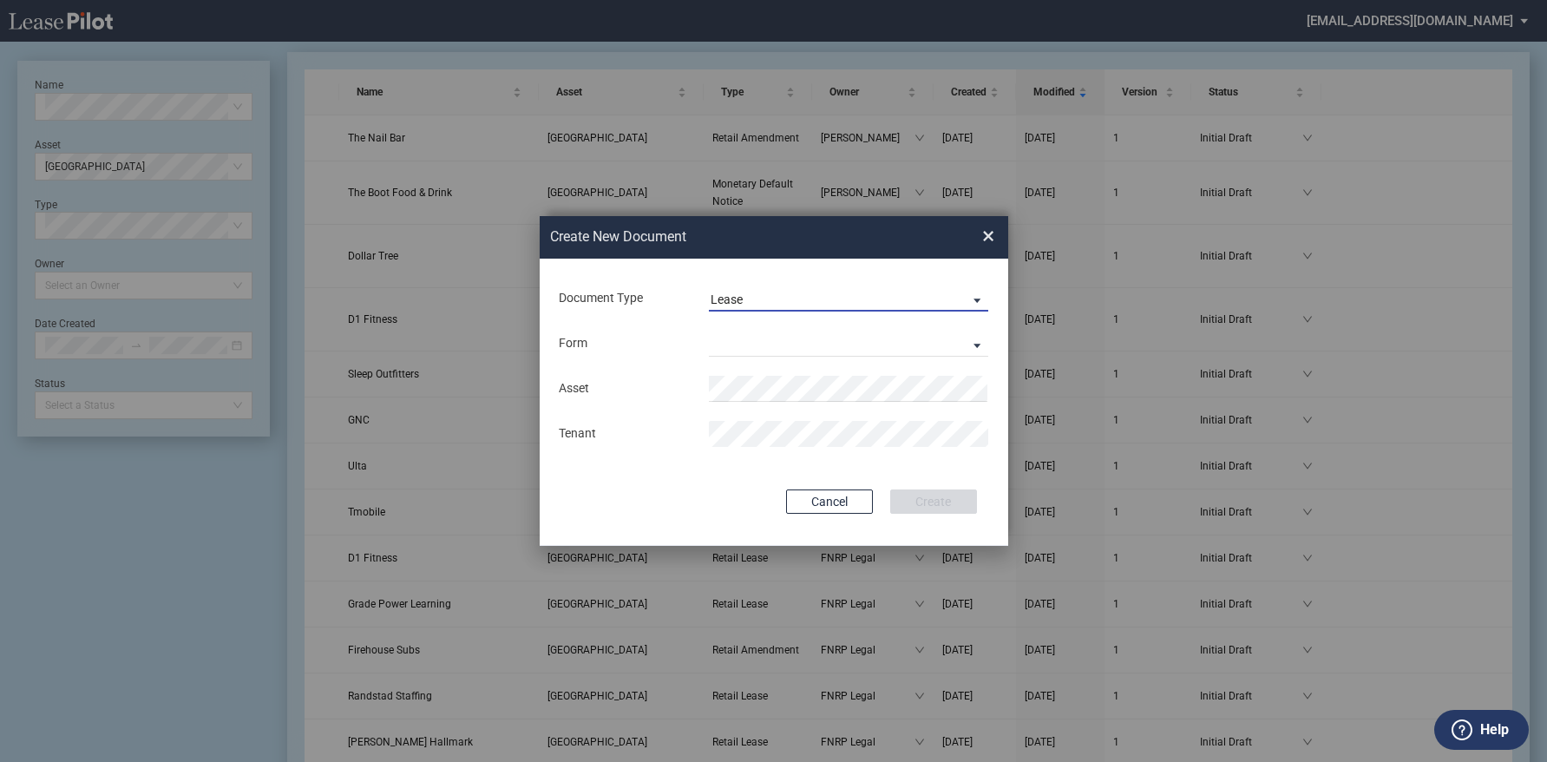
click at [826, 297] on span "Lease" at bounding box center [835, 300] width 249 height 17
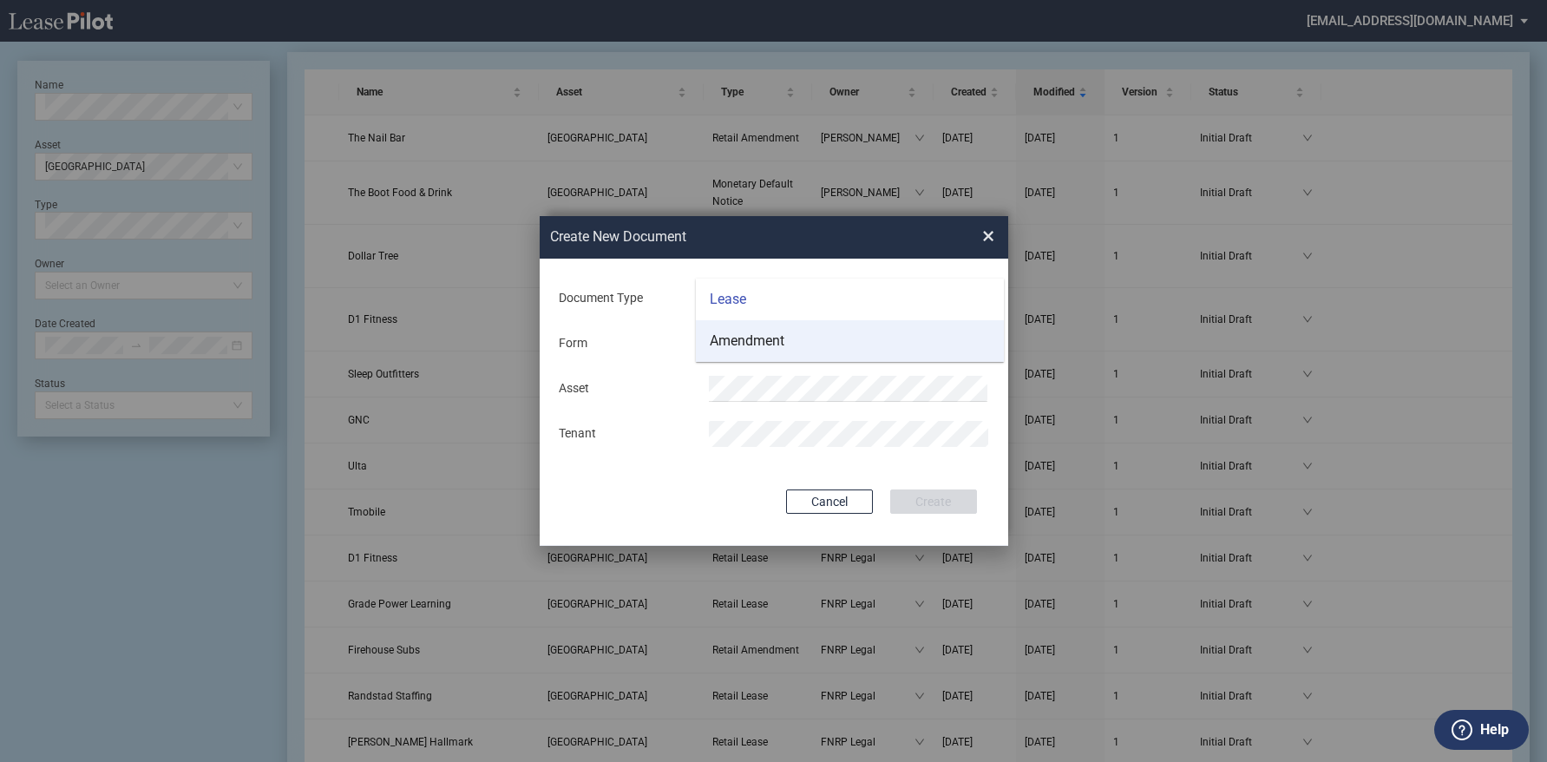
click at [805, 332] on md-option "Amendment" at bounding box center [850, 341] width 308 height 42
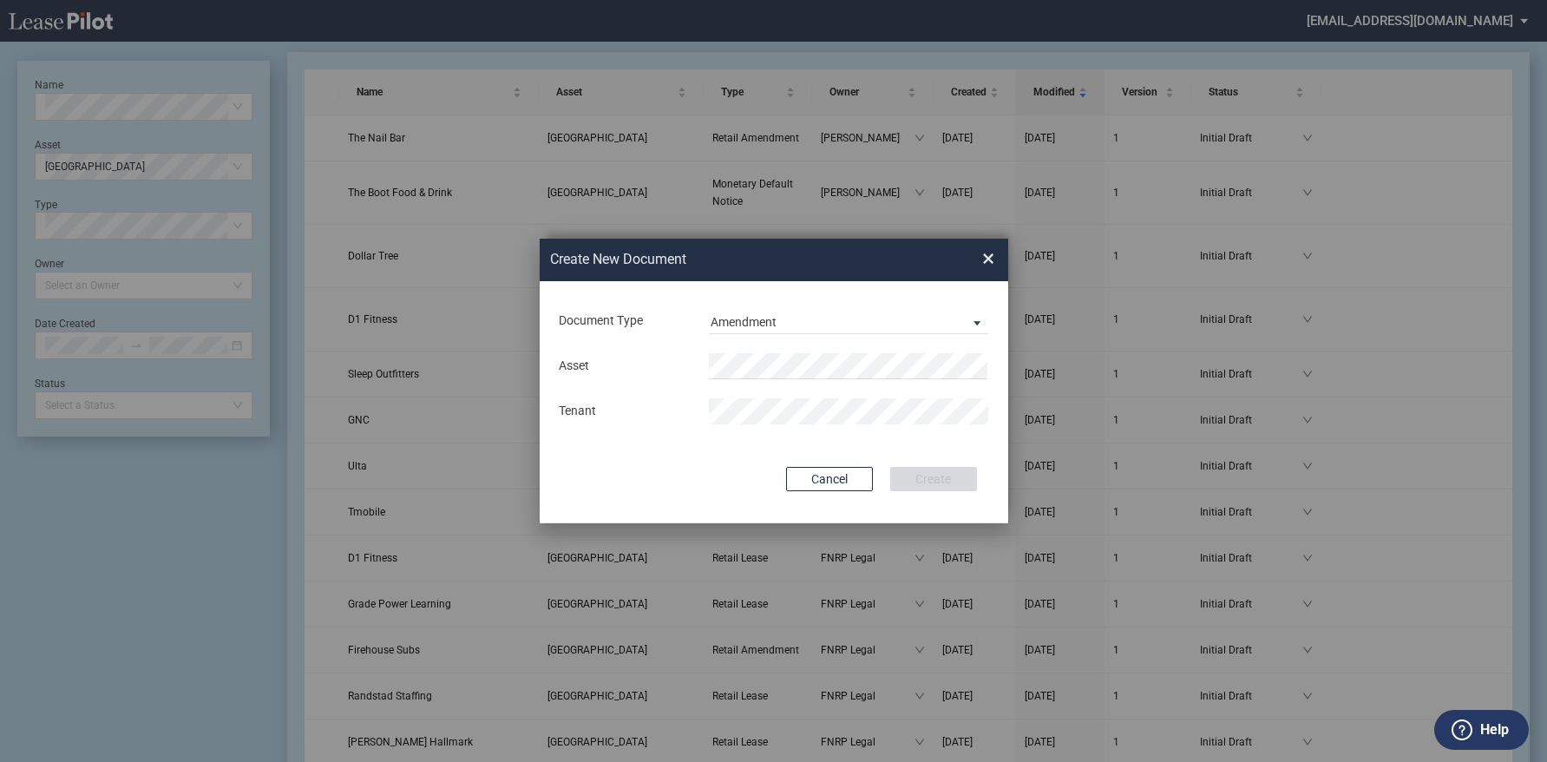
click at [749, 350] on div "Asset Tenant" at bounding box center [774, 389] width 434 height 90
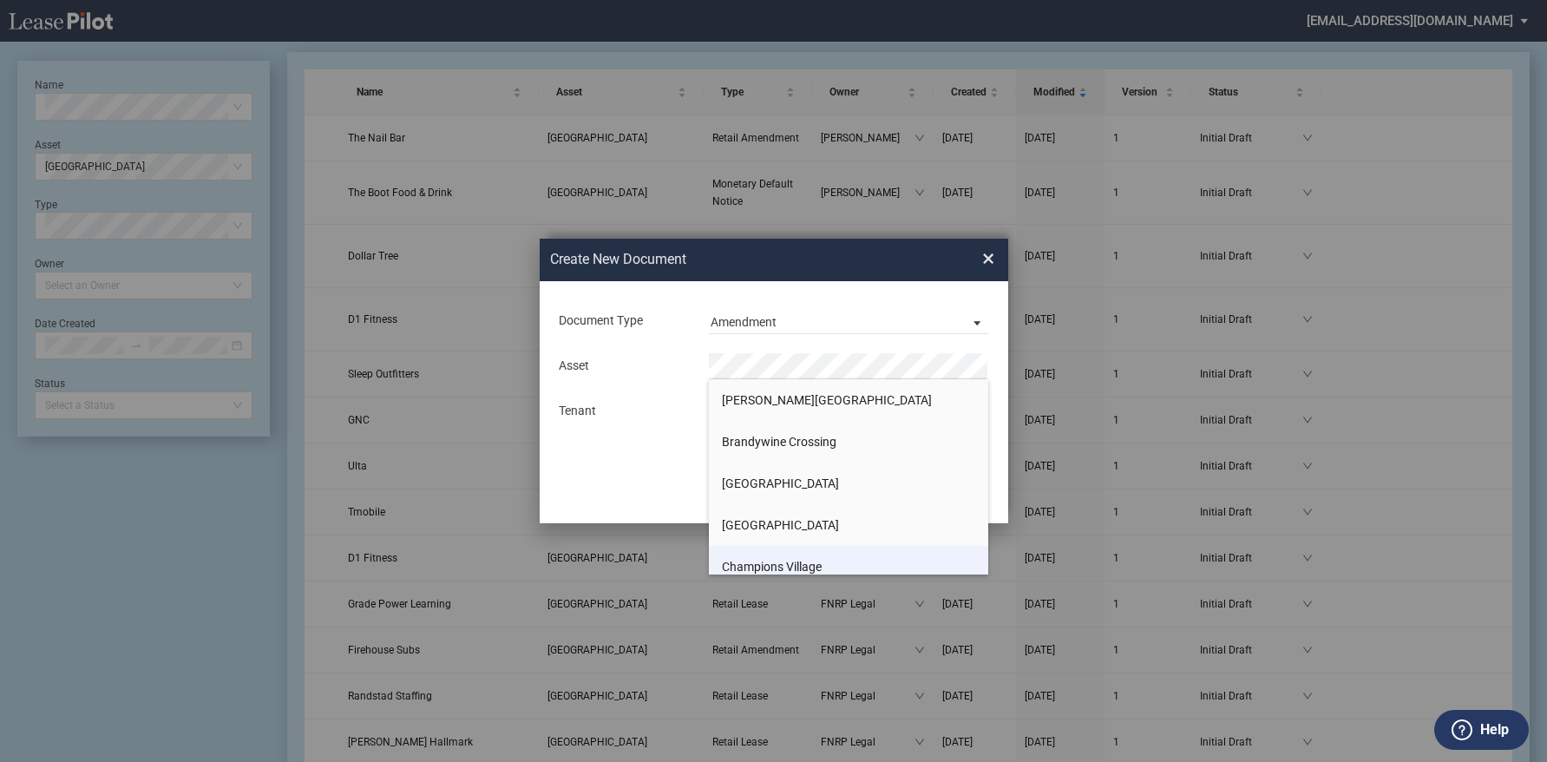
click at [756, 571] on span "Champions Village" at bounding box center [772, 567] width 100 height 14
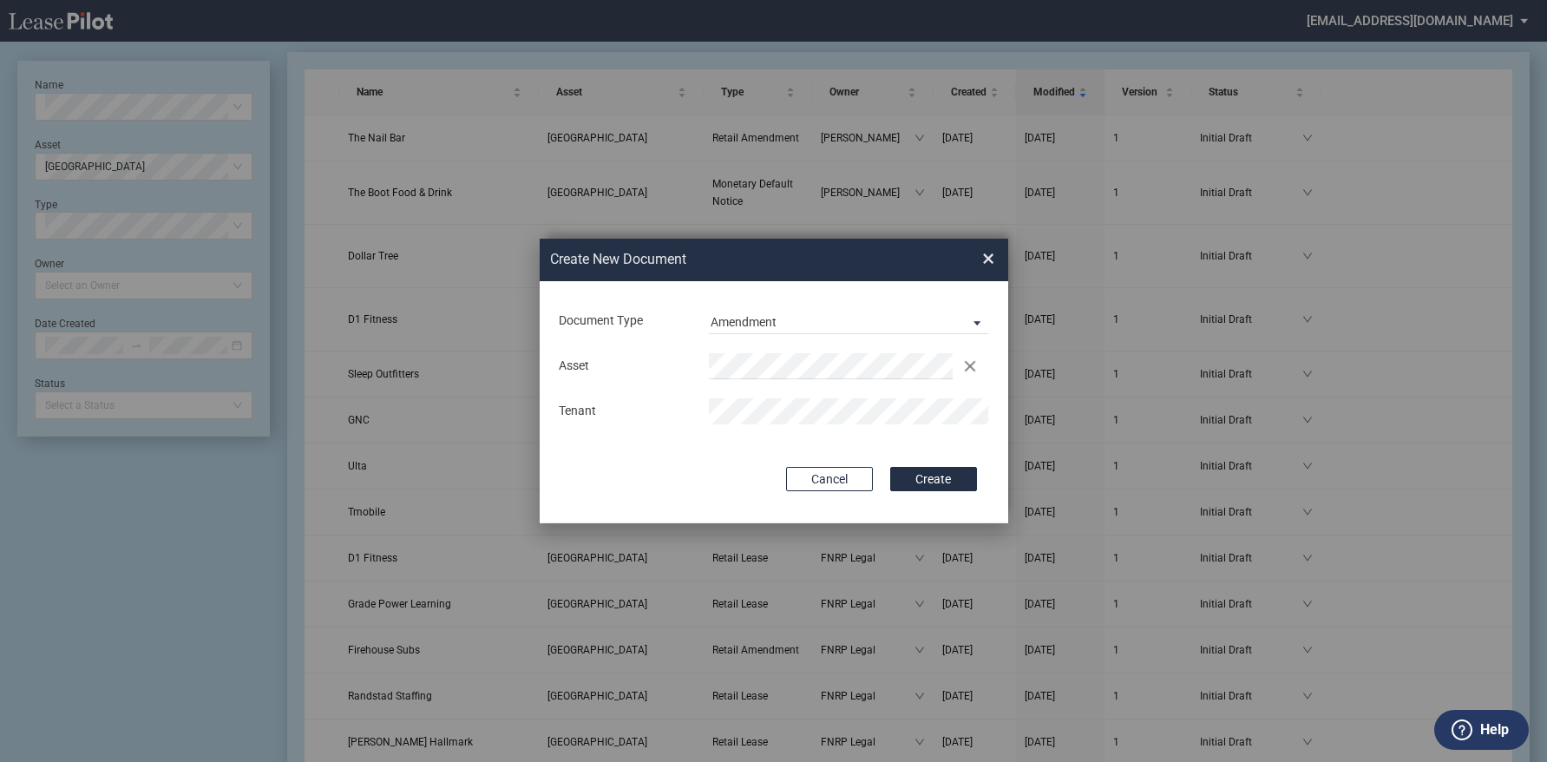
click at [890, 467] on button "Create" at bounding box center [933, 479] width 87 height 24
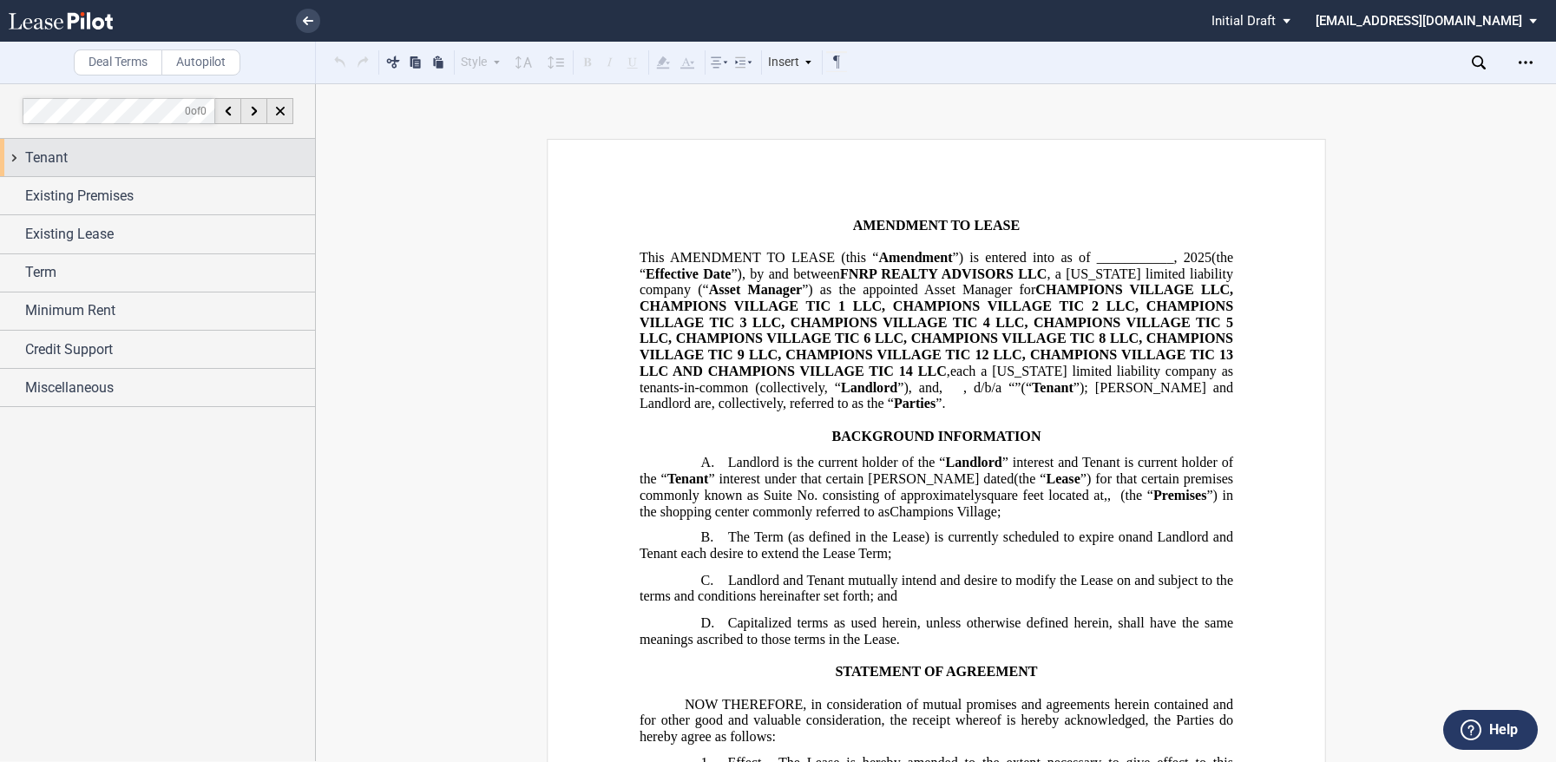
click at [64, 155] on span "Tenant" at bounding box center [46, 158] width 43 height 21
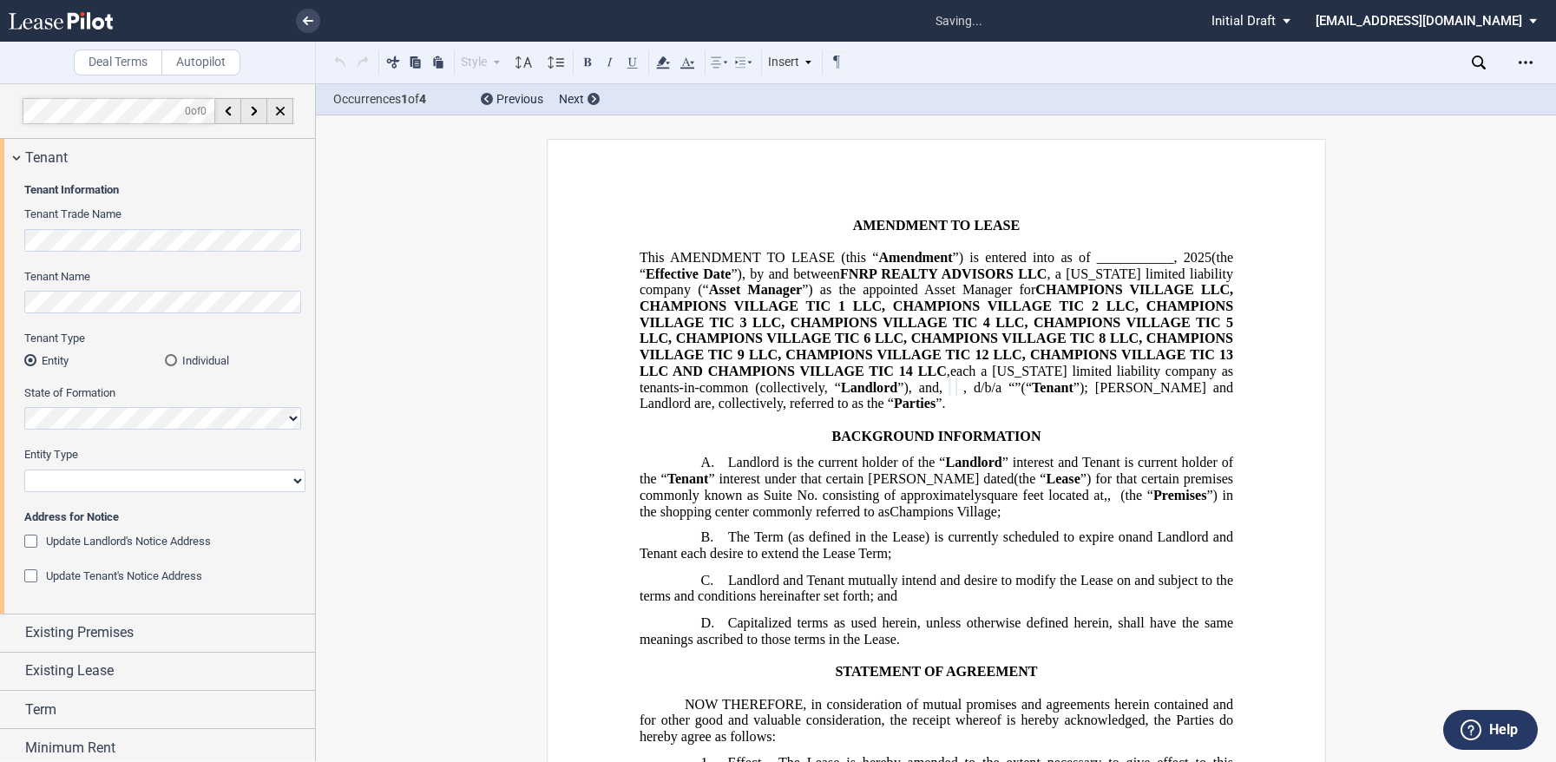
click at [83, 482] on select "Corporation Limited Liability Company General Partnership Limited Partnership O…" at bounding box center [164, 480] width 281 height 23
select select "limited liability company"
click at [24, 469] on select "Corporation Limited Liability Company General Partnership Limited Partnership O…" at bounding box center [164, 480] width 281 height 23
click at [36, 540] on div "Update Landlord's Notice Address" at bounding box center [32, 543] width 17 height 17
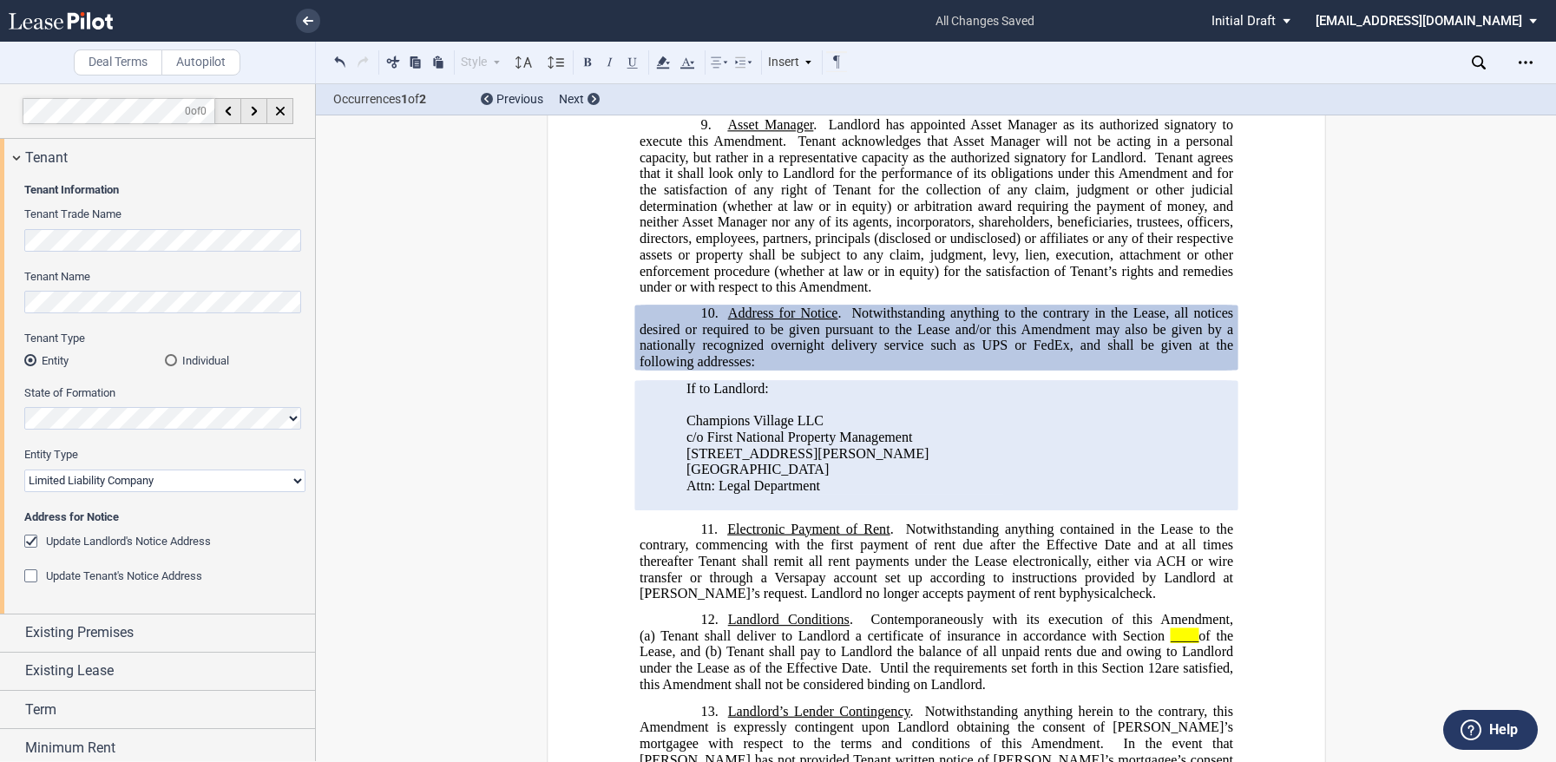
scroll to position [83, 0]
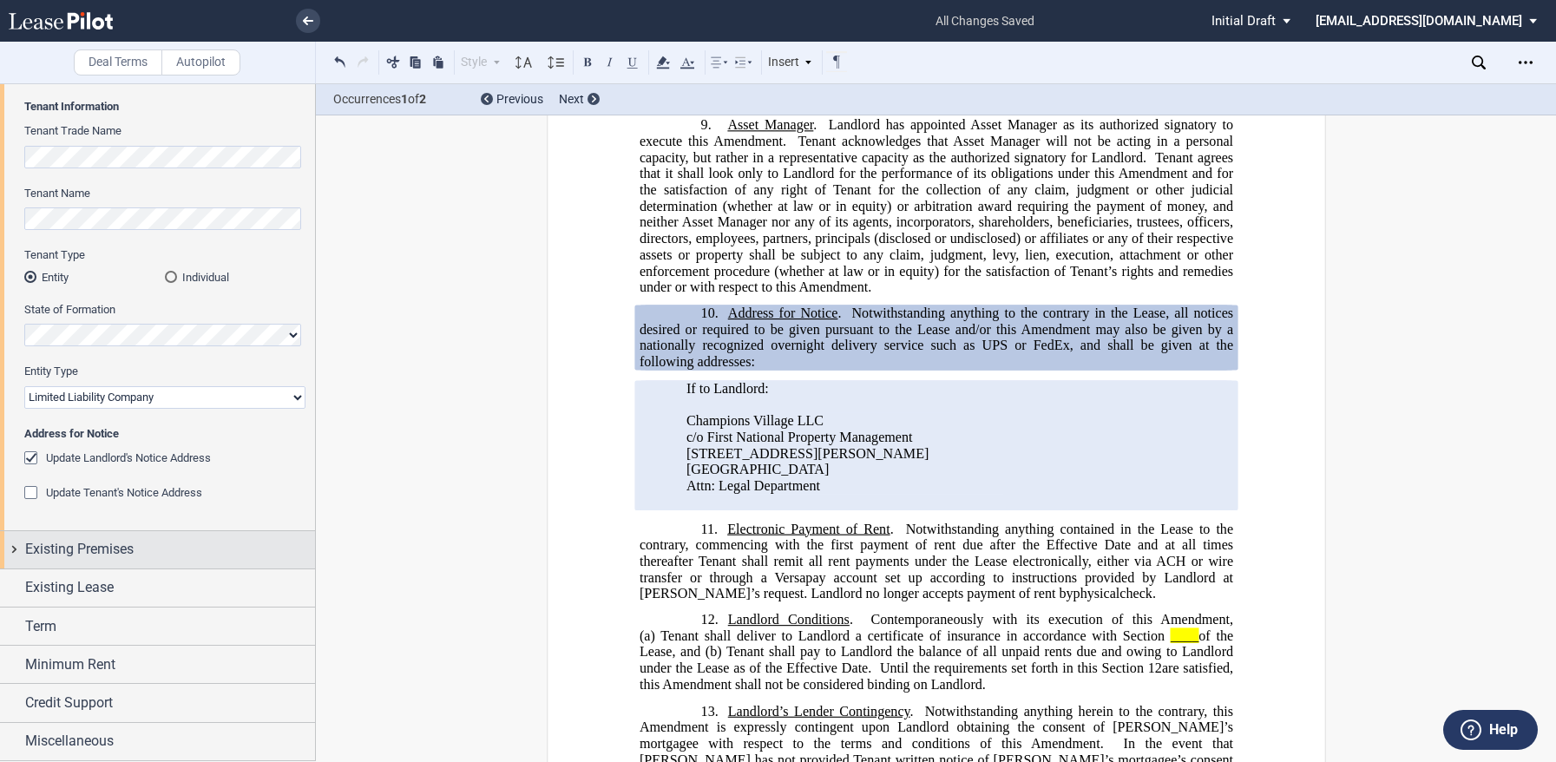
click at [100, 549] on span "Existing Premises" at bounding box center [79, 549] width 108 height 21
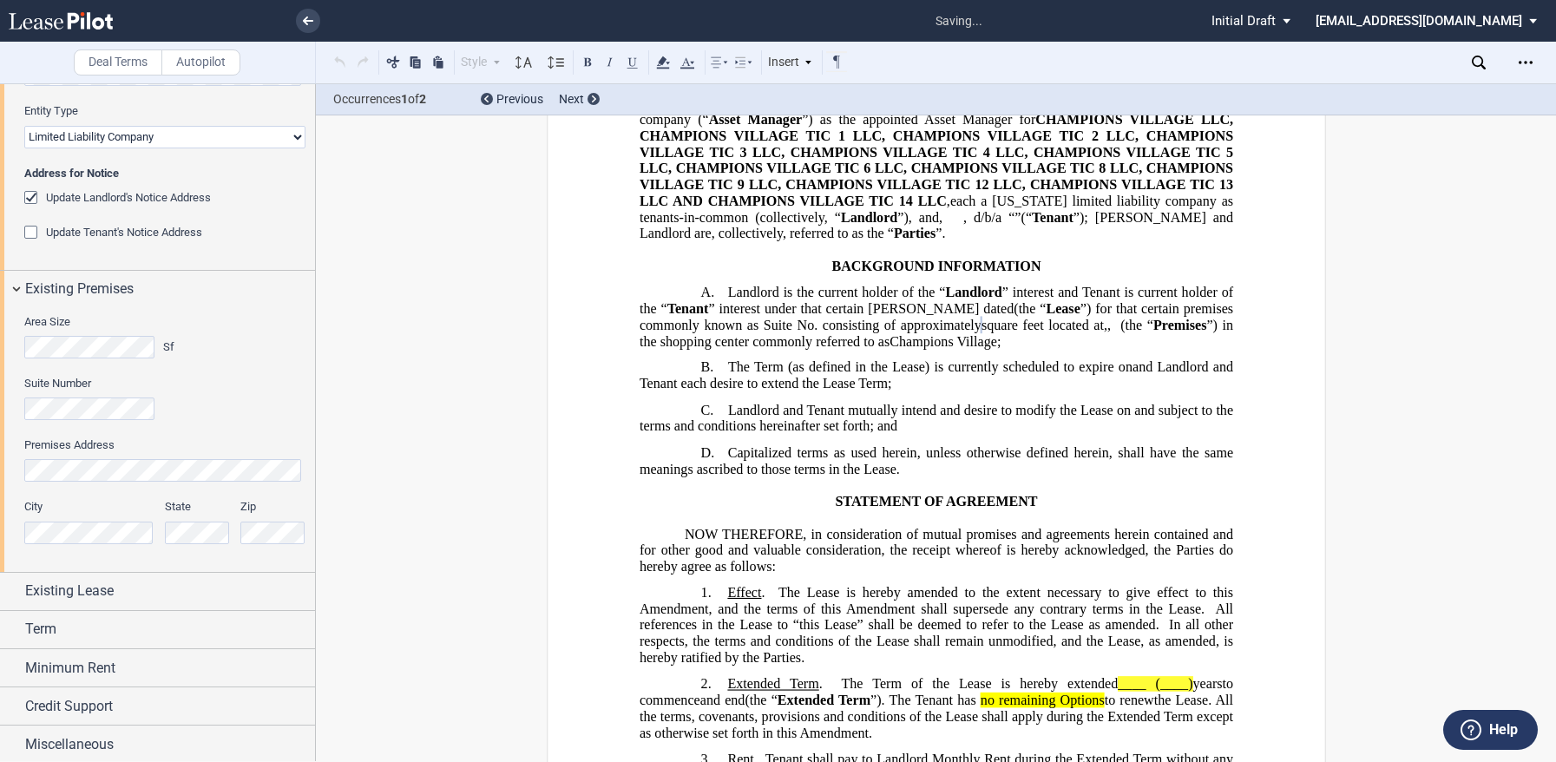
scroll to position [143, 0]
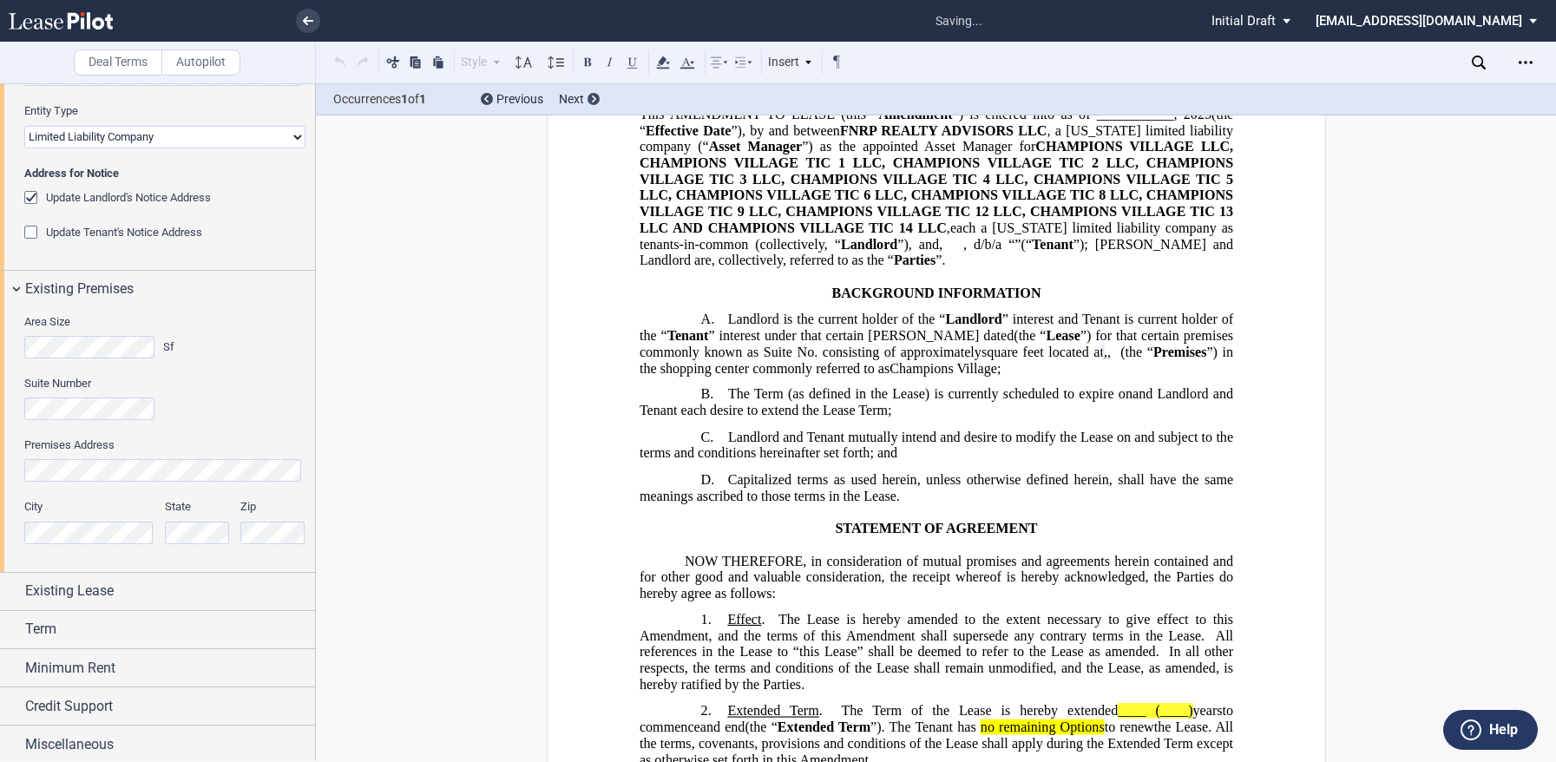
click at [9, 410] on div "Area Size Sf Suite Number Premises Address City State Zip" at bounding box center [157, 440] width 315 height 264
click at [23, 292] on div "Existing Premises" at bounding box center [157, 289] width 315 height 37
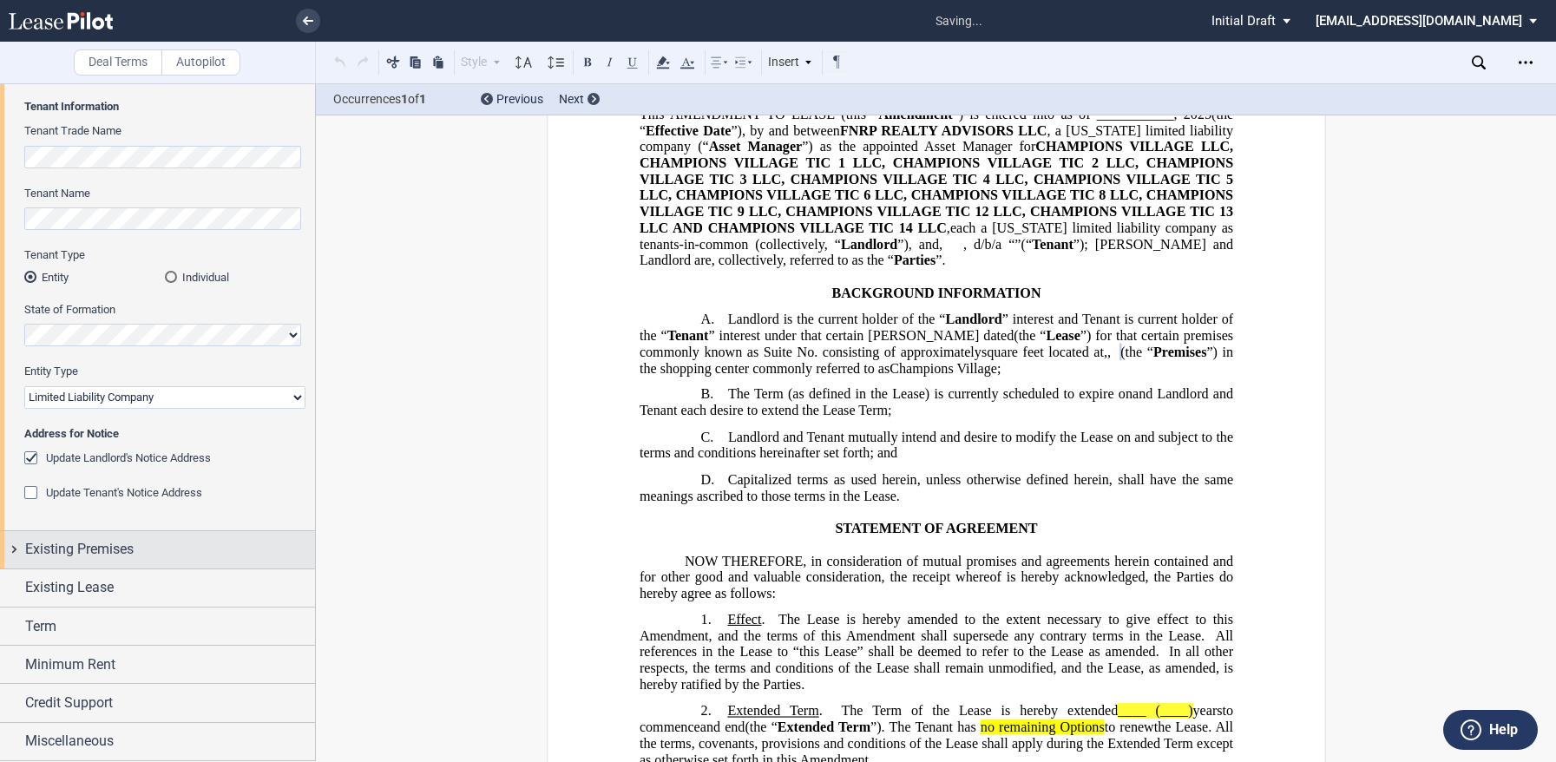
scroll to position [83, 0]
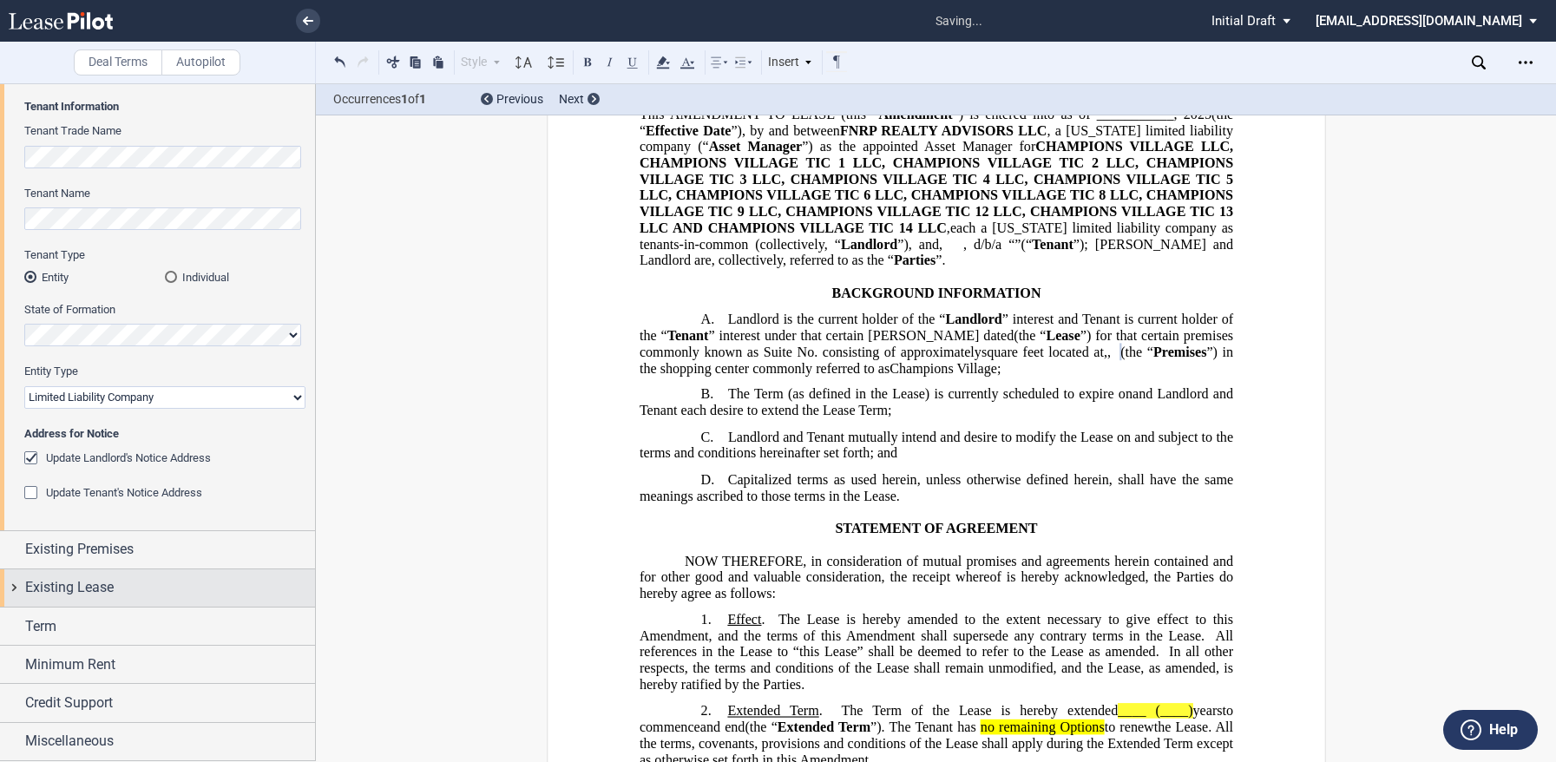
click at [36, 580] on span "Existing Lease" at bounding box center [69, 587] width 89 height 21
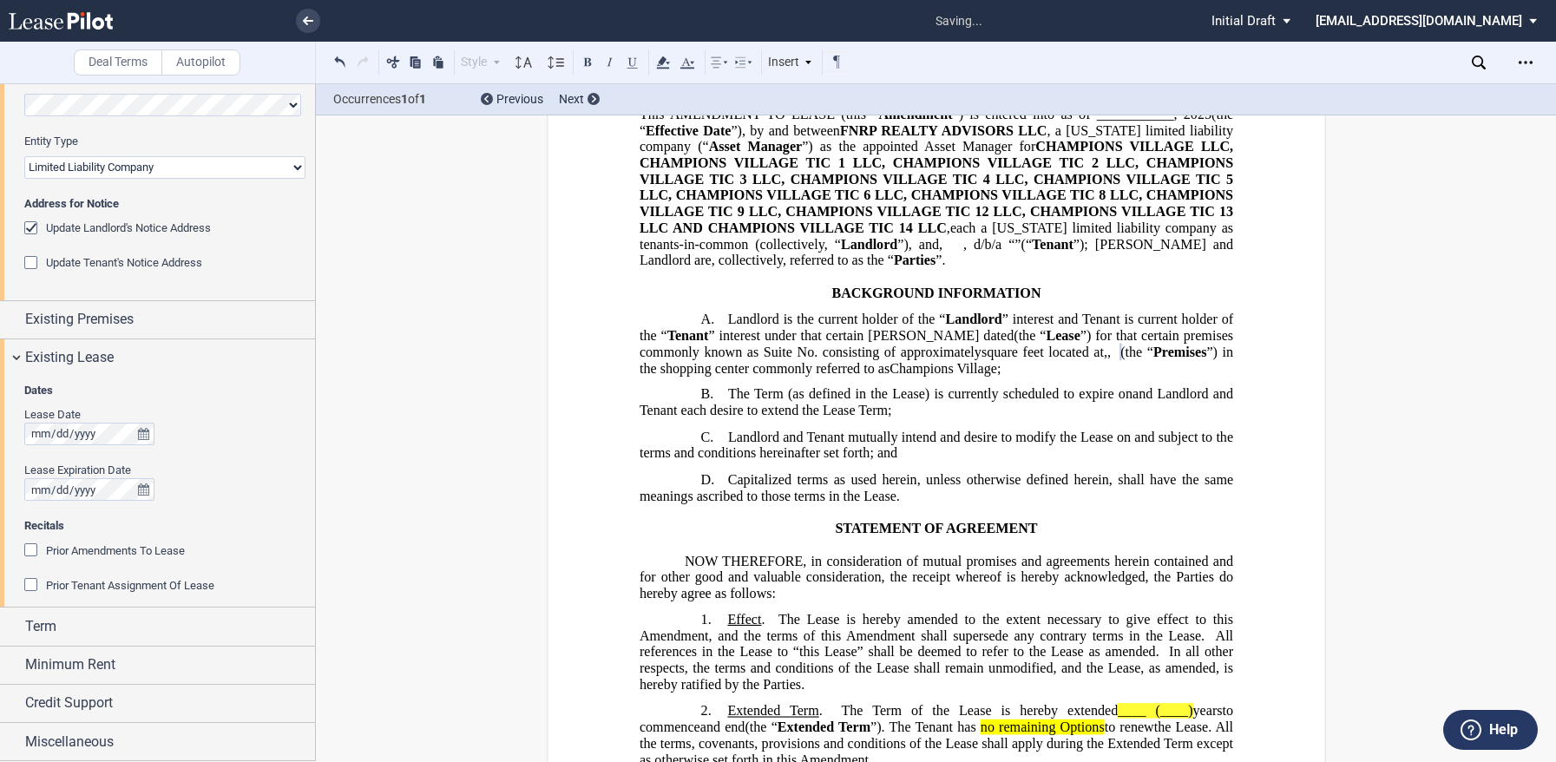
scroll to position [330, 0]
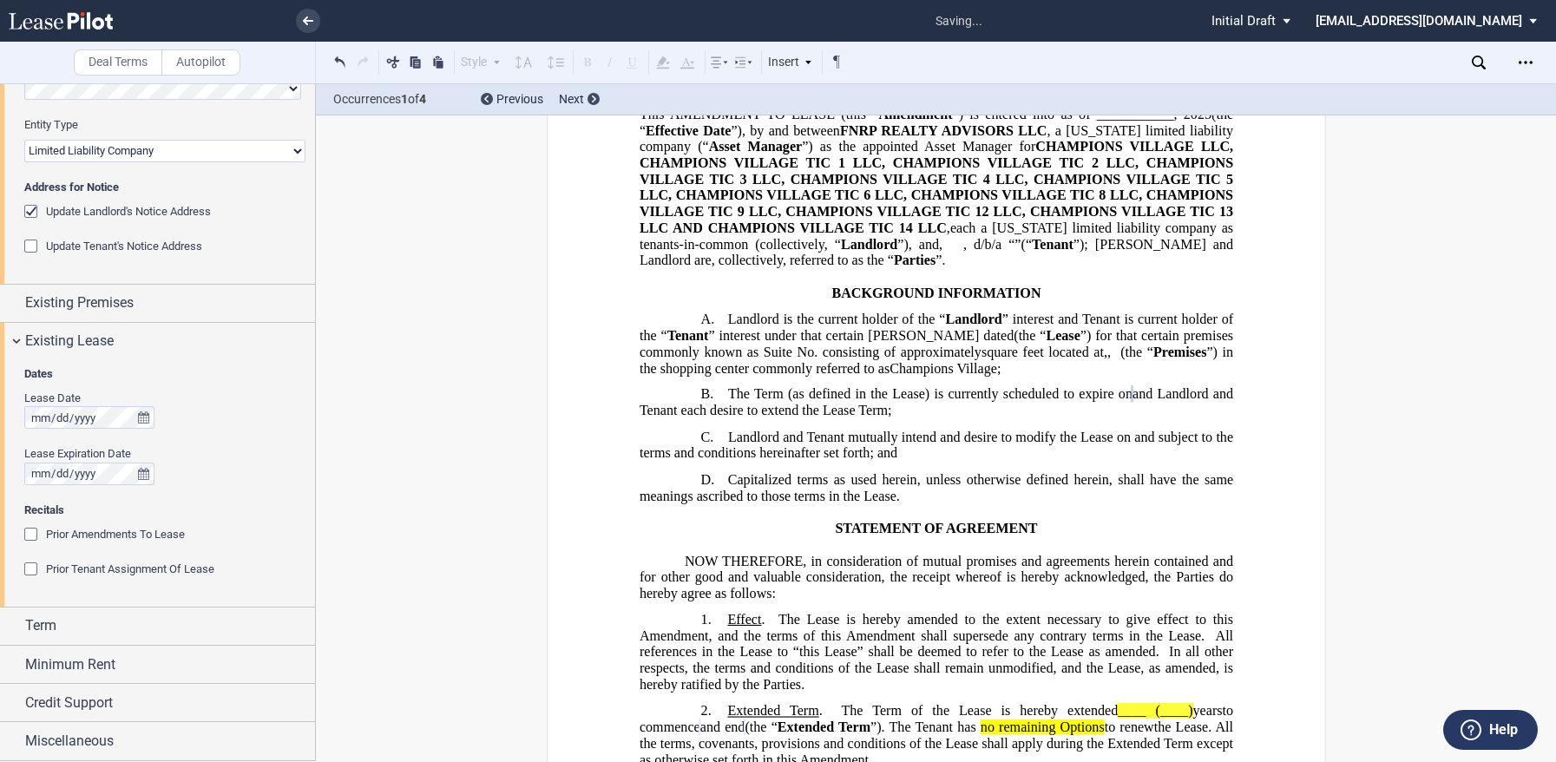
click at [31, 536] on div "Prior Amendments To Lease" at bounding box center [32, 536] width 17 height 17
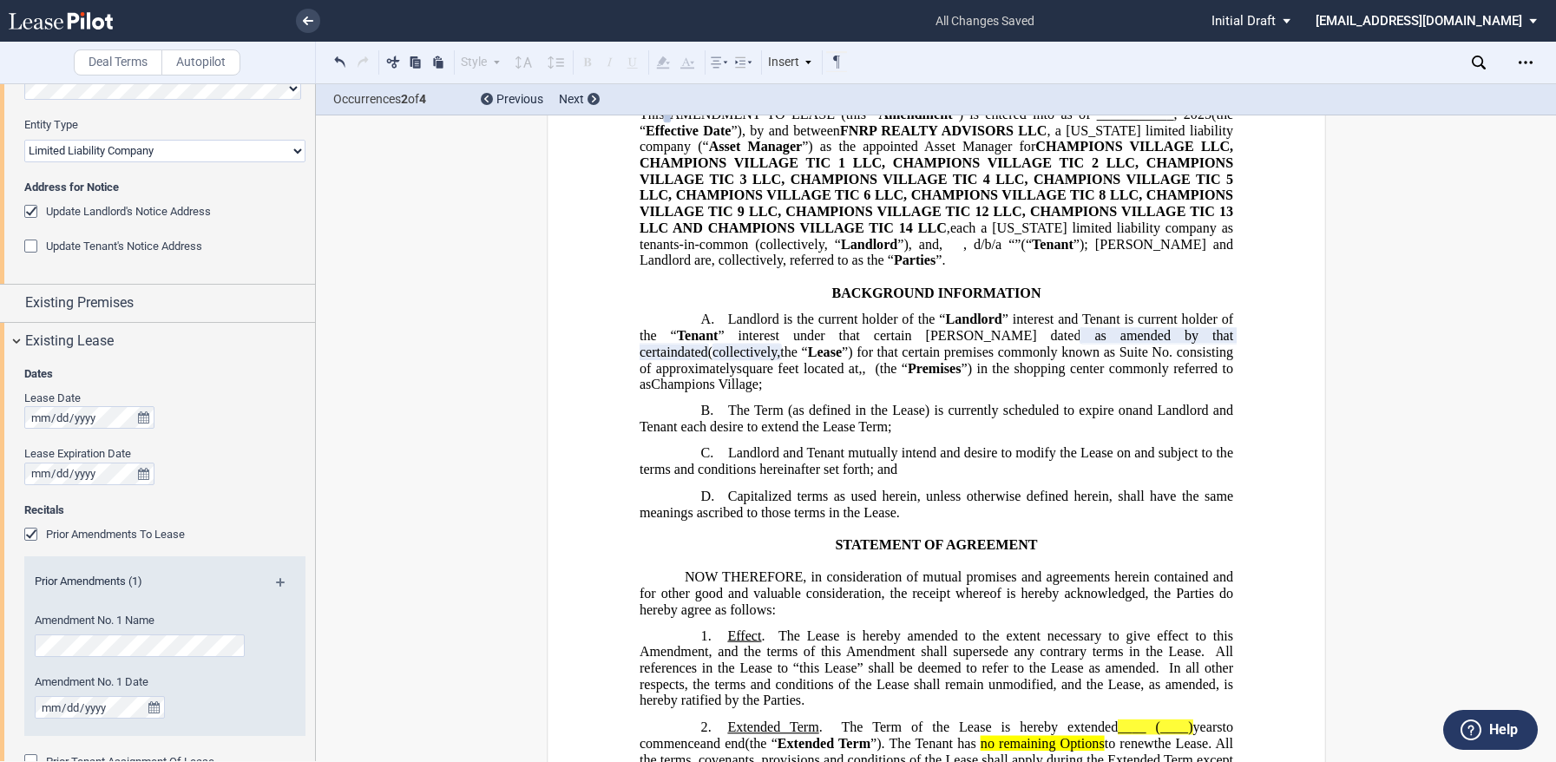
scroll to position [0, 0]
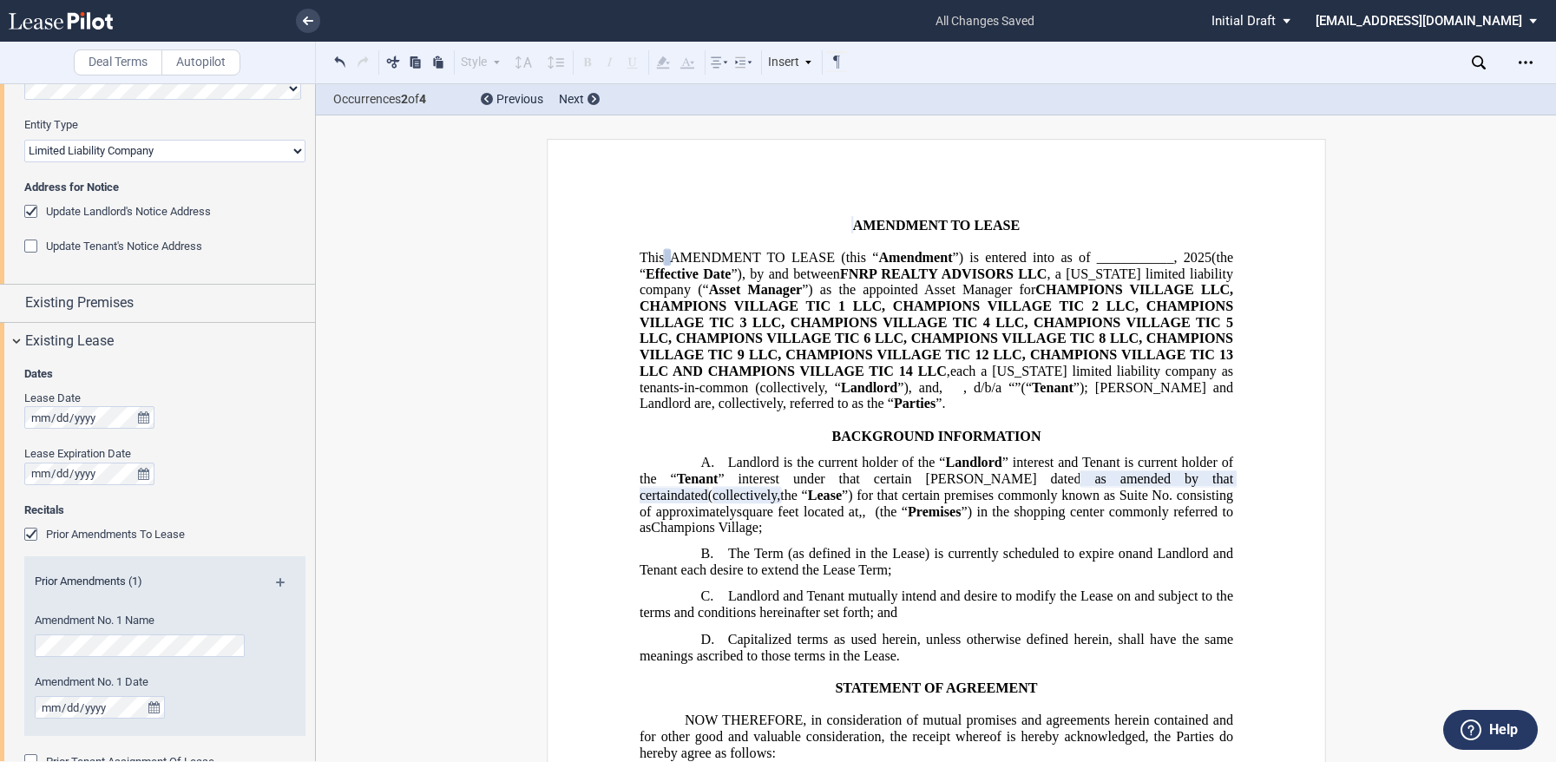
click at [967, 213] on p at bounding box center [936, 209] width 594 height 16
click at [907, 535] on span "”) in the shopping center commonly referred to as" at bounding box center [937, 518] width 597 height 31
click at [897, 486] on span "” interest under that certain [PERSON_NAME] dated" at bounding box center [899, 478] width 363 height 16
click at [208, 717] on div "Amendment No. 1 Date" at bounding box center [141, 696] width 213 height 44
click at [17, 335] on div "Existing Lease" at bounding box center [157, 341] width 315 height 37
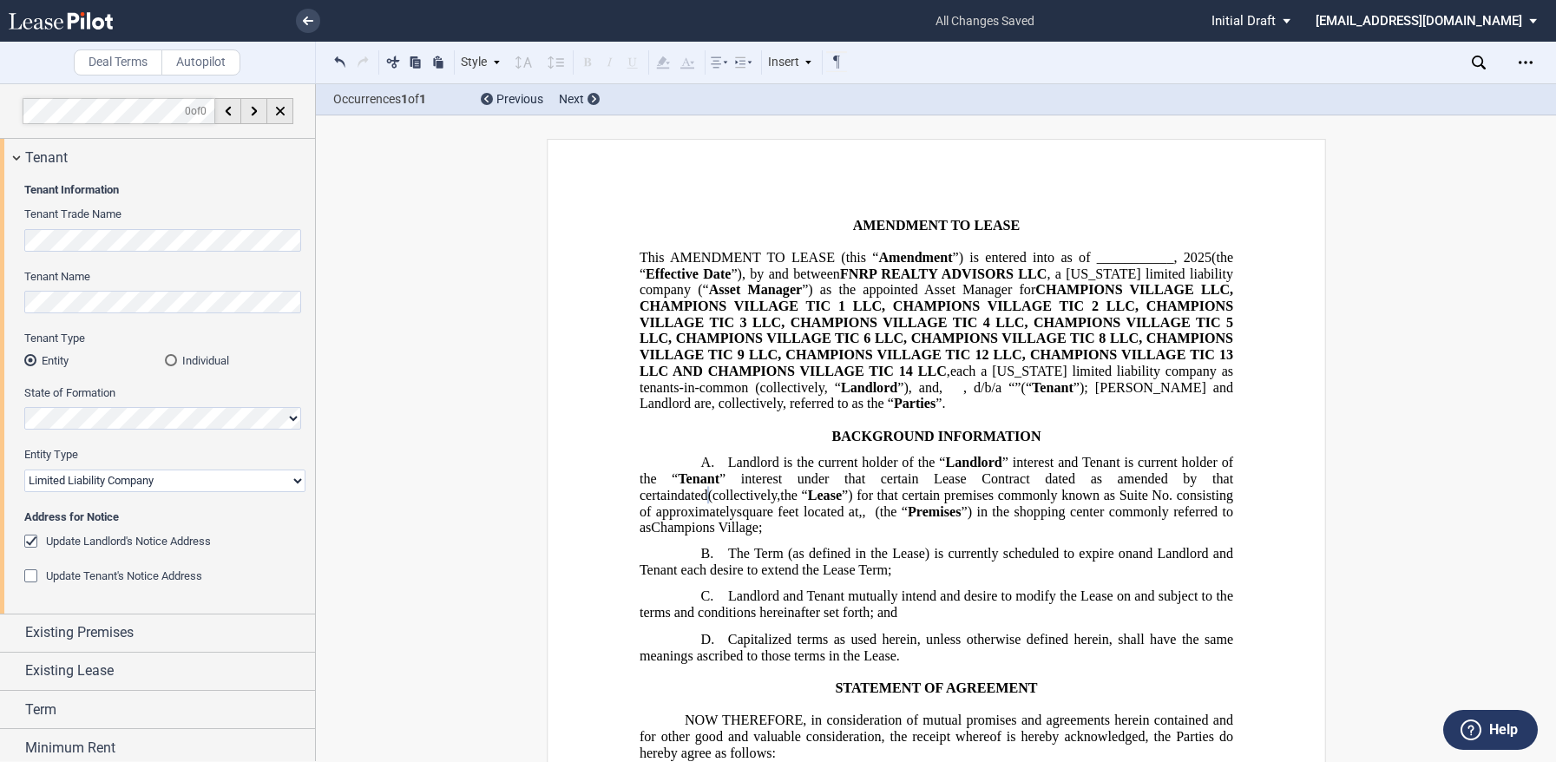
click at [34, 574] on div "Update Tenant's Notice Address" at bounding box center [32, 577] width 17 height 17
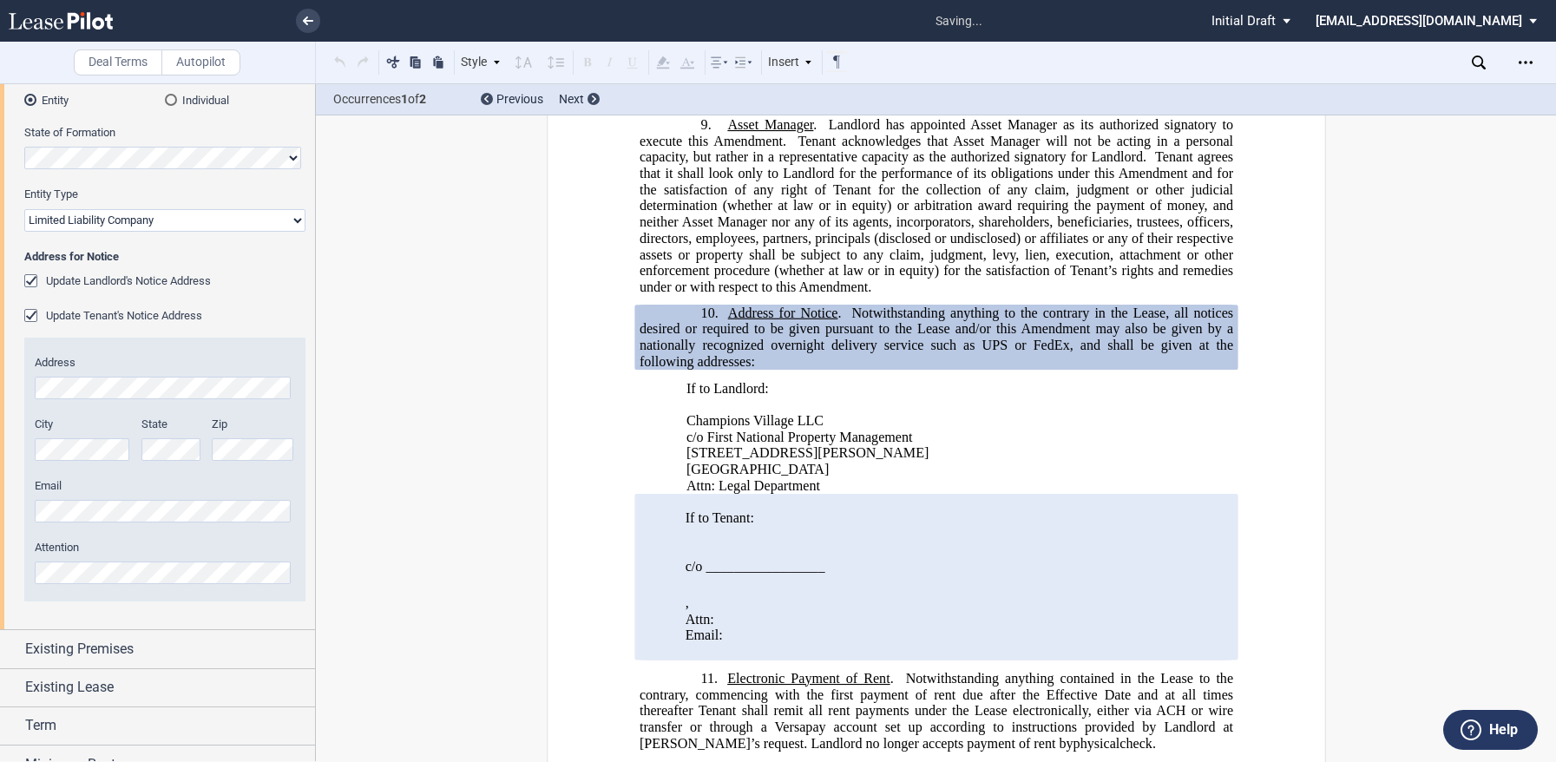
scroll to position [360, 0]
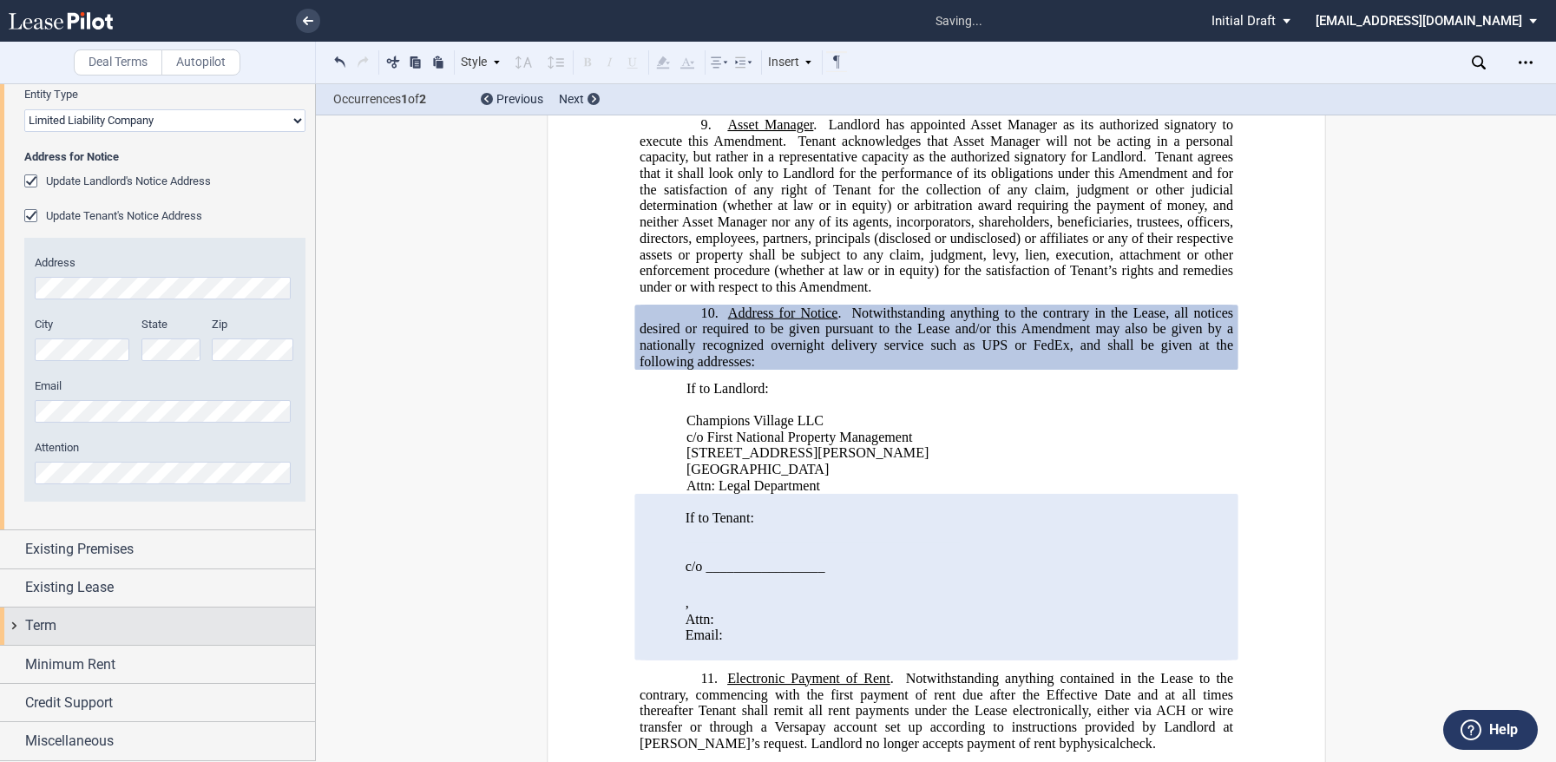
click at [44, 614] on div "Term" at bounding box center [157, 625] width 315 height 37
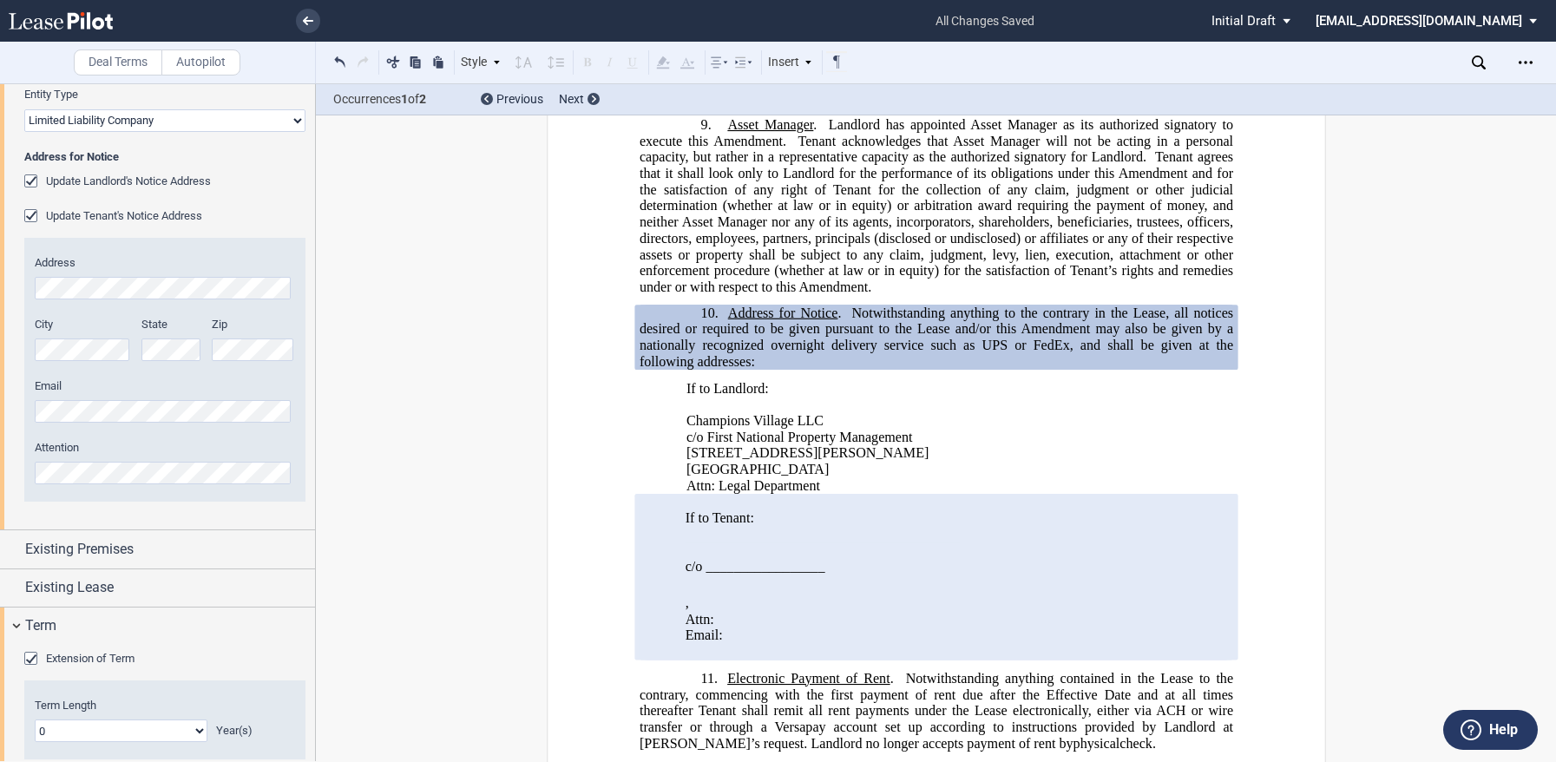
scroll to position [534, 0]
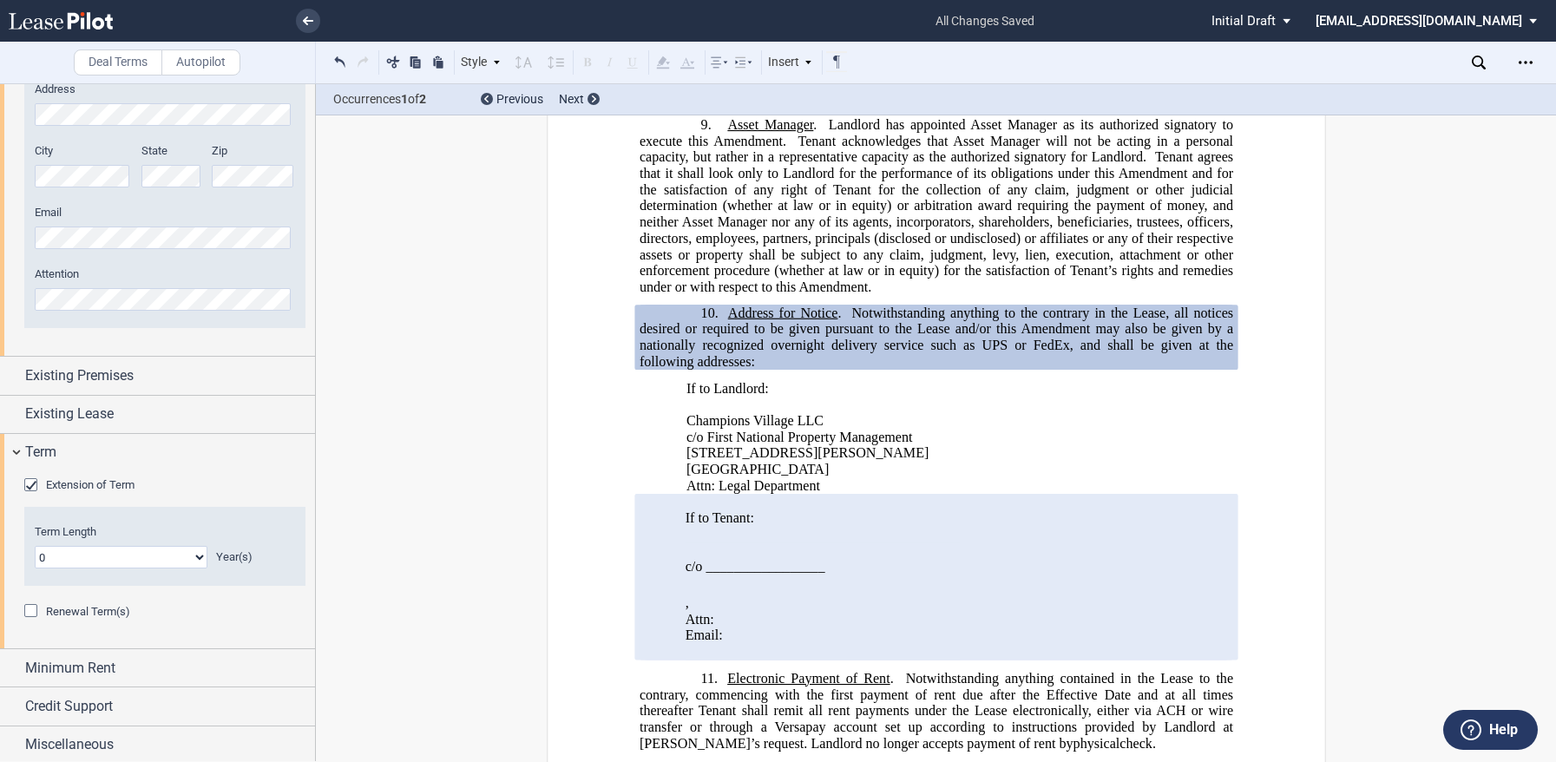
click at [151, 559] on select "0 1 2 3 4 5 6 7 8 9 10 11 12 13 14 15 16 17 18 19 20" at bounding box center [121, 557] width 173 height 23
select select "number:5"
click at [35, 546] on select "0 1 2 3 4 5 6 7 8 9 10 11 12 13 14 15 16 17 18 19 20" at bounding box center [121, 557] width 173 height 23
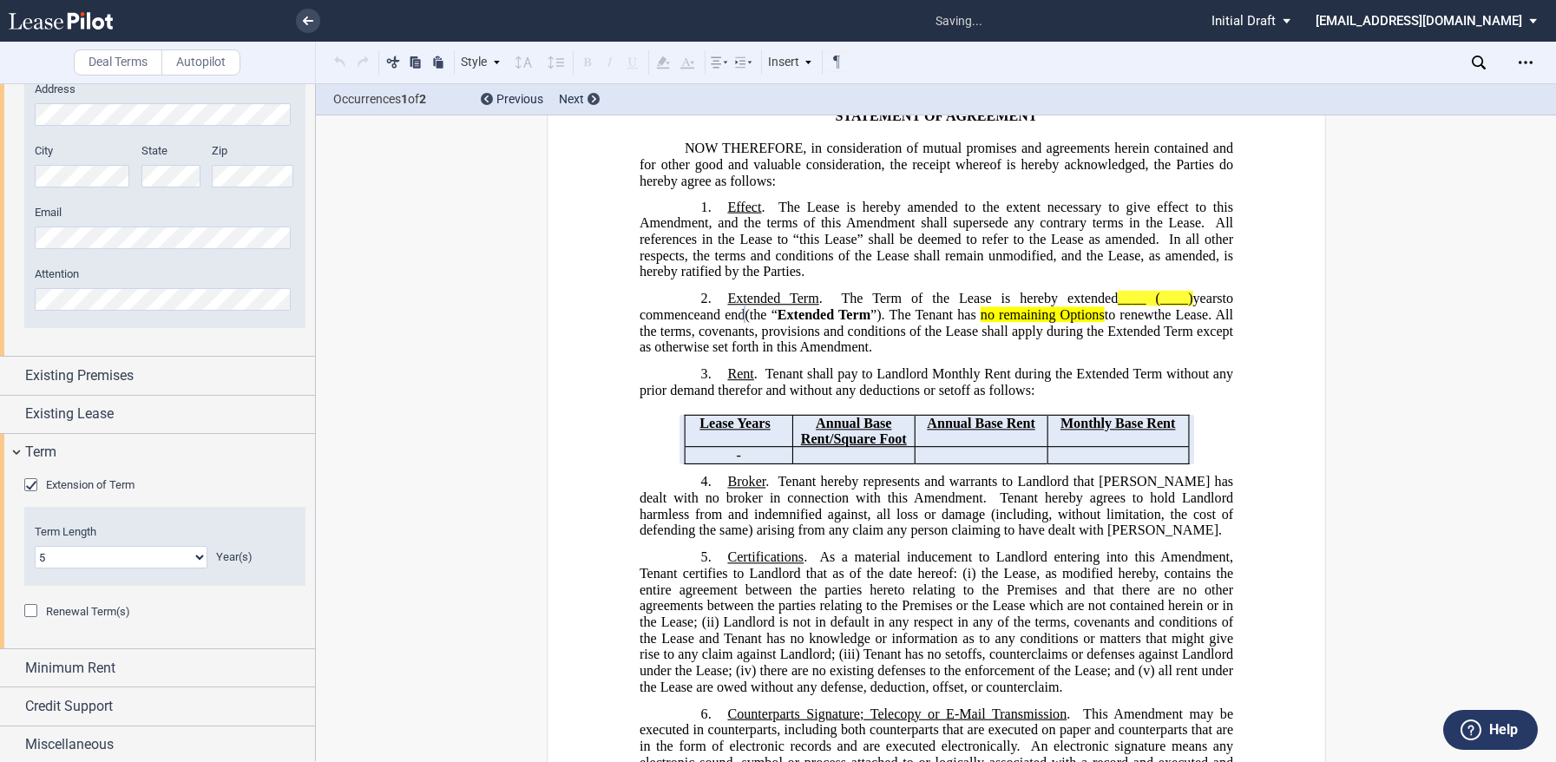
scroll to position [551, 0]
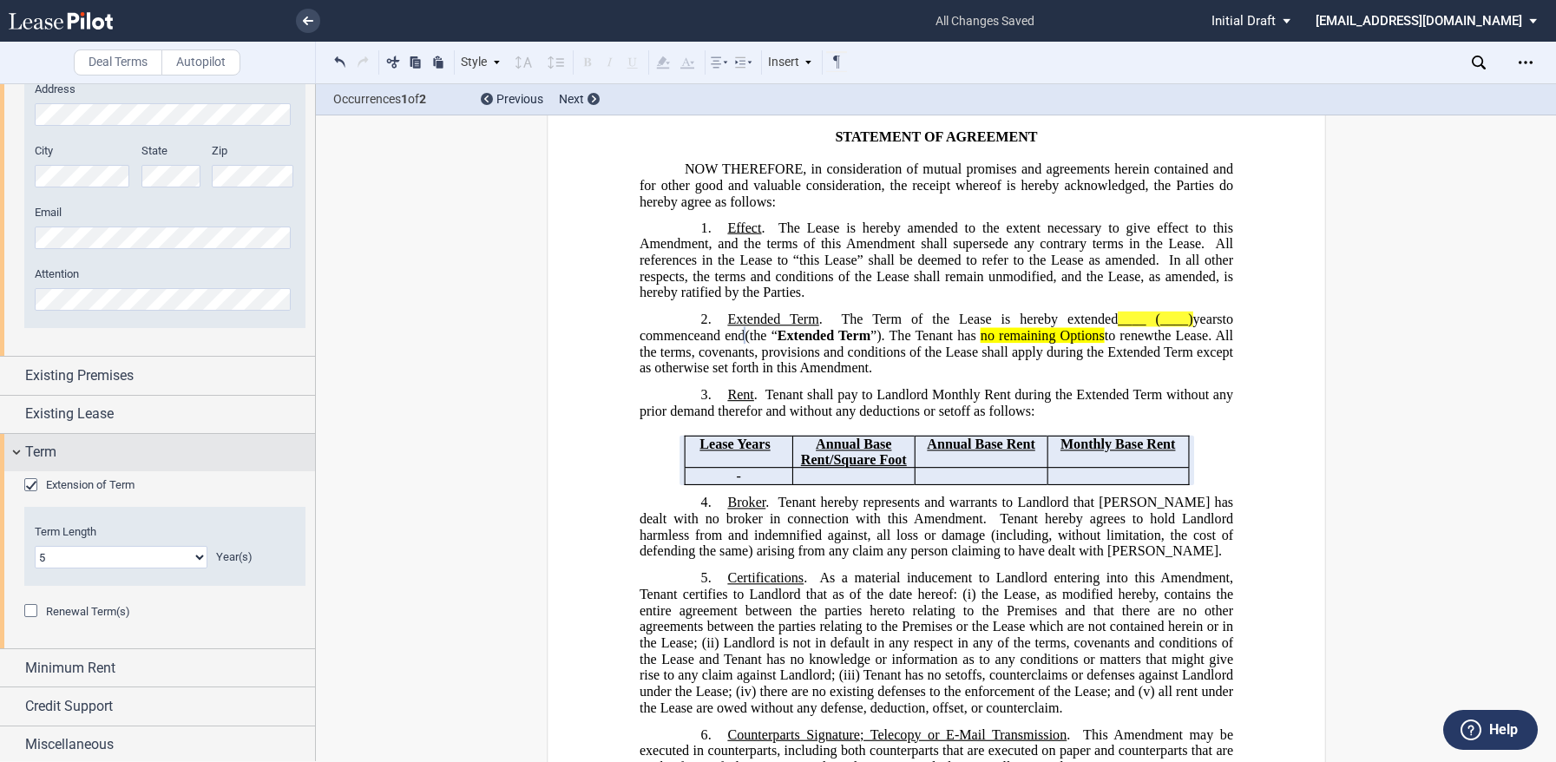
click at [19, 454] on div "Term" at bounding box center [157, 452] width 315 height 37
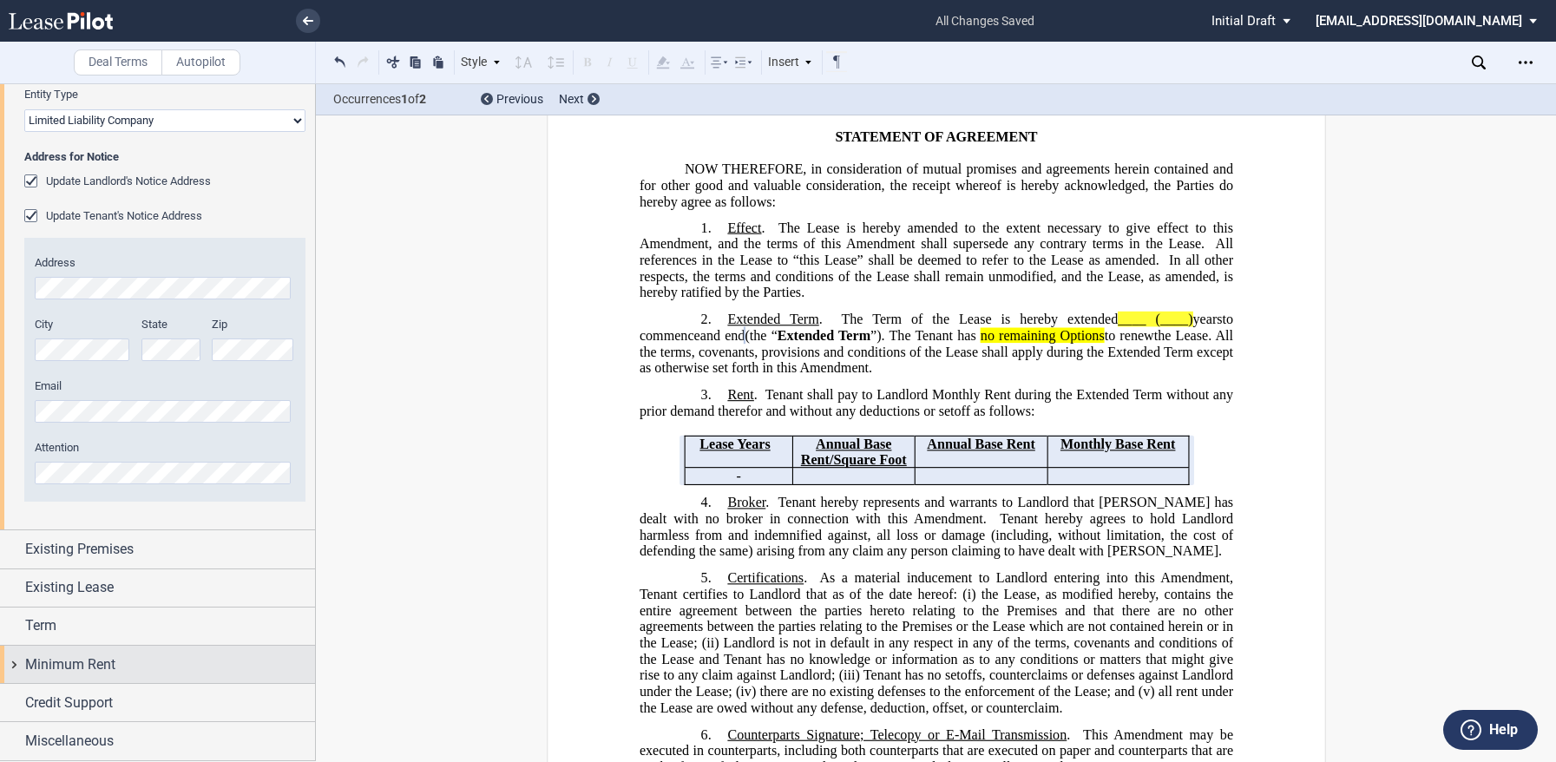
click at [46, 670] on span "Minimum Rent" at bounding box center [70, 664] width 90 height 21
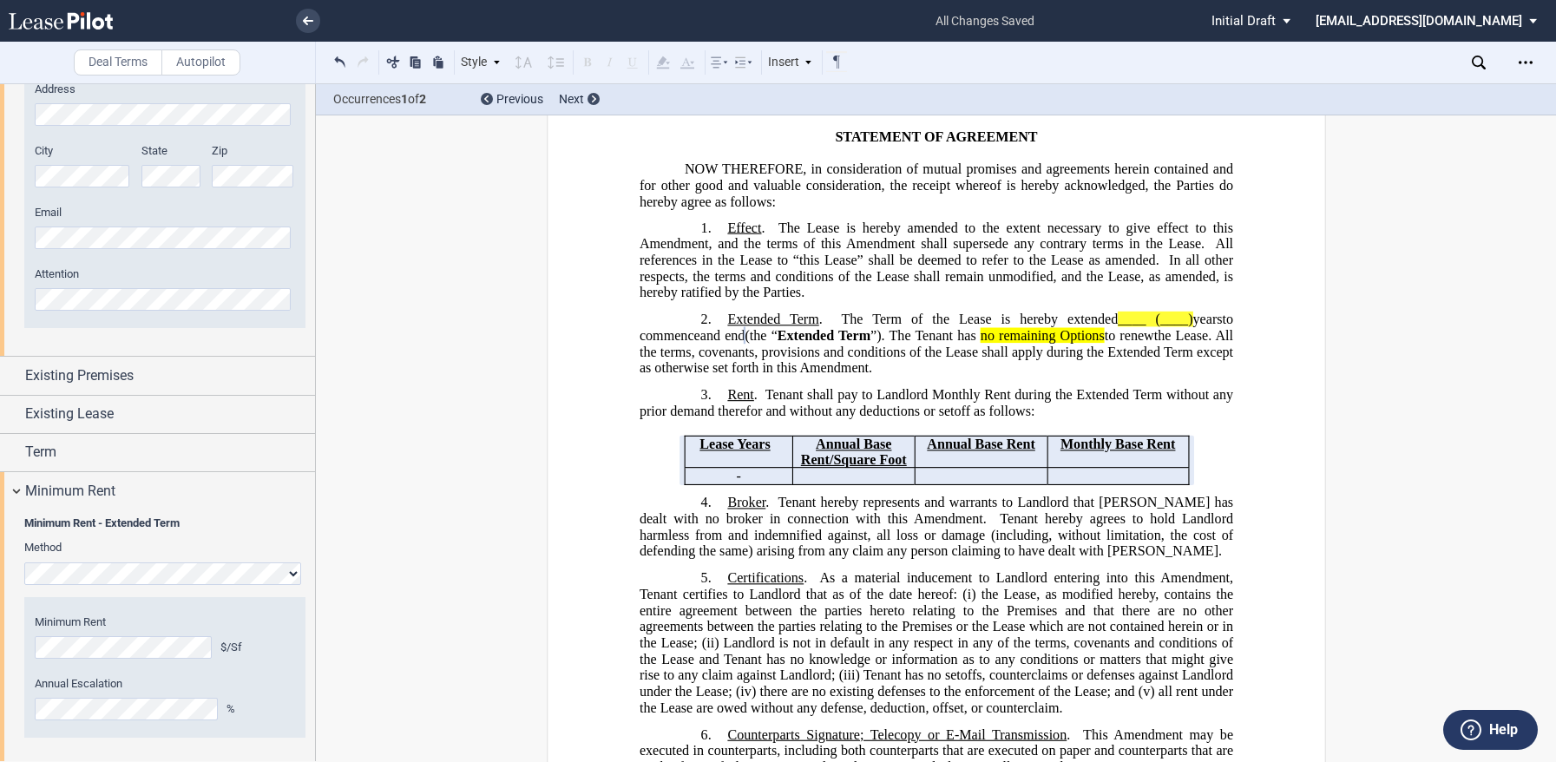
scroll to position [615, 0]
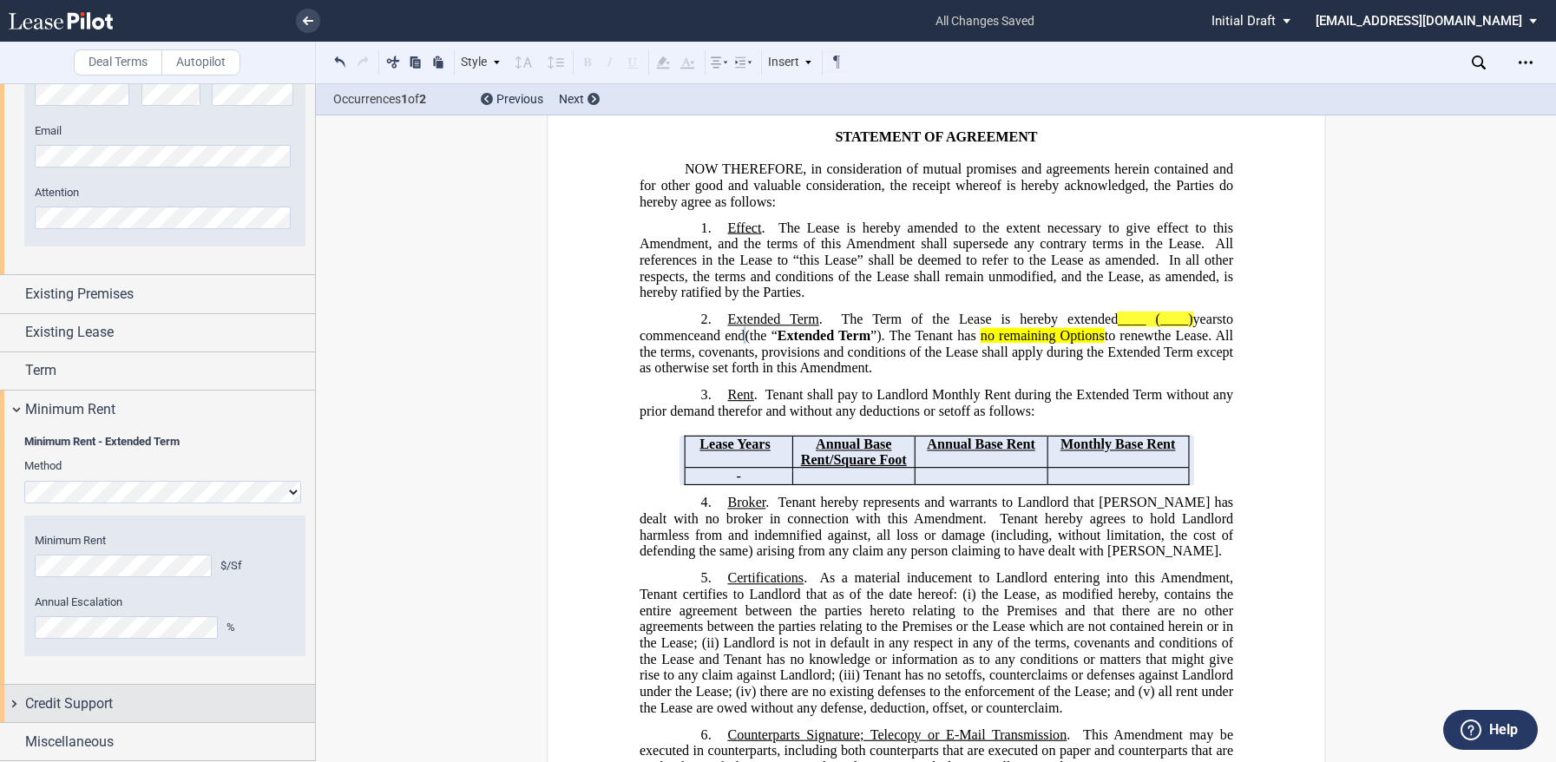
click at [65, 693] on span "Credit Support" at bounding box center [69, 703] width 88 height 21
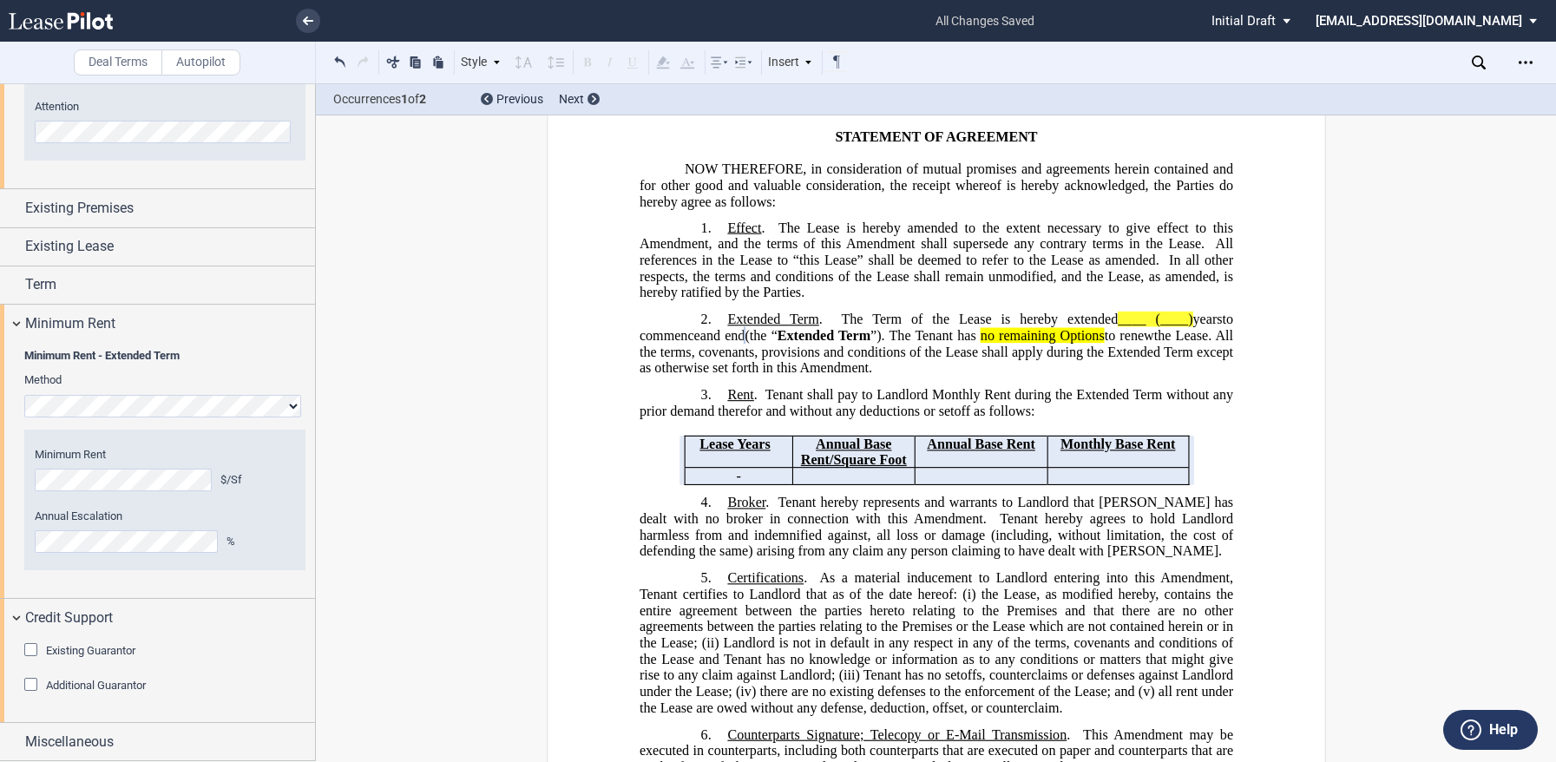
click at [28, 654] on div "Existing Guarantor" at bounding box center [32, 651] width 17 height 17
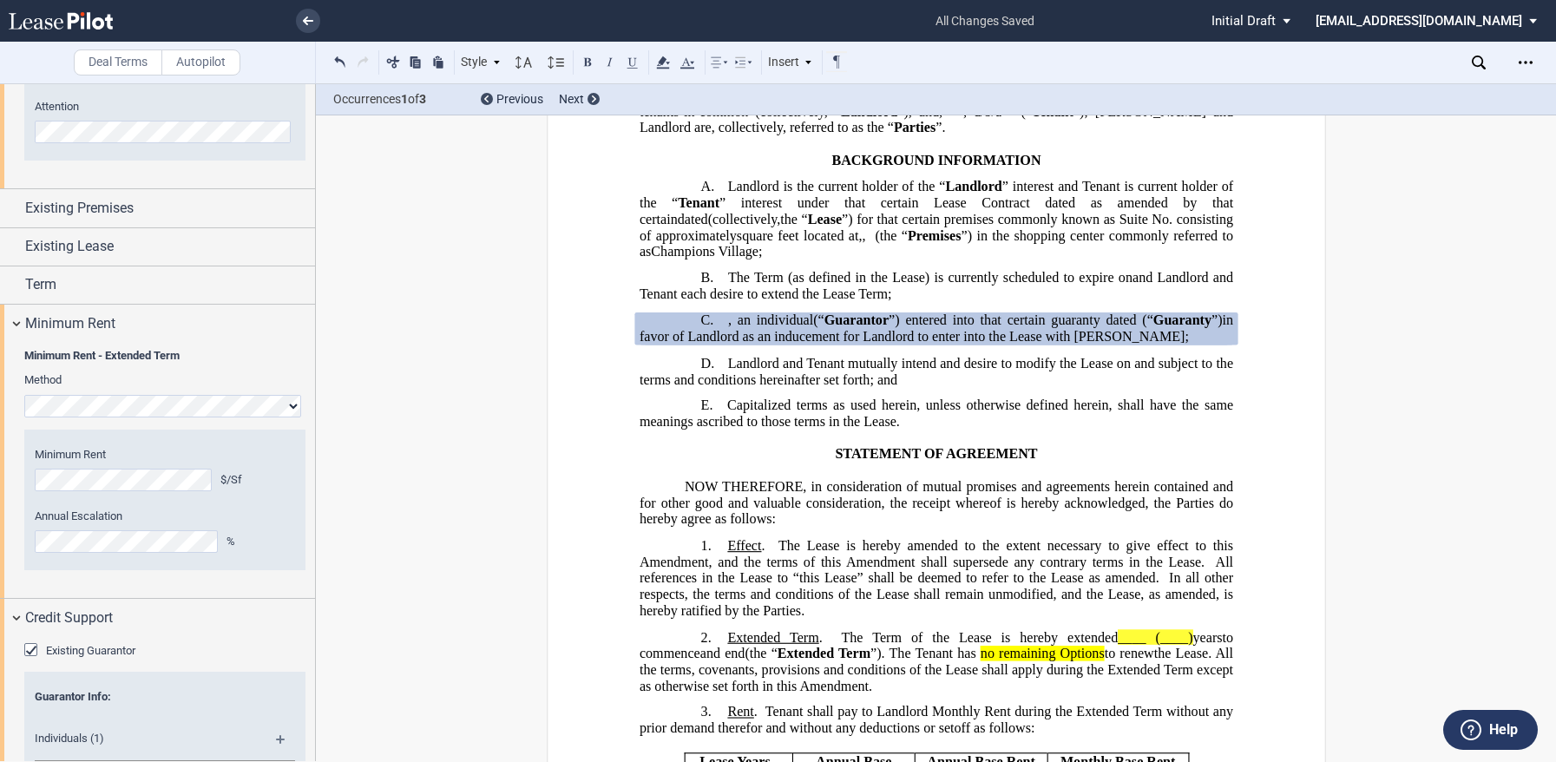
scroll to position [875, 0]
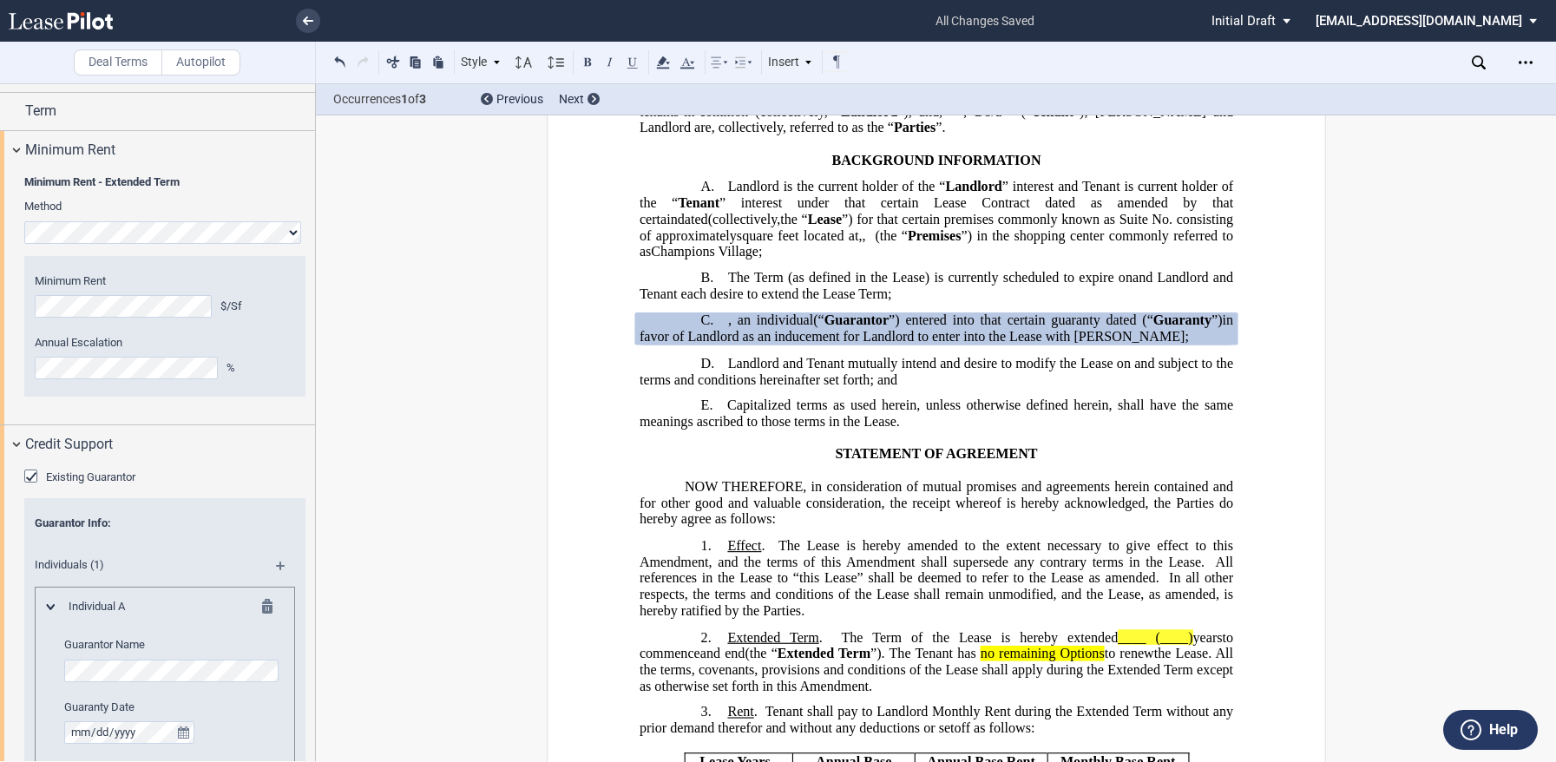
click at [276, 568] on md-icon at bounding box center [287, 571] width 23 height 21
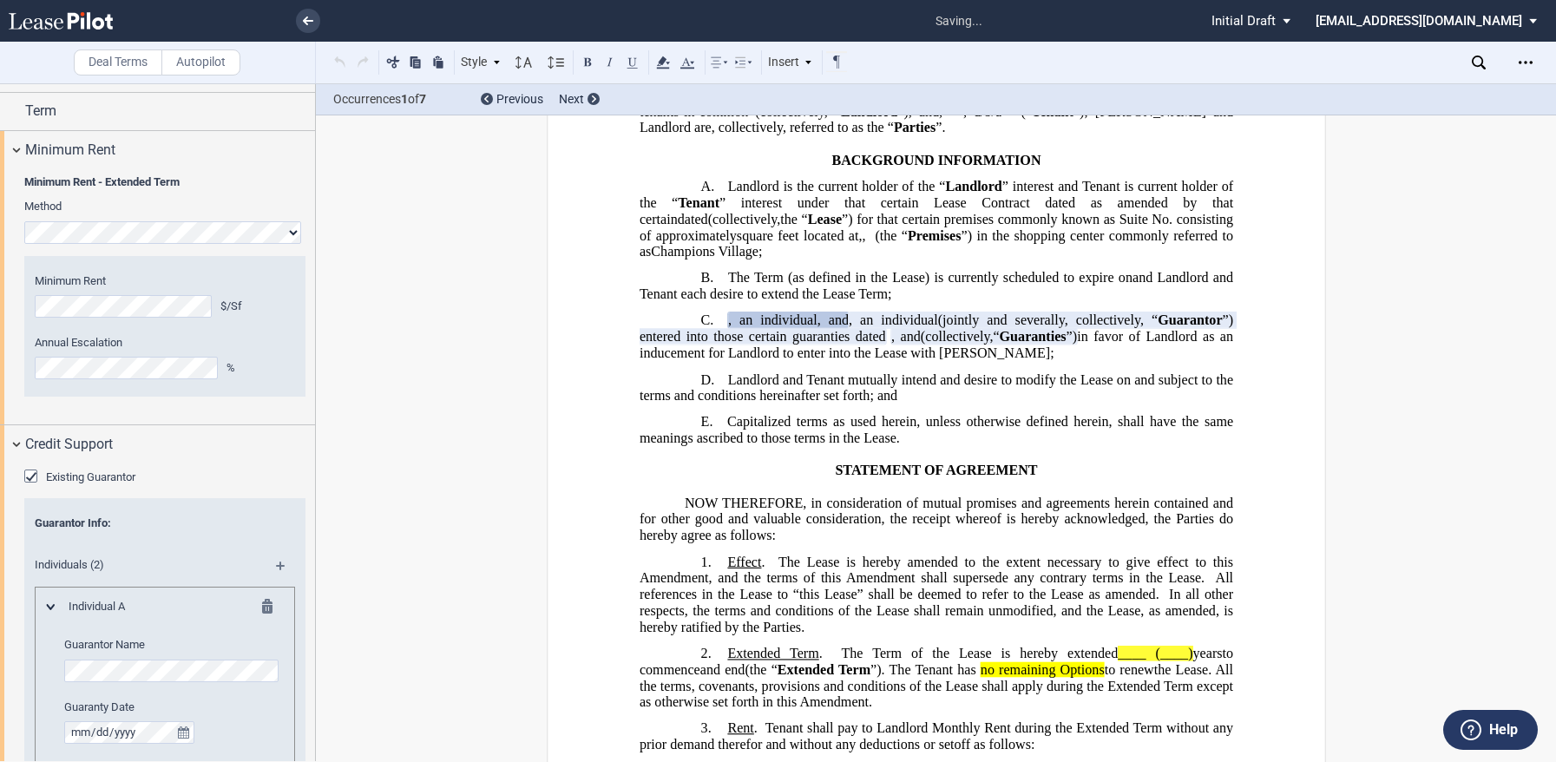
scroll to position [1222, 0]
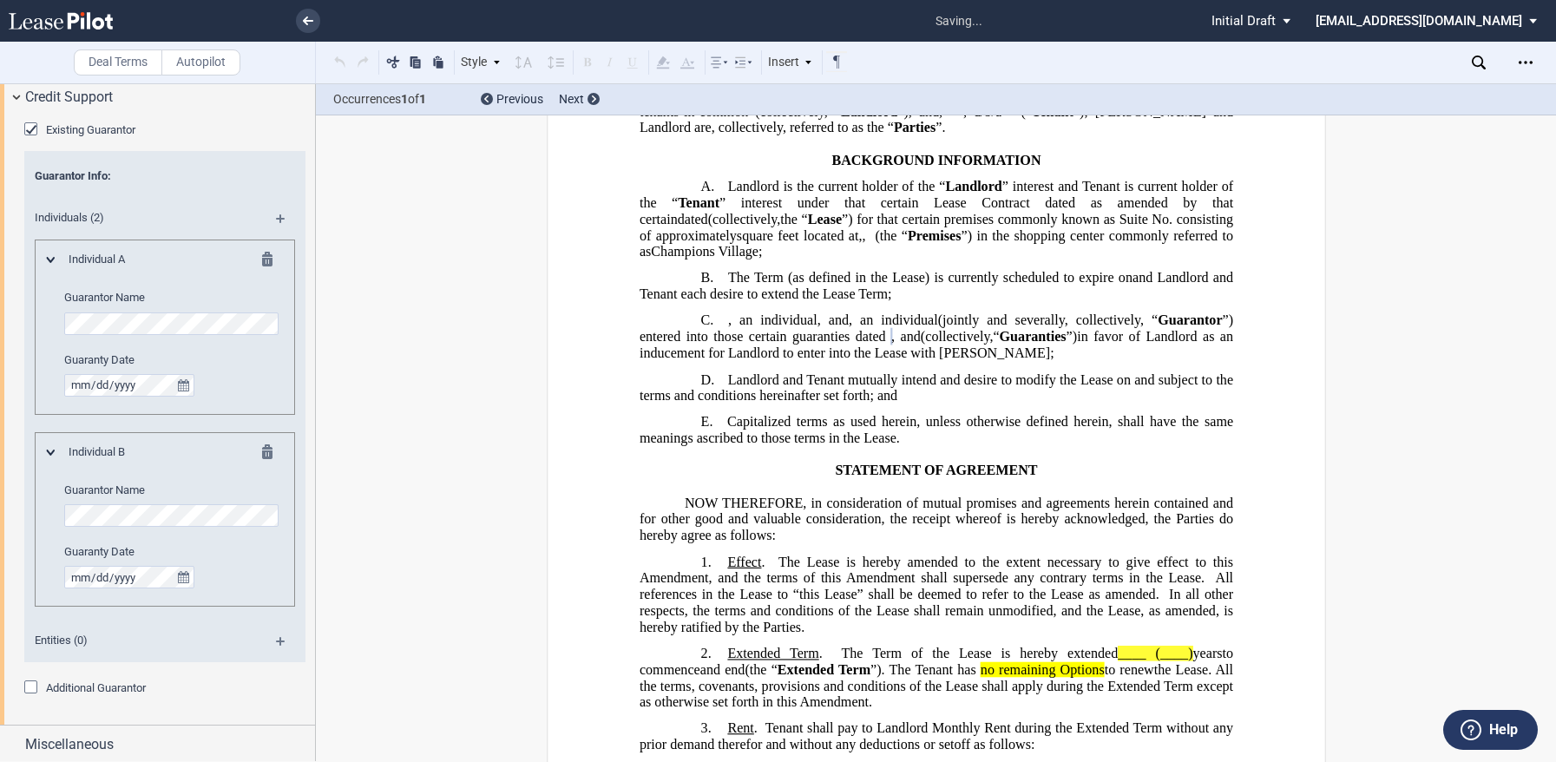
click at [224, 363] on label "Guaranty Date" at bounding box center [173, 360] width 219 height 16
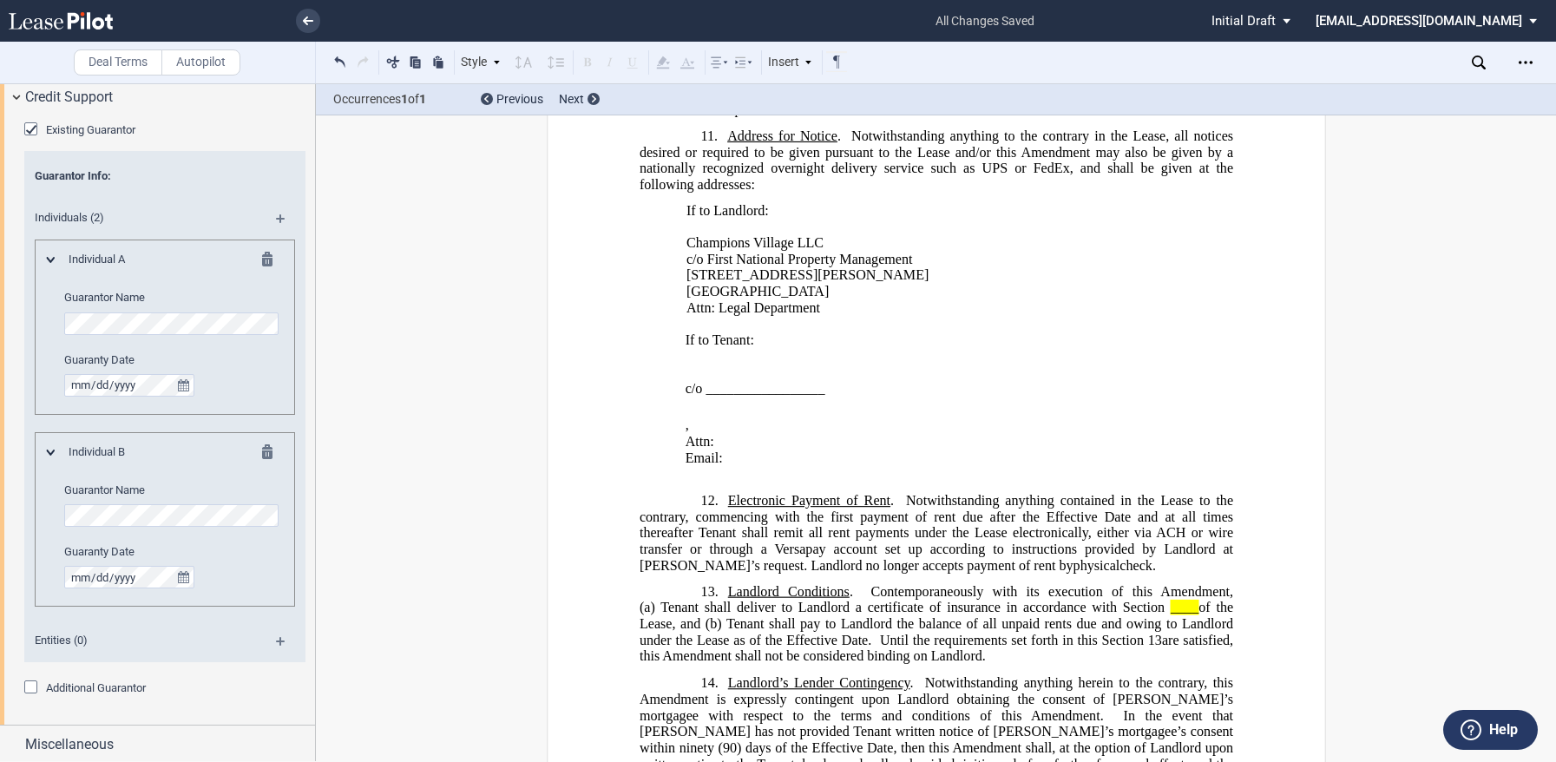
scroll to position [2358, 0]
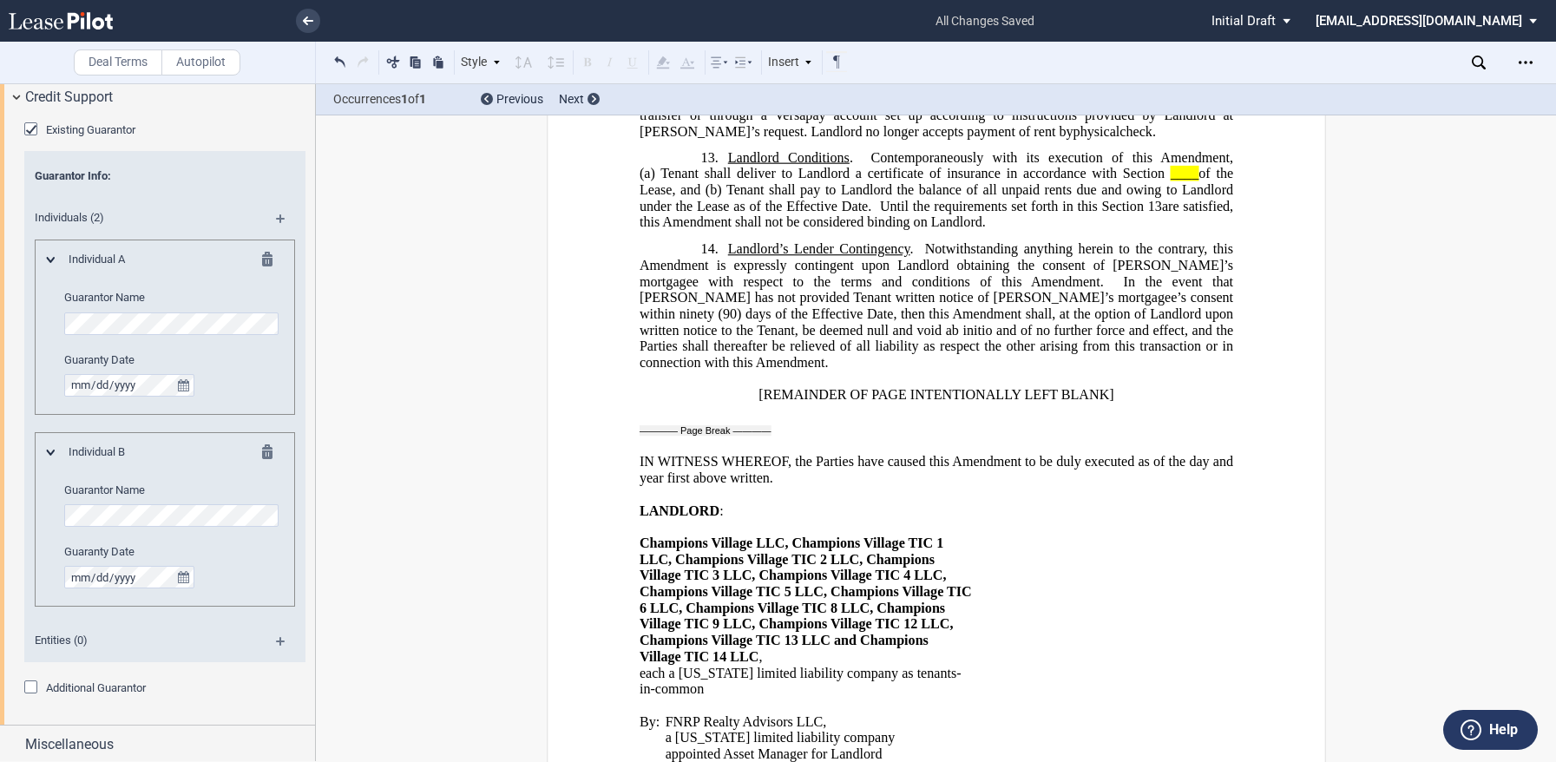
click at [1170, 181] on span "____" at bounding box center [1184, 174] width 28 height 16
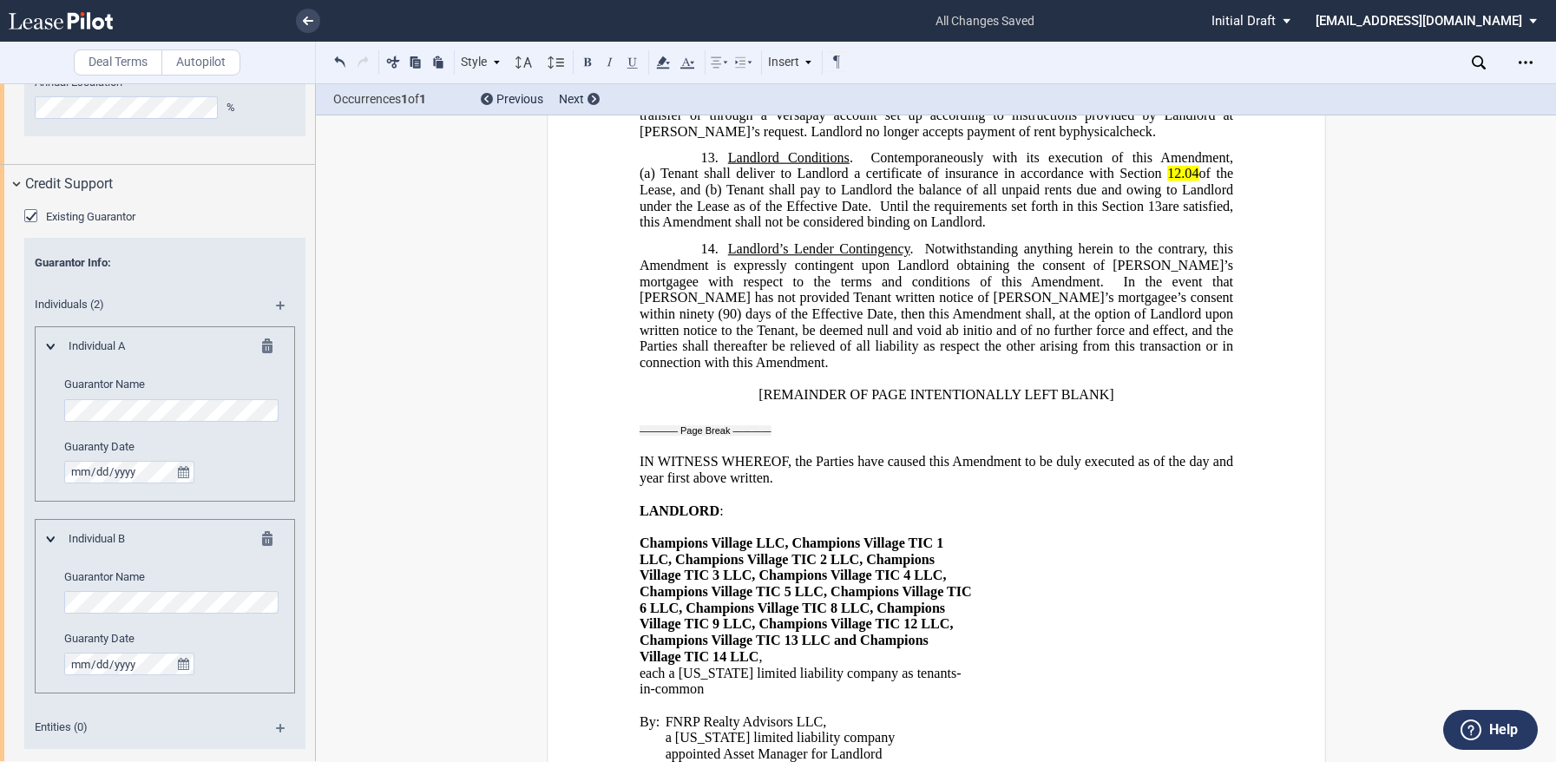
scroll to position [1048, 0]
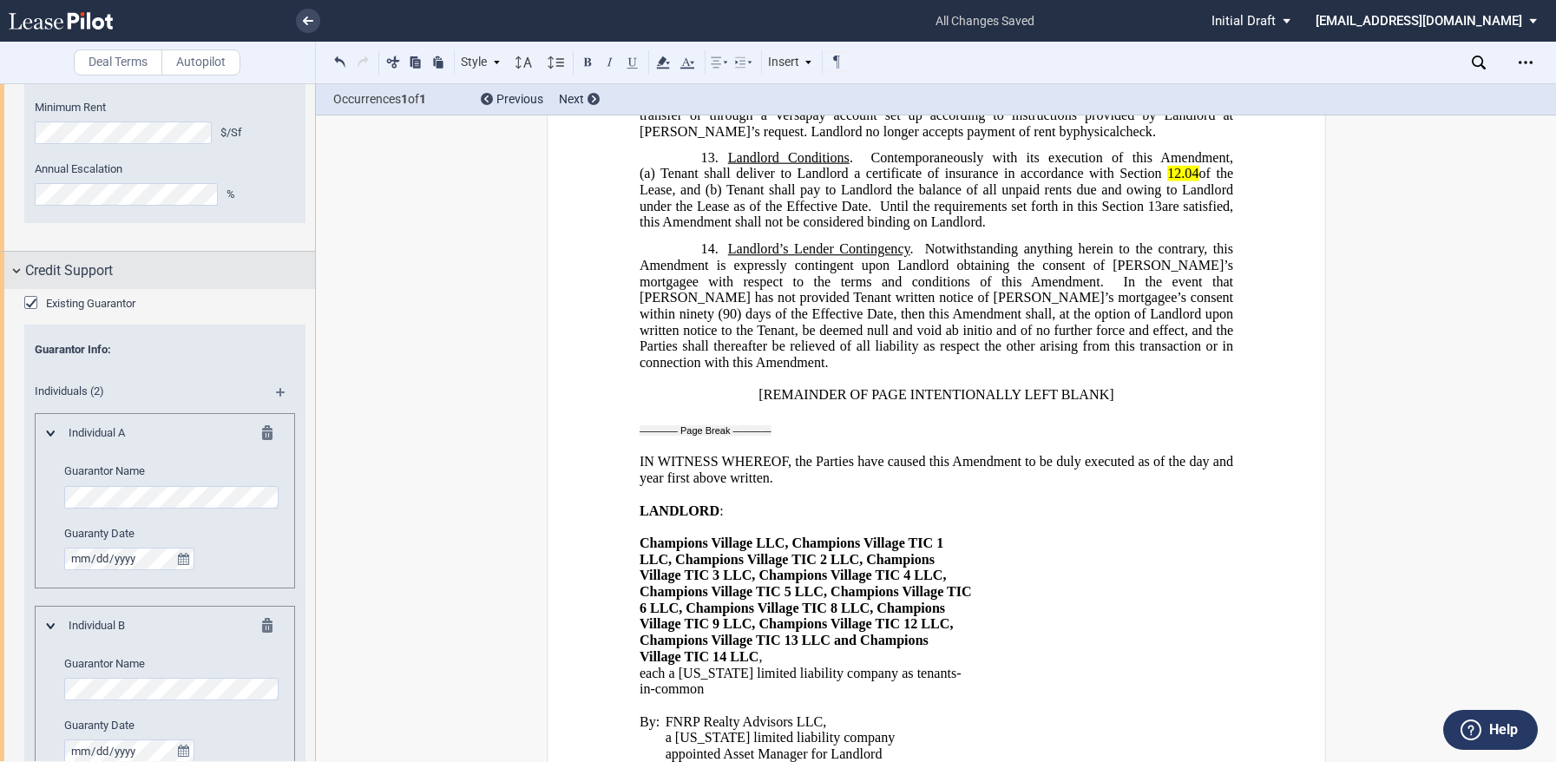
click at [22, 273] on div "Credit Support" at bounding box center [157, 270] width 315 height 37
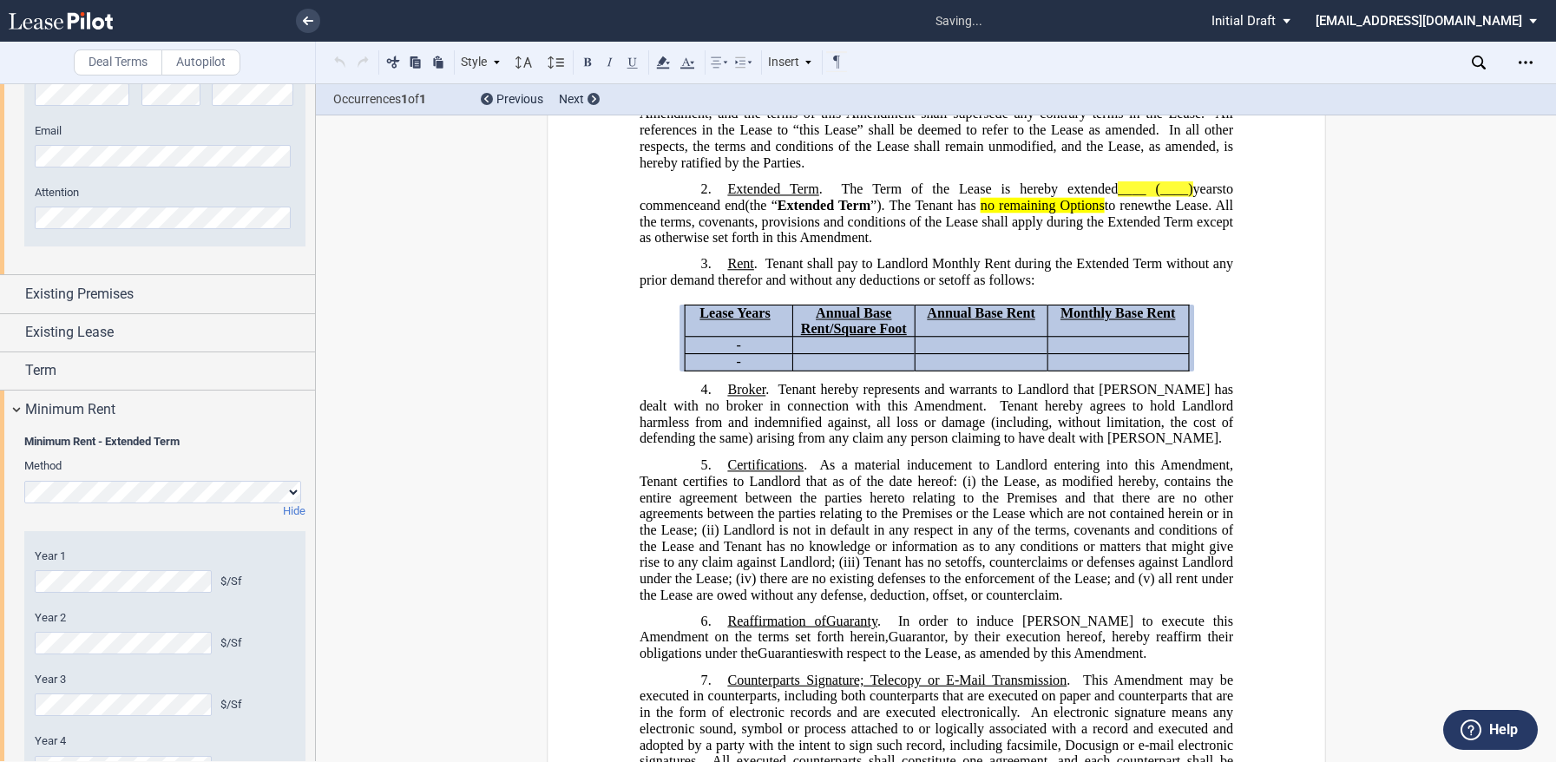
scroll to position [789, 0]
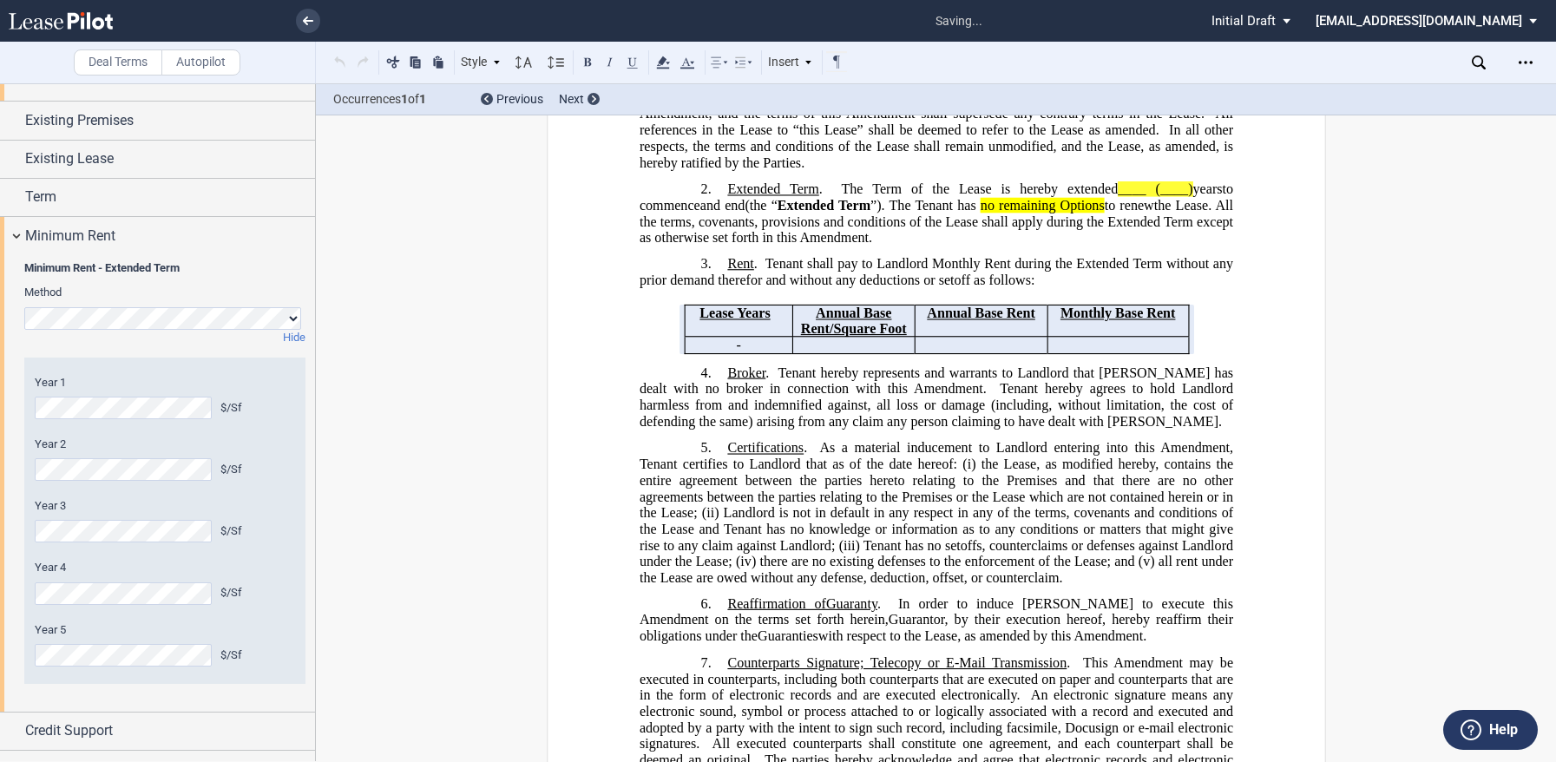
click at [274, 558] on div "Year 1 $/Sf Year 2 $/Sf Year 3 $/Sf Year 4 $/Sf Year 5 $/Sf" at bounding box center [165, 521] width 260 height 292
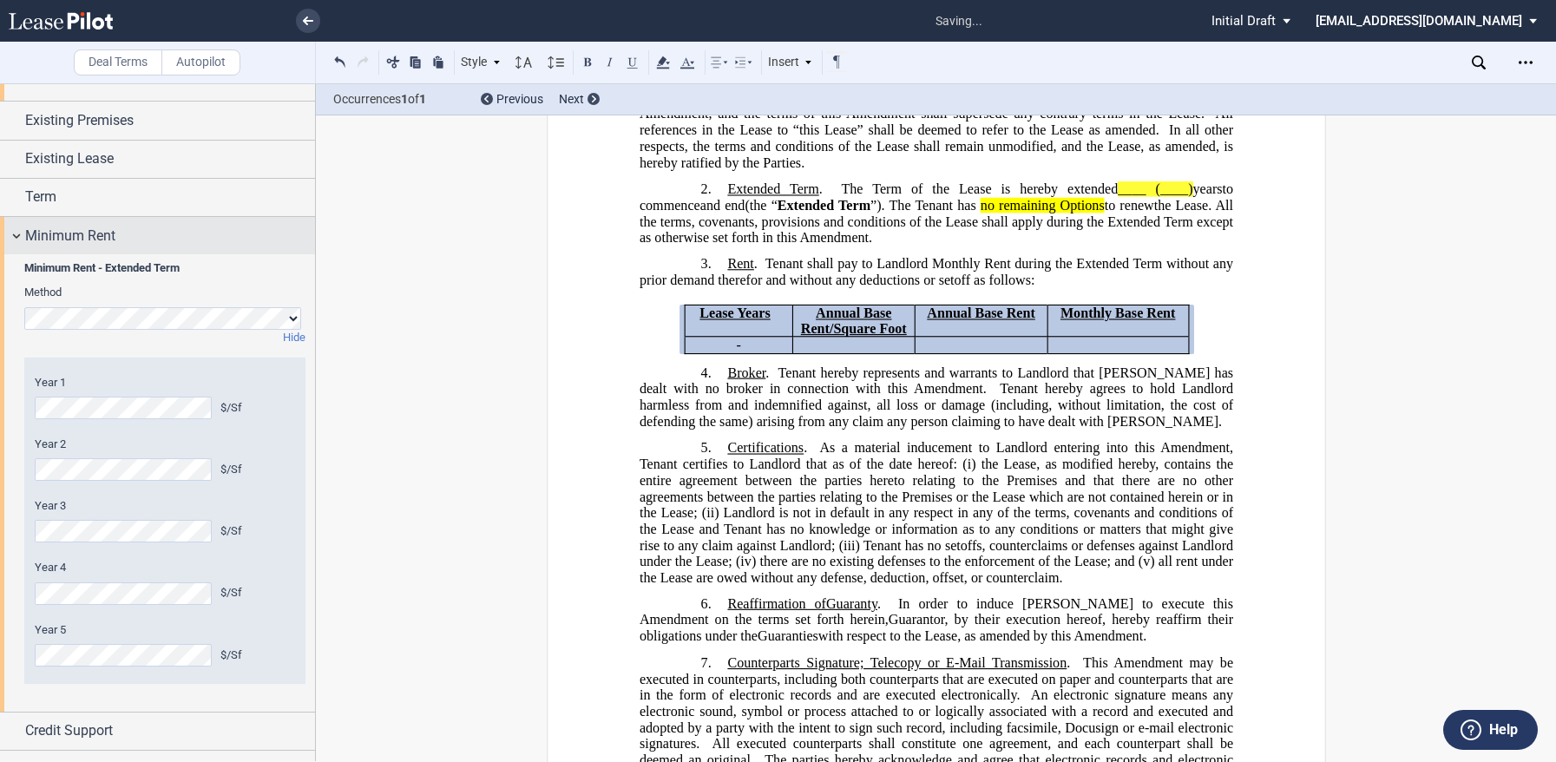
click at [14, 239] on div "Minimum Rent" at bounding box center [157, 235] width 315 height 37
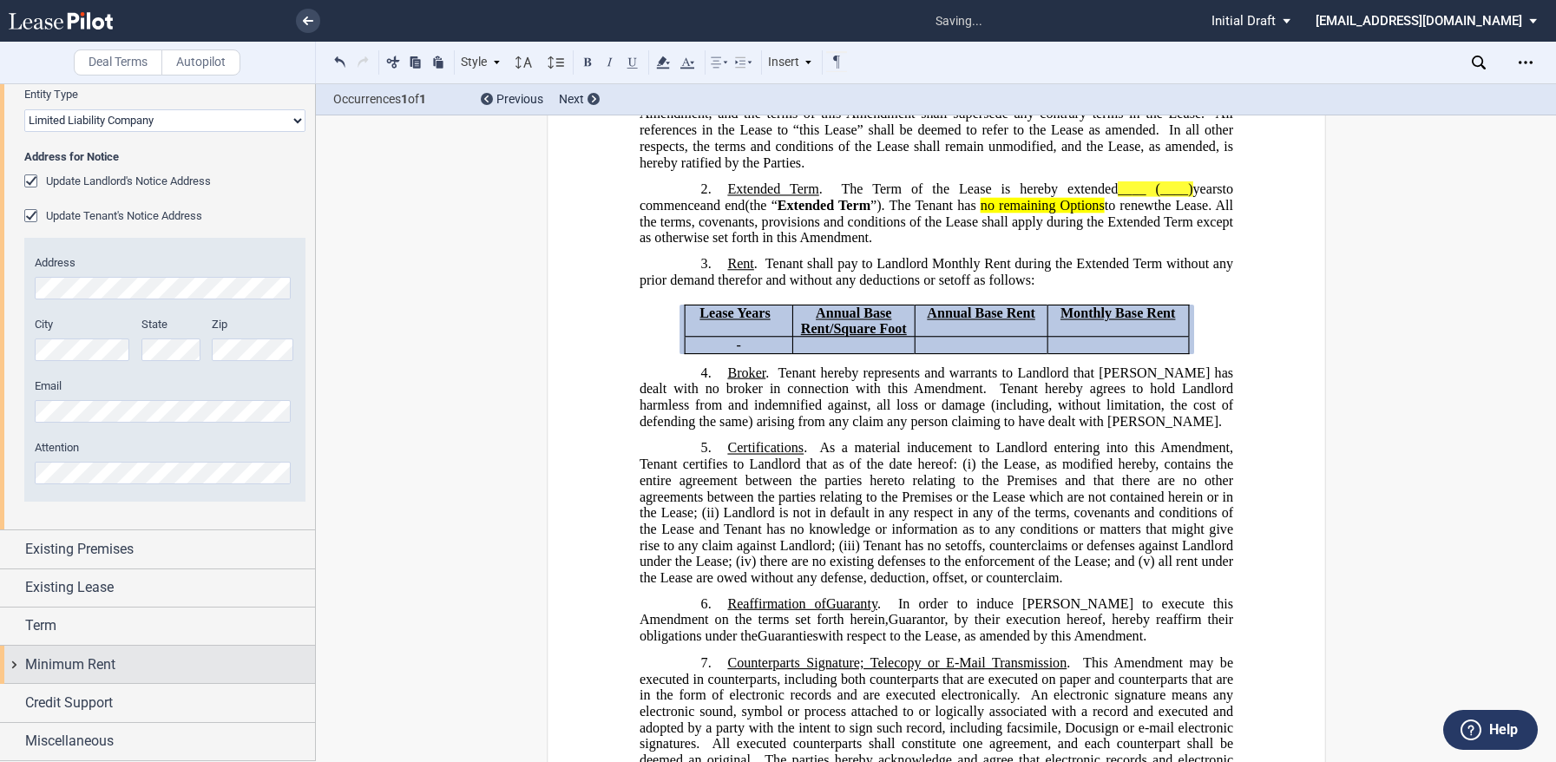
scroll to position [360, 0]
click at [1525, 62] on use "Open Lease options menu" at bounding box center [1525, 62] width 14 height 3
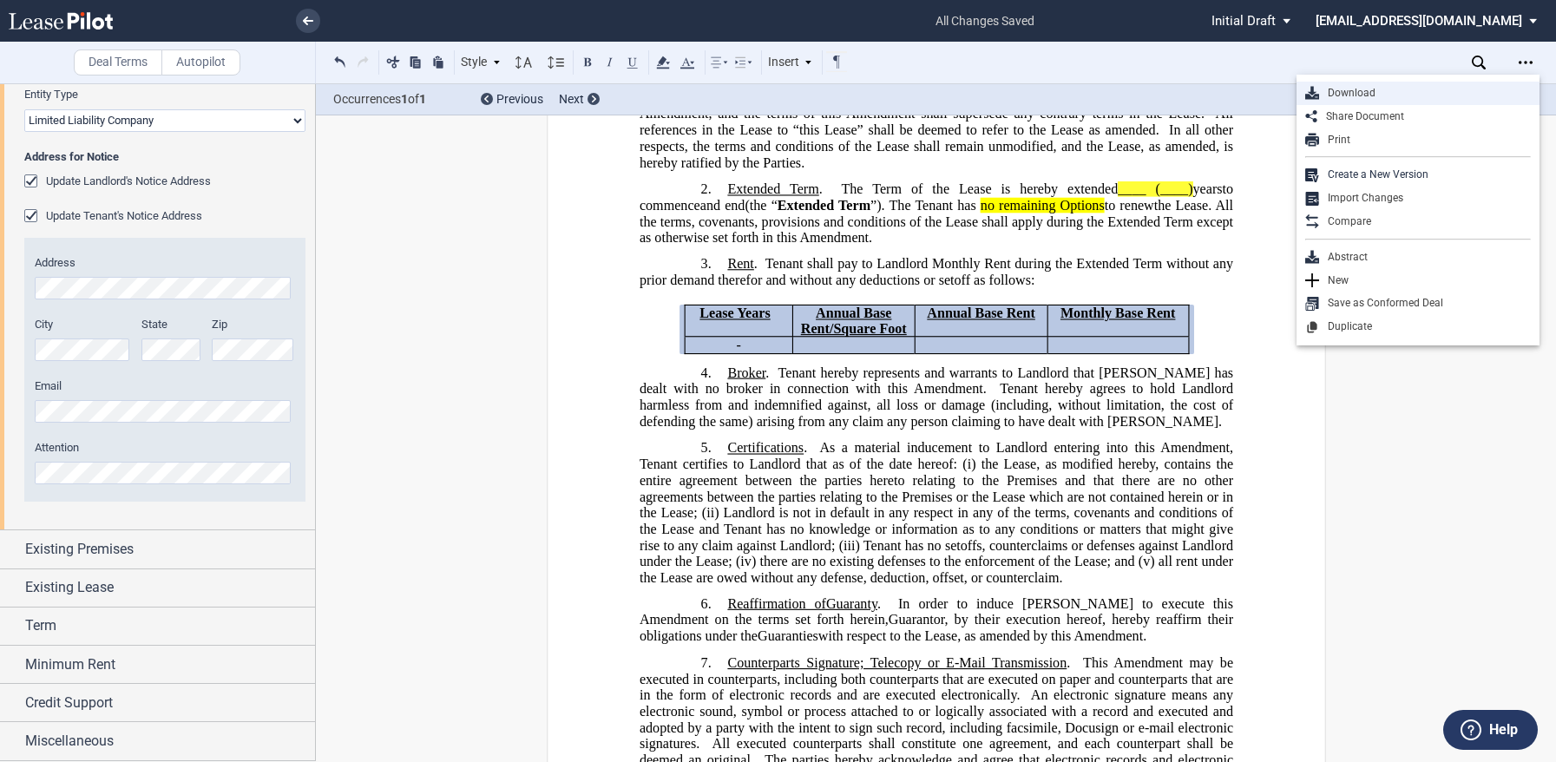
click at [1356, 91] on div "Download" at bounding box center [1425, 93] width 212 height 15
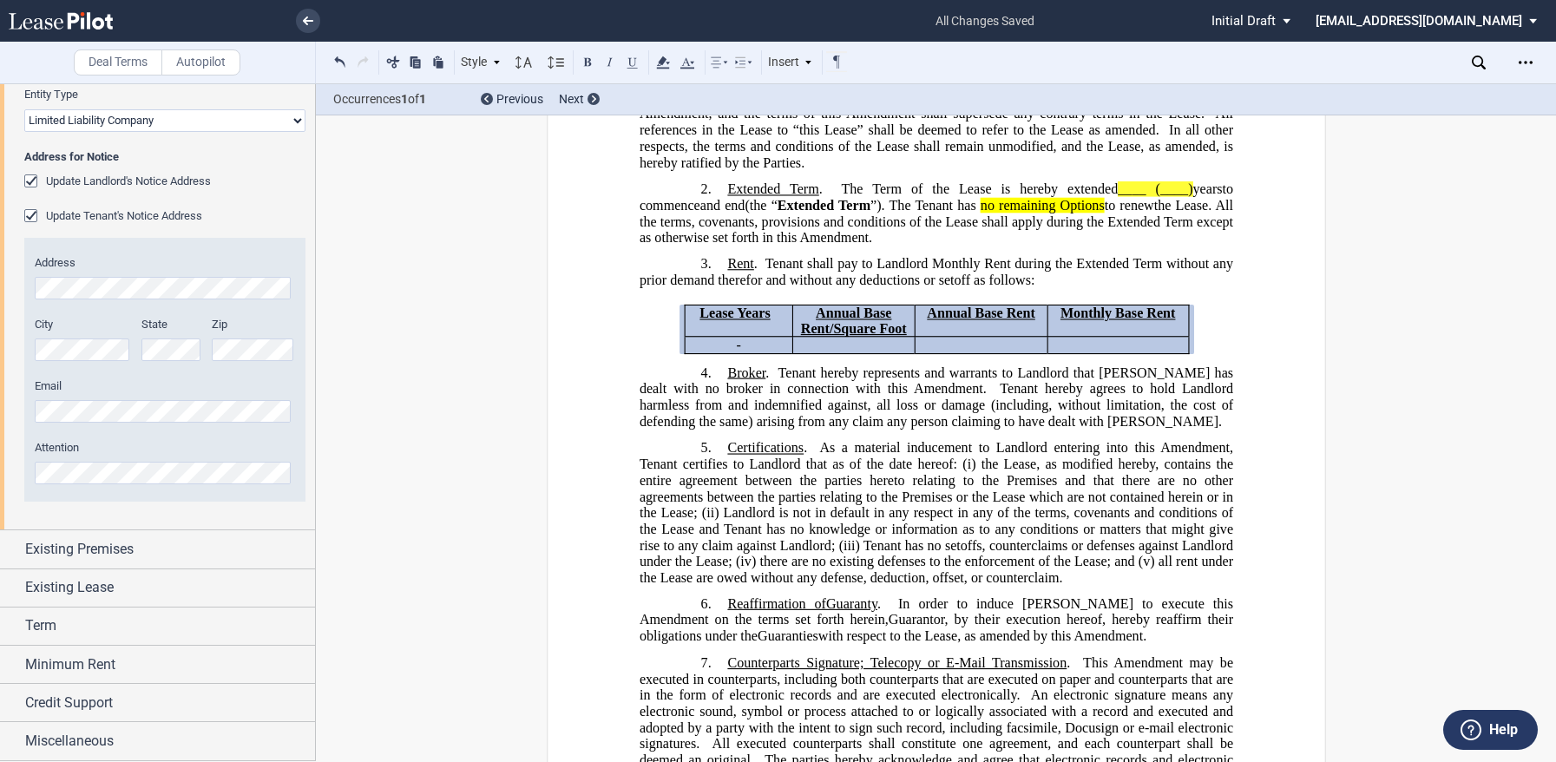
click at [815, 396] on span "Tenant hereby represents and warrants to Landlord that [PERSON_NAME] has dealt …" at bounding box center [937, 379] width 597 height 31
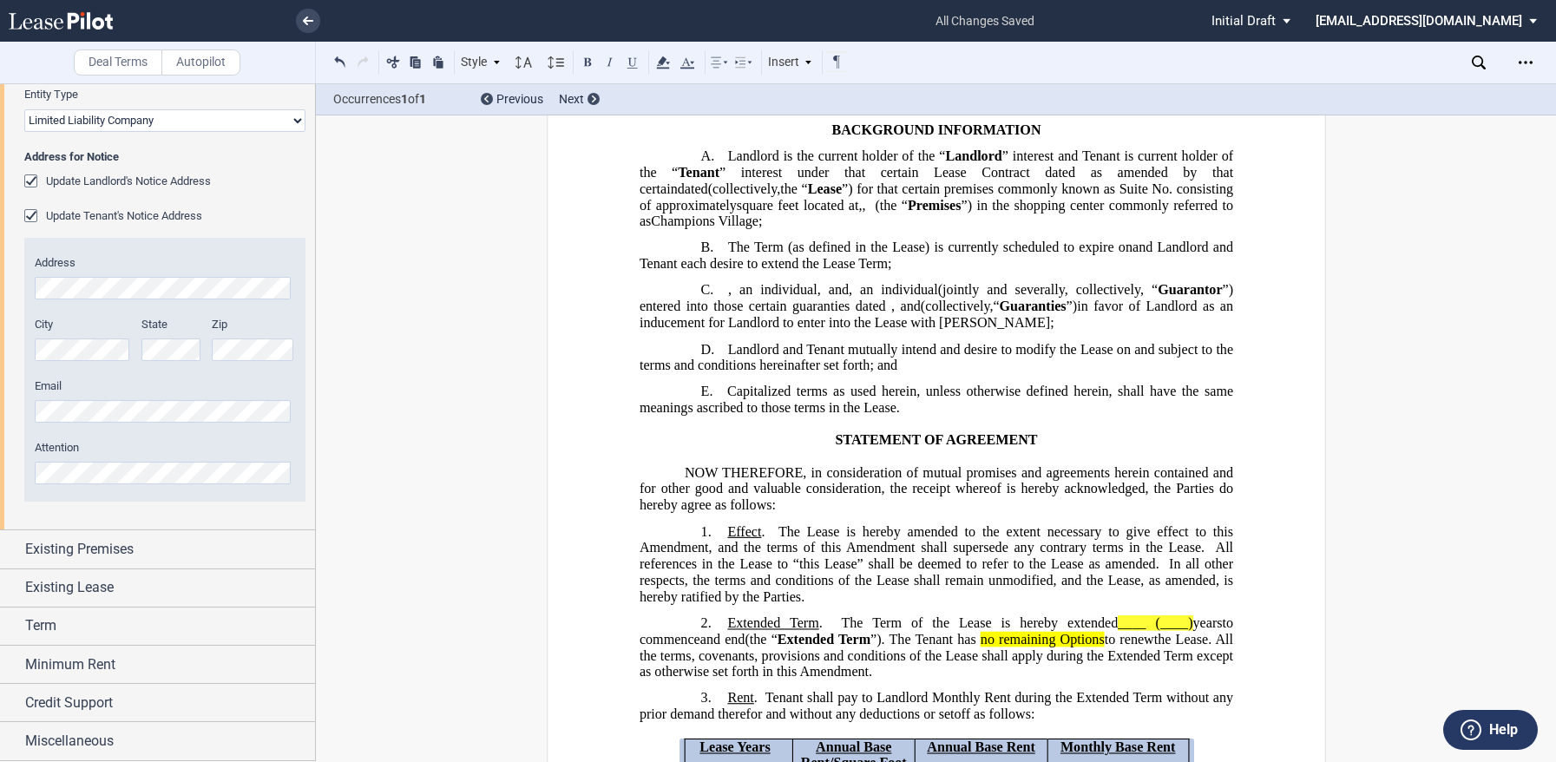
scroll to position [0, 0]
